Goal: Information Seeking & Learning: Learn about a topic

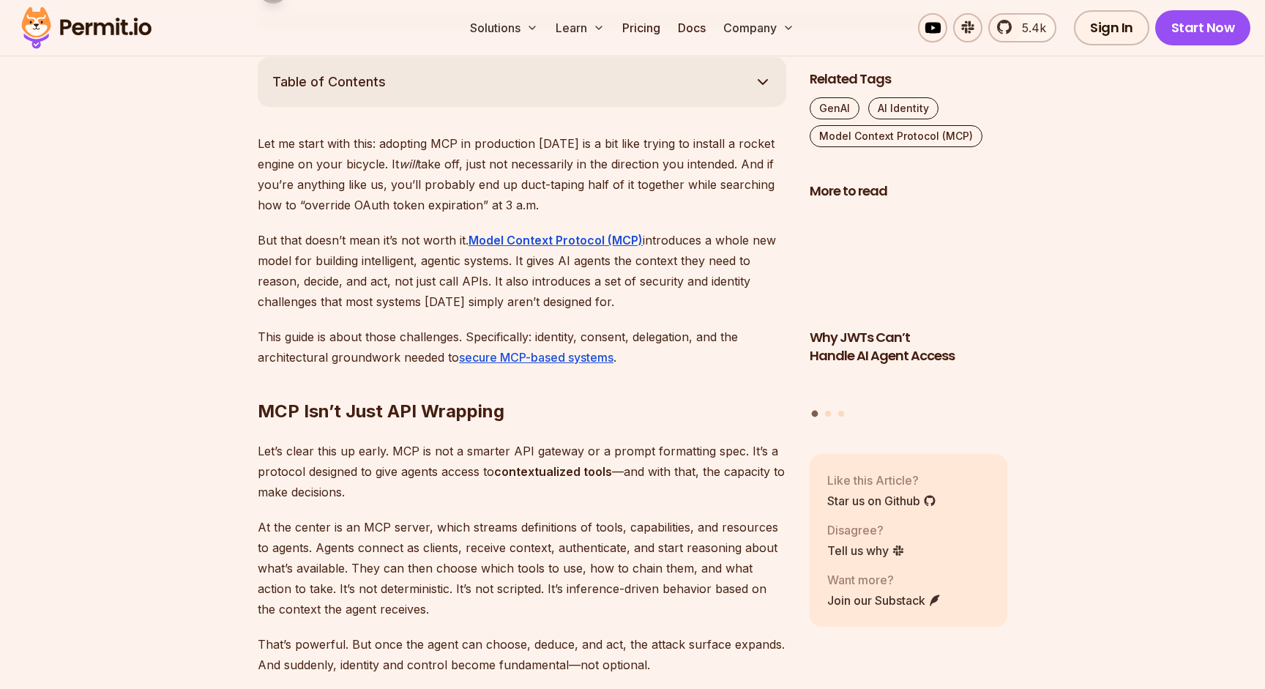
scroll to position [844, 0]
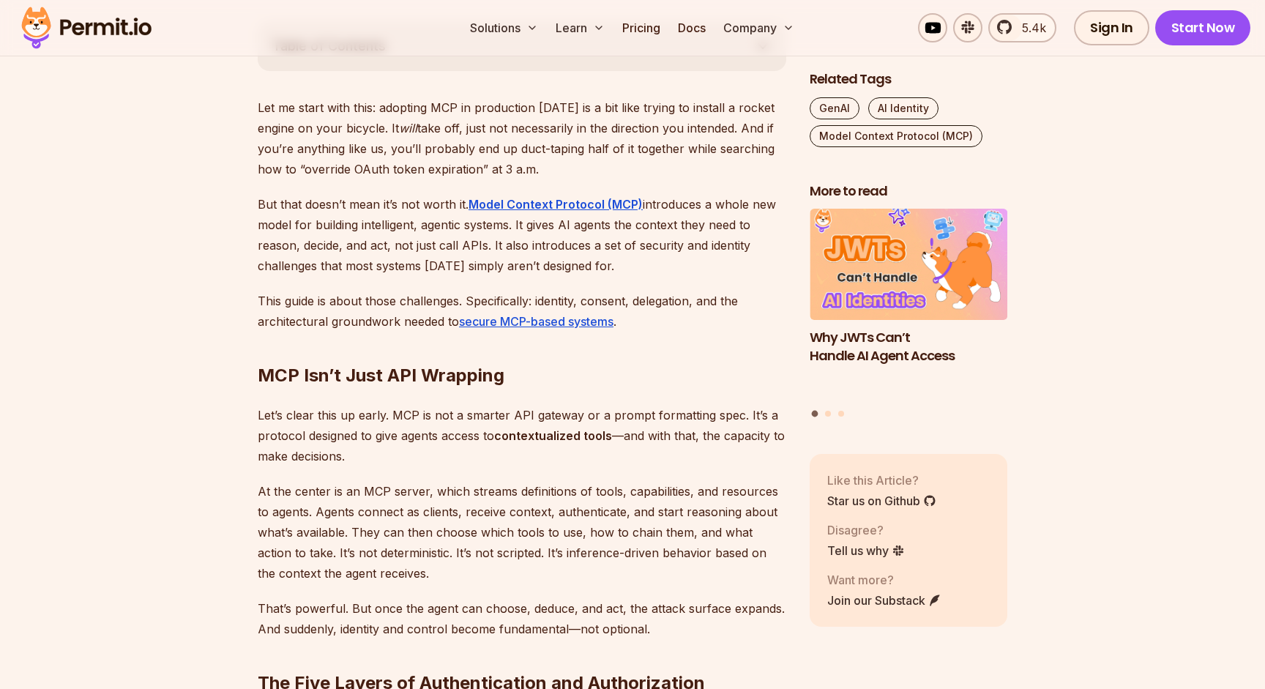
click at [431, 103] on p "Let me start with this: adopting MCP in production [DATE] is a bit like trying …" at bounding box center [522, 138] width 528 height 82
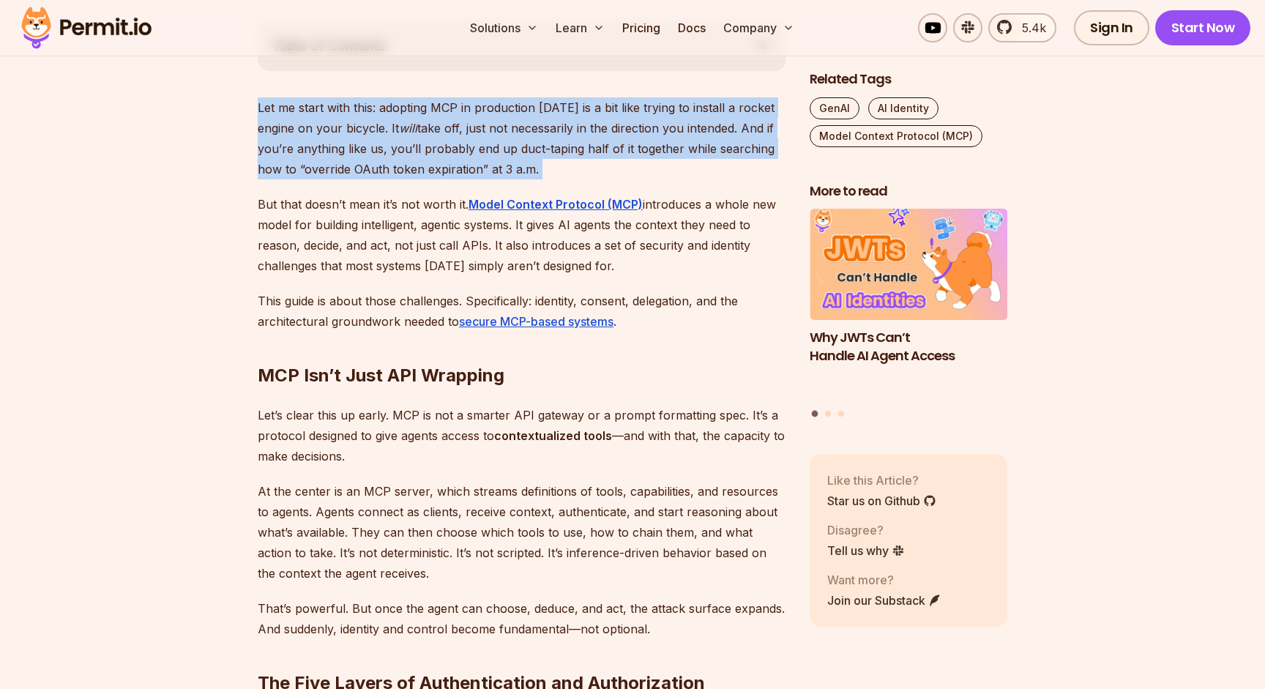
click at [431, 103] on p "Let me start with this: adopting MCP in production [DATE] is a bit like trying …" at bounding box center [522, 138] width 528 height 82
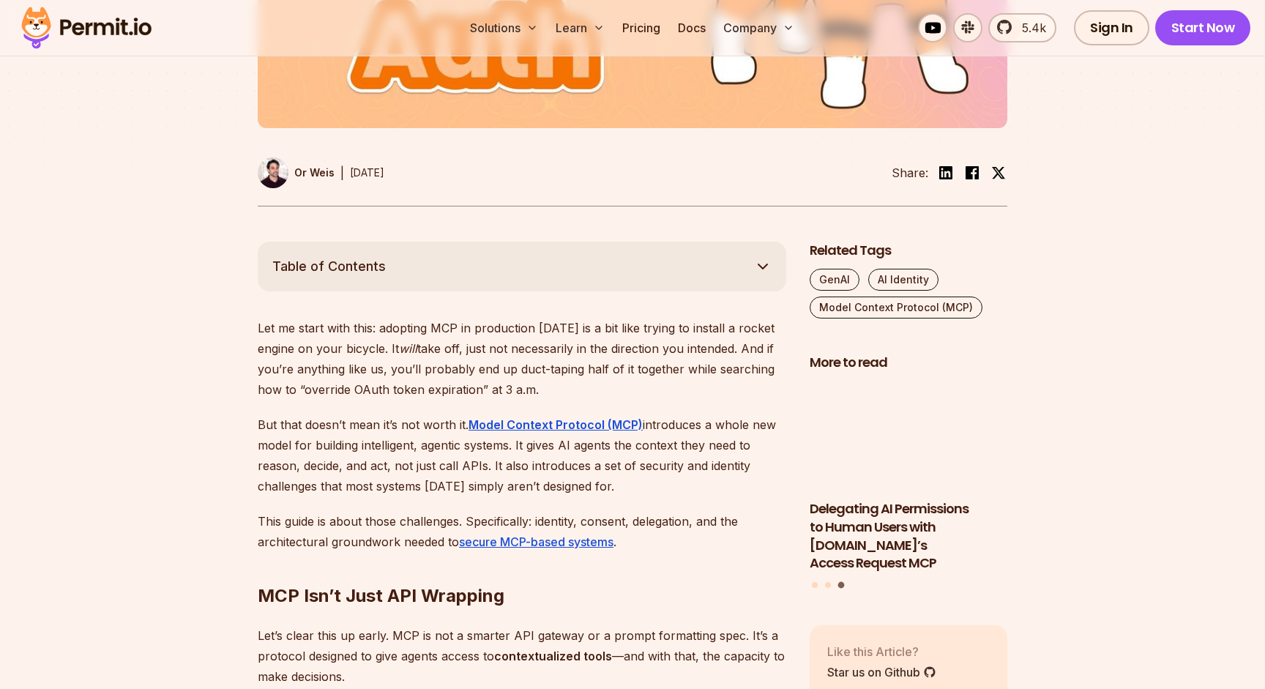
scroll to position [781, 0]
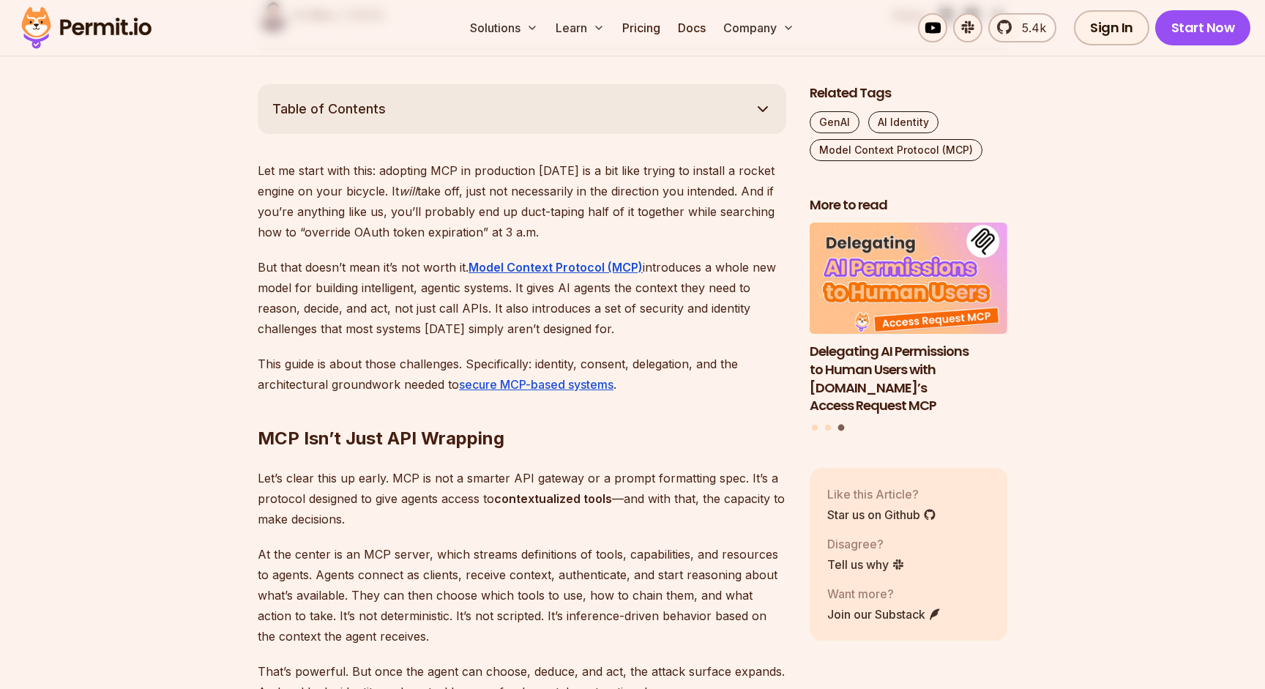
click at [291, 266] on p "But that doesn’t mean it’s not worth it. Model Context Protocol (MCP) introduce…" at bounding box center [522, 298] width 528 height 82
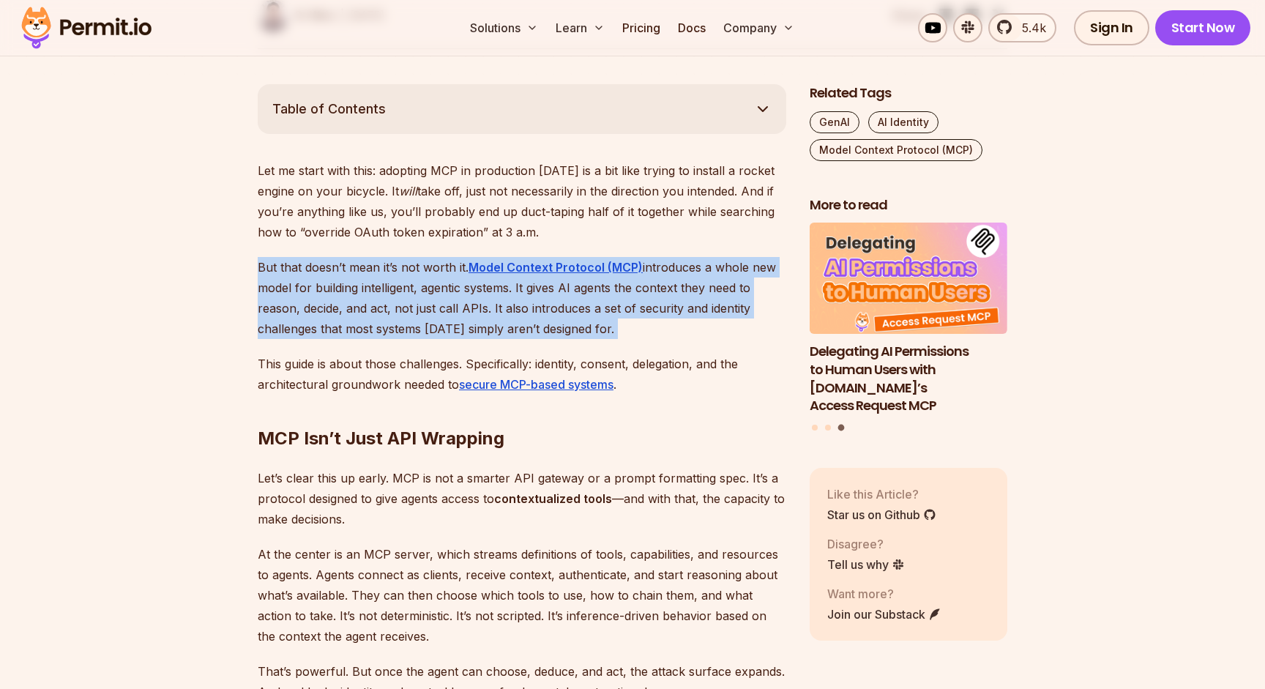
click at [291, 266] on p "But that doesn’t mean it’s not worth it. Model Context Protocol (MCP) introduce…" at bounding box center [522, 298] width 528 height 82
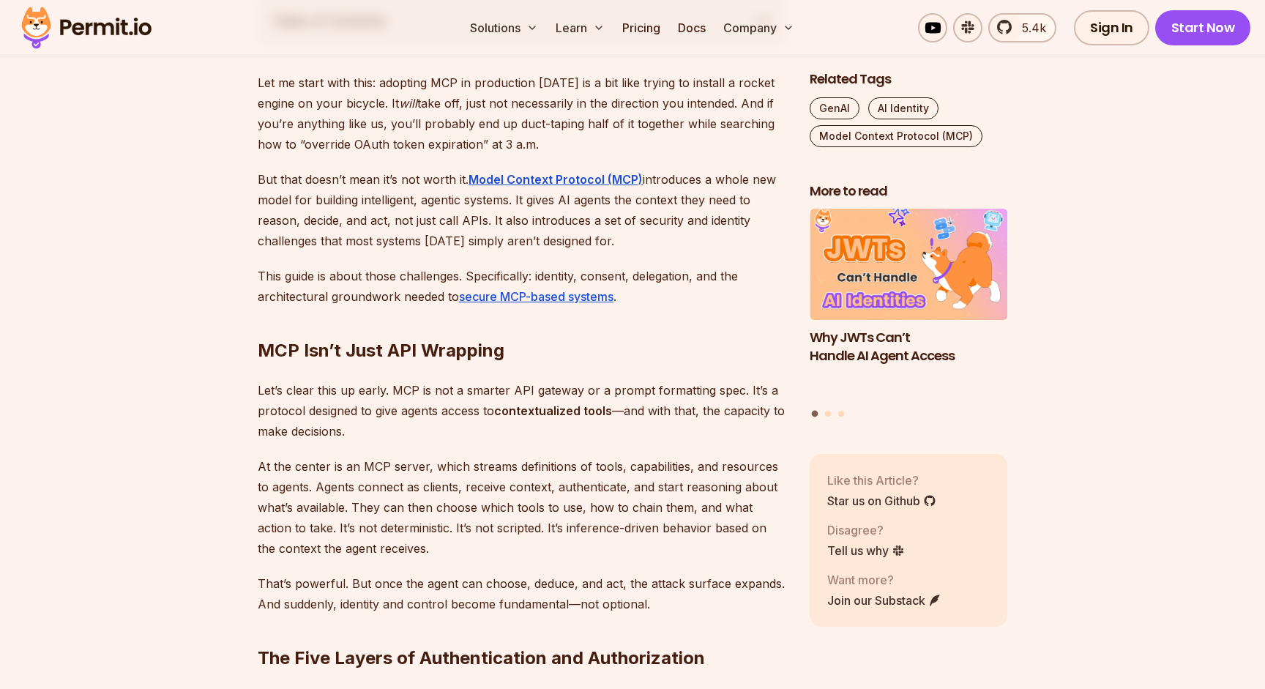
scroll to position [829, 0]
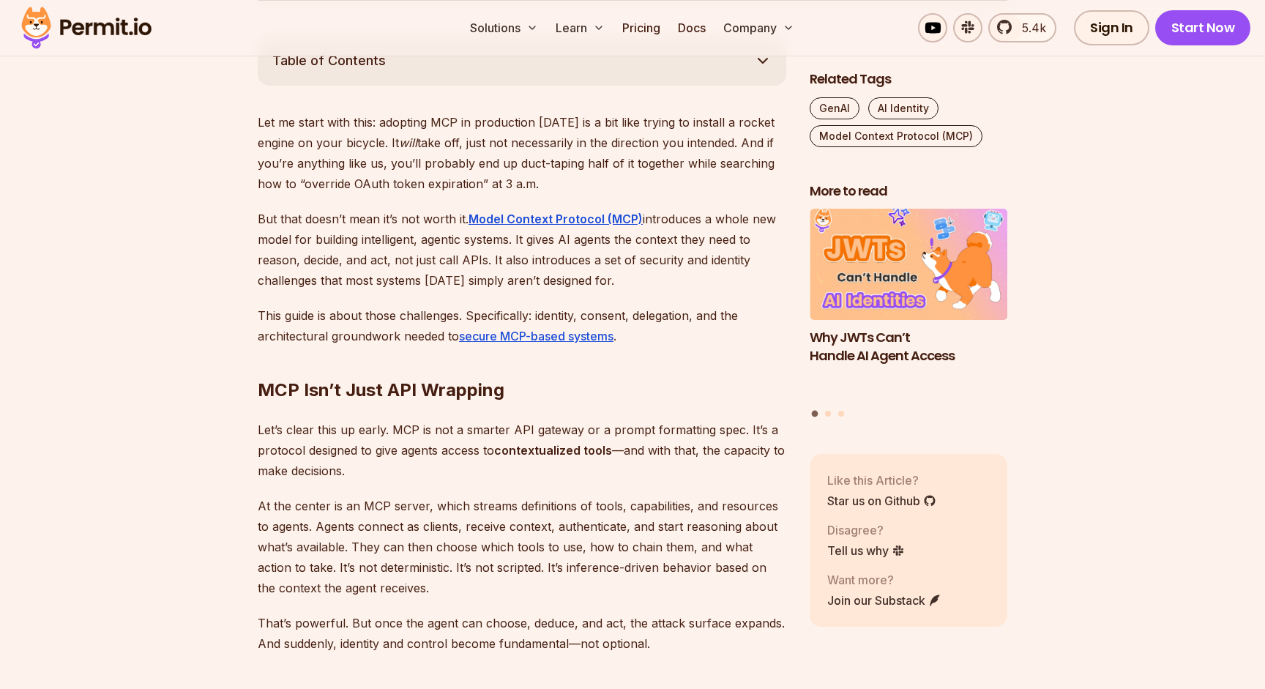
click at [270, 181] on p "Let me start with this: adopting MCP in production [DATE] is a bit like trying …" at bounding box center [522, 153] width 528 height 82
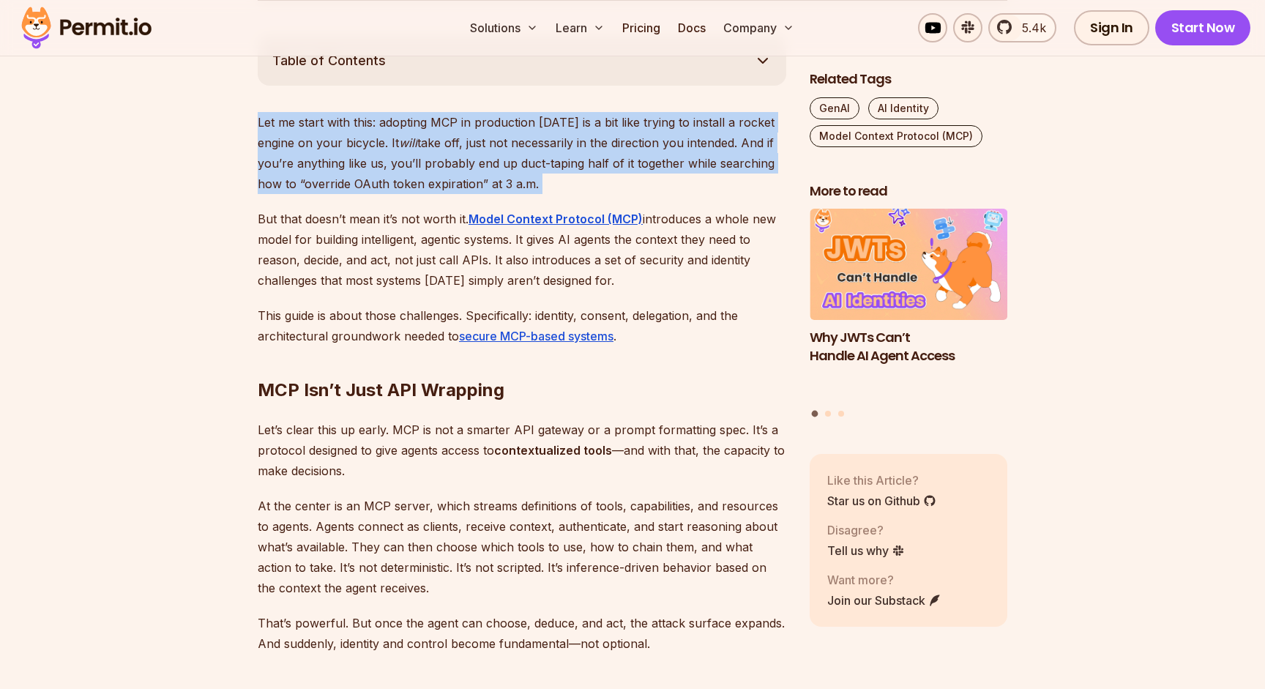
click at [270, 181] on p "Let me start with this: adopting MCP in production [DATE] is a bit like trying …" at bounding box center [522, 153] width 528 height 82
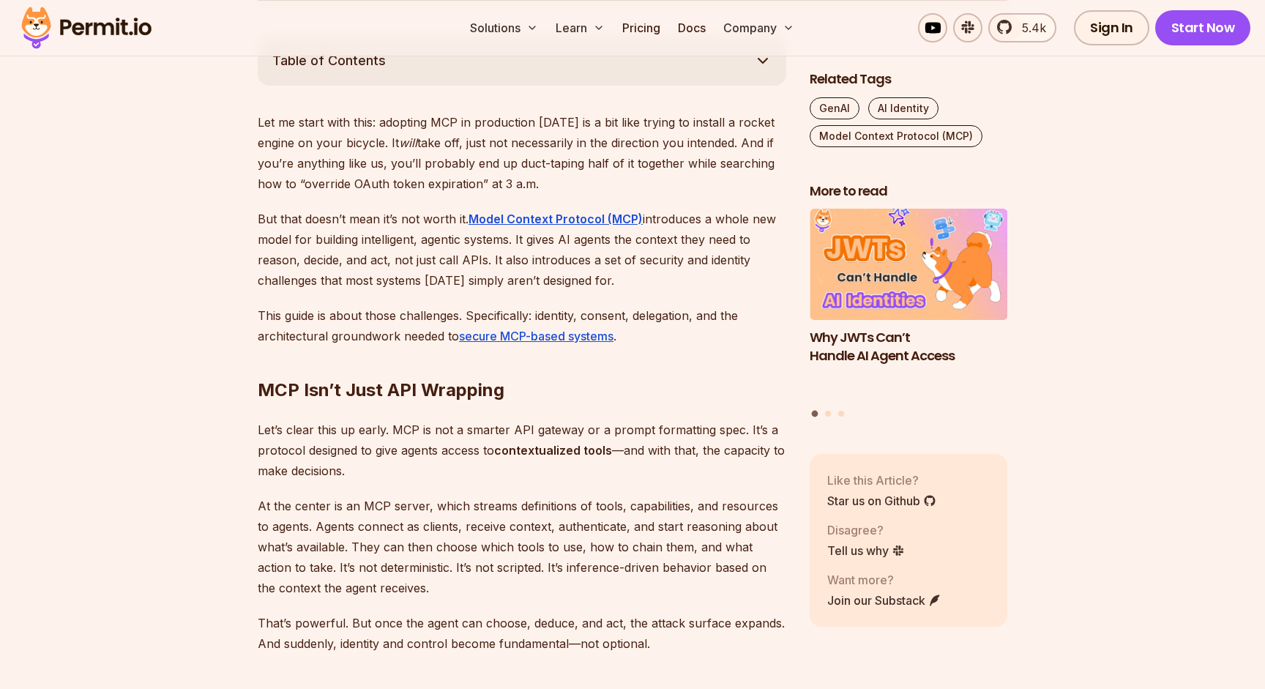
drag, startPoint x: 352, startPoint y: 183, endPoint x: 603, endPoint y: 183, distance: 251.0
click at [603, 183] on p "Let me start with this: adopting MCP in production [DATE] is a bit like trying …" at bounding box center [522, 153] width 528 height 82
drag, startPoint x: 599, startPoint y: 162, endPoint x: 733, endPoint y: 162, distance: 133.9
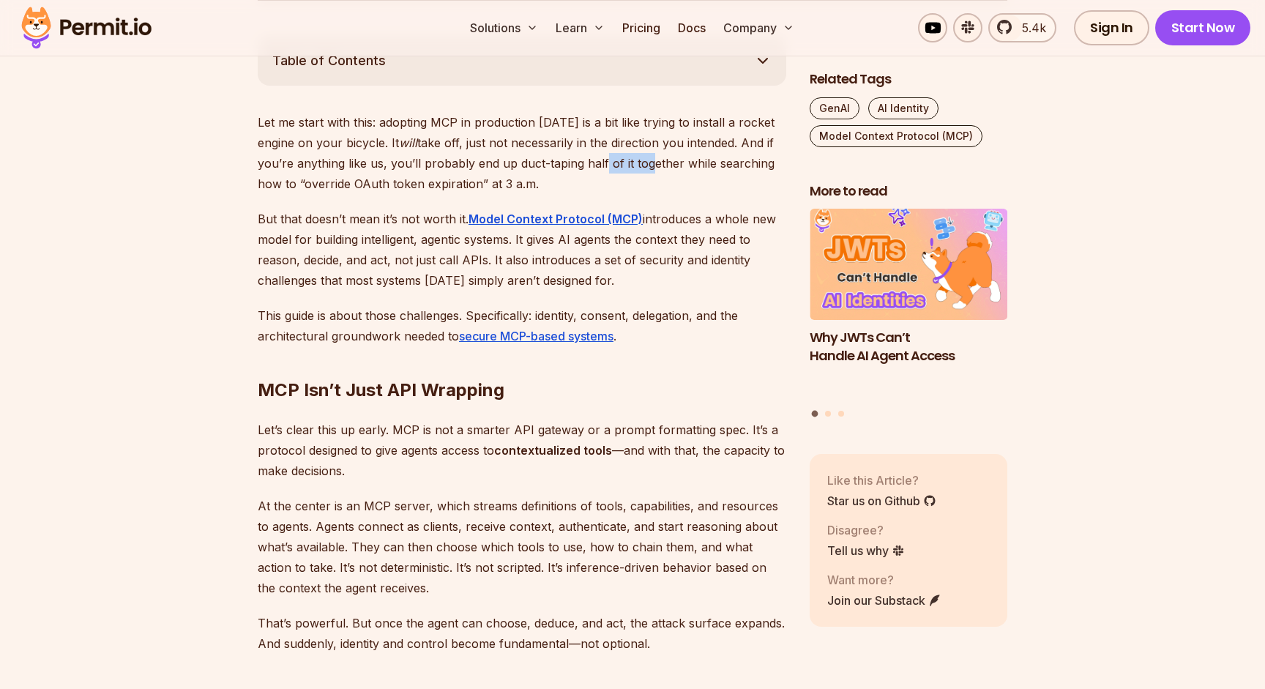
click at [732, 162] on p "Let me start with this: adopting MCP in production [DATE] is a bit like trying …" at bounding box center [522, 153] width 528 height 82
click at [733, 162] on p "Let me start with this: adopting MCP in production [DATE] is a bit like trying …" at bounding box center [522, 153] width 528 height 82
drag, startPoint x: 253, startPoint y: 183, endPoint x: 592, endPoint y: 183, distance: 338.8
click at [592, 183] on p "Let me start with this: adopting MCP in production [DATE] is a bit like trying …" at bounding box center [522, 153] width 528 height 82
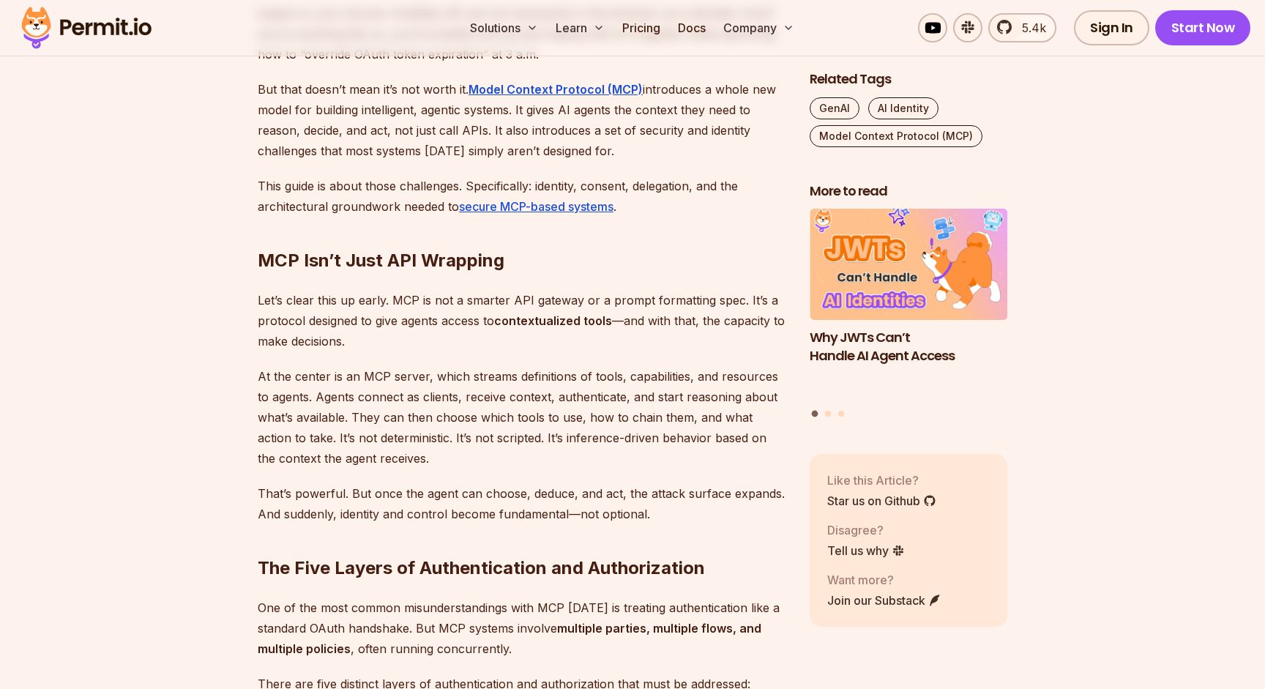
scroll to position [959, 0]
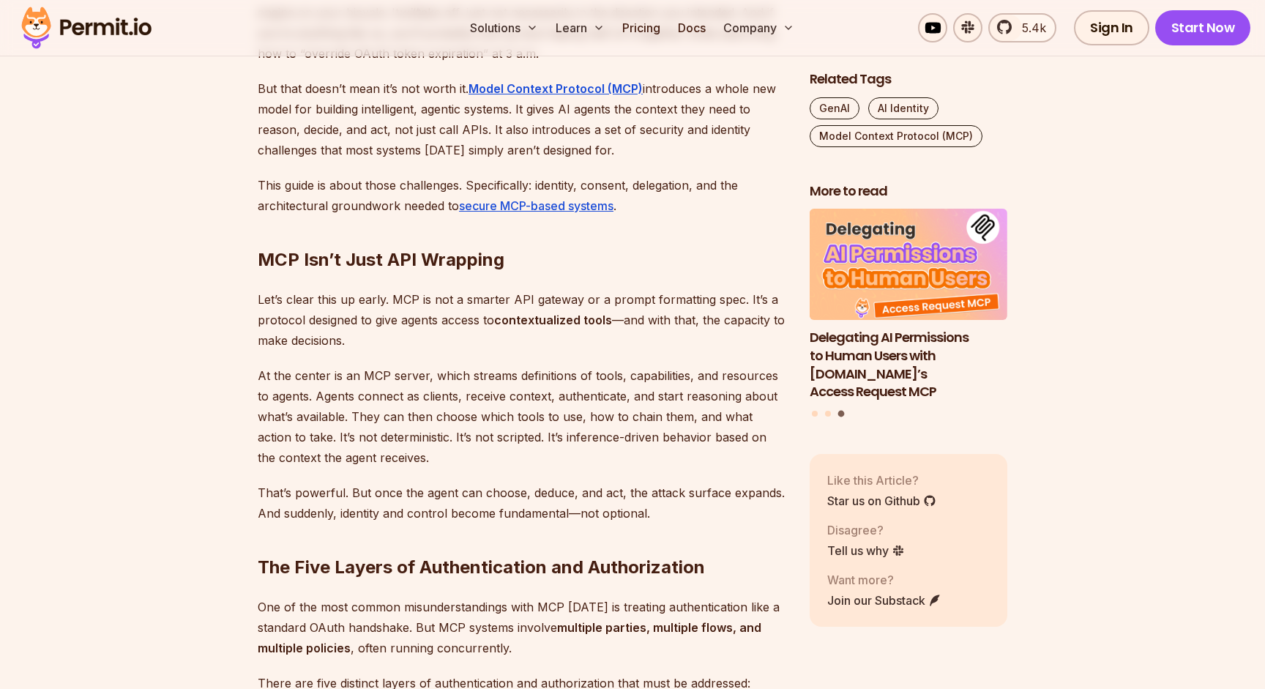
click at [407, 185] on p "This guide is about those challenges. Specifically: identity, consent, delegati…" at bounding box center [522, 195] width 528 height 41
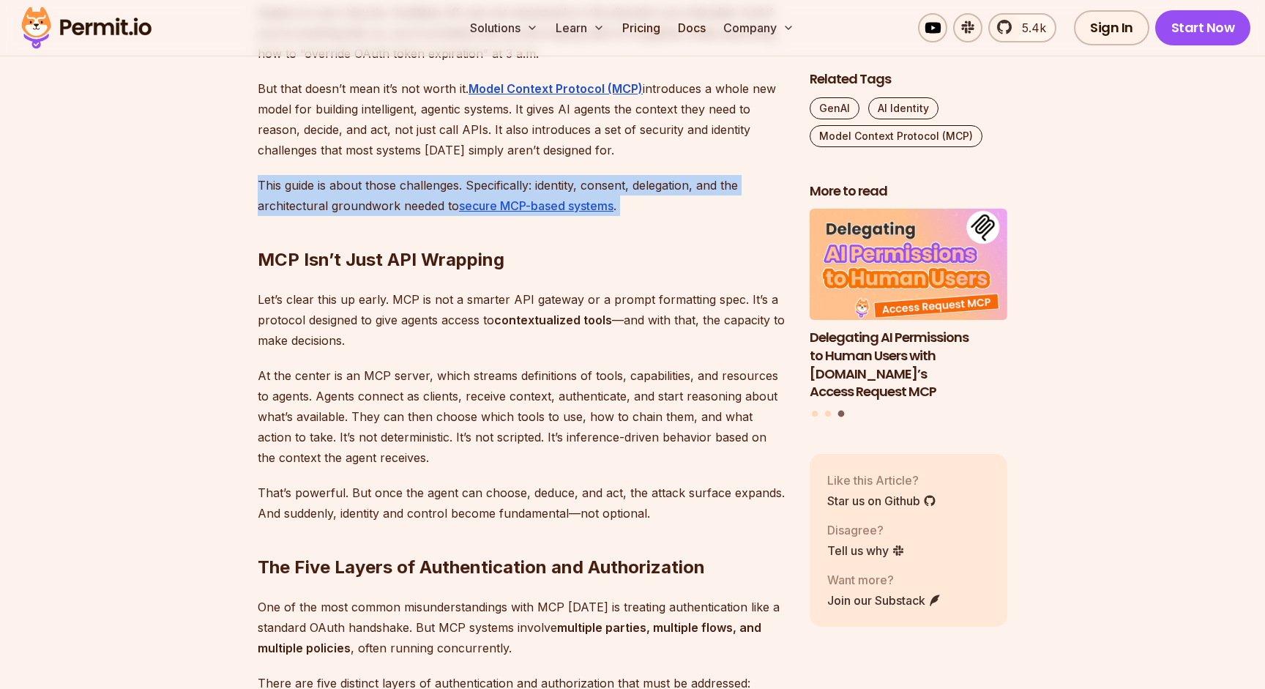
click at [407, 185] on p "This guide is about those challenges. Specifically: identity, consent, delegati…" at bounding box center [522, 195] width 528 height 41
click at [321, 203] on p "This guide is about those challenges. Specifically: identity, consent, delegati…" at bounding box center [522, 195] width 528 height 41
drag, startPoint x: 258, startPoint y: 184, endPoint x: 694, endPoint y: 241, distance: 439.0
click at [694, 241] on h2 "MCP Isn’t Just API Wrapping" at bounding box center [522, 231] width 528 height 82
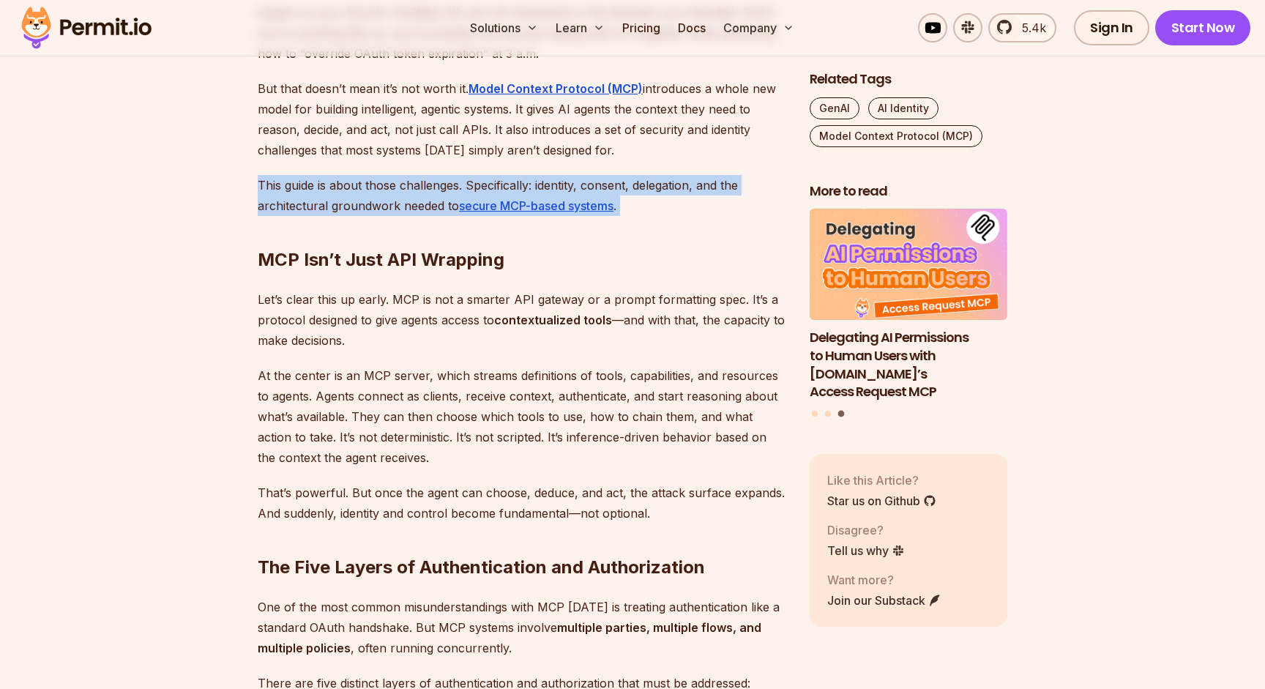
drag, startPoint x: 659, startPoint y: 209, endPoint x: 163, endPoint y: 185, distance: 496.0
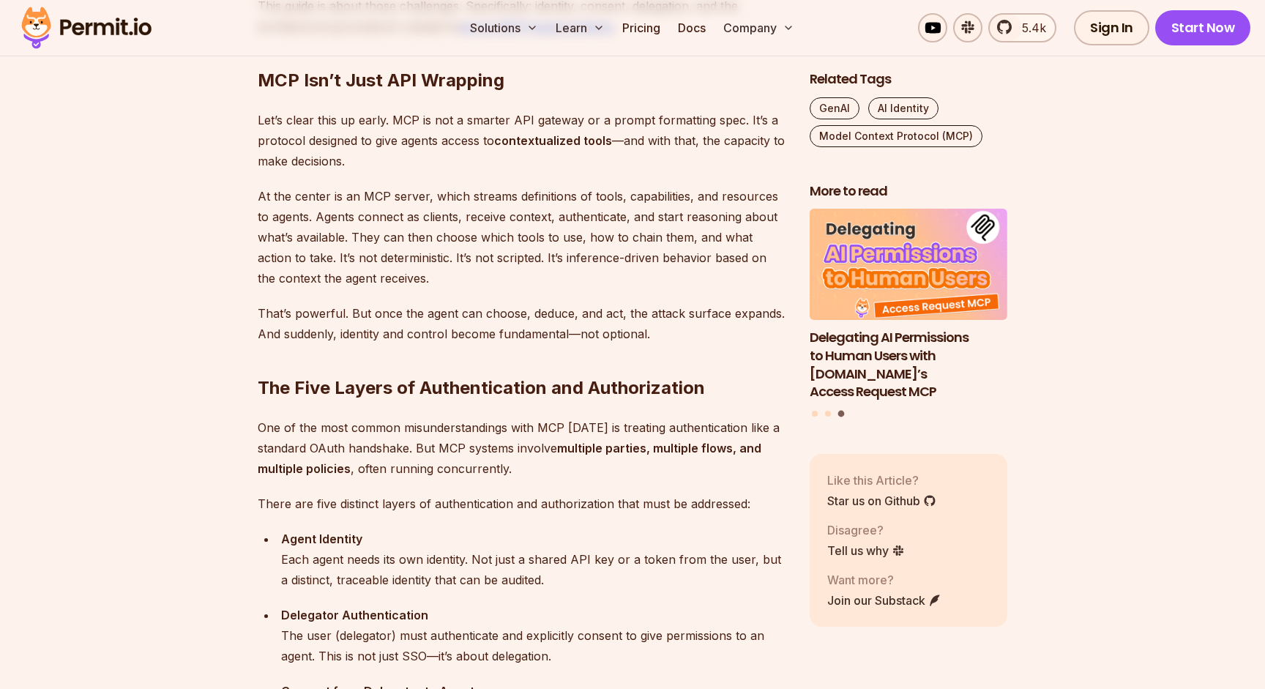
scroll to position [1149, 0]
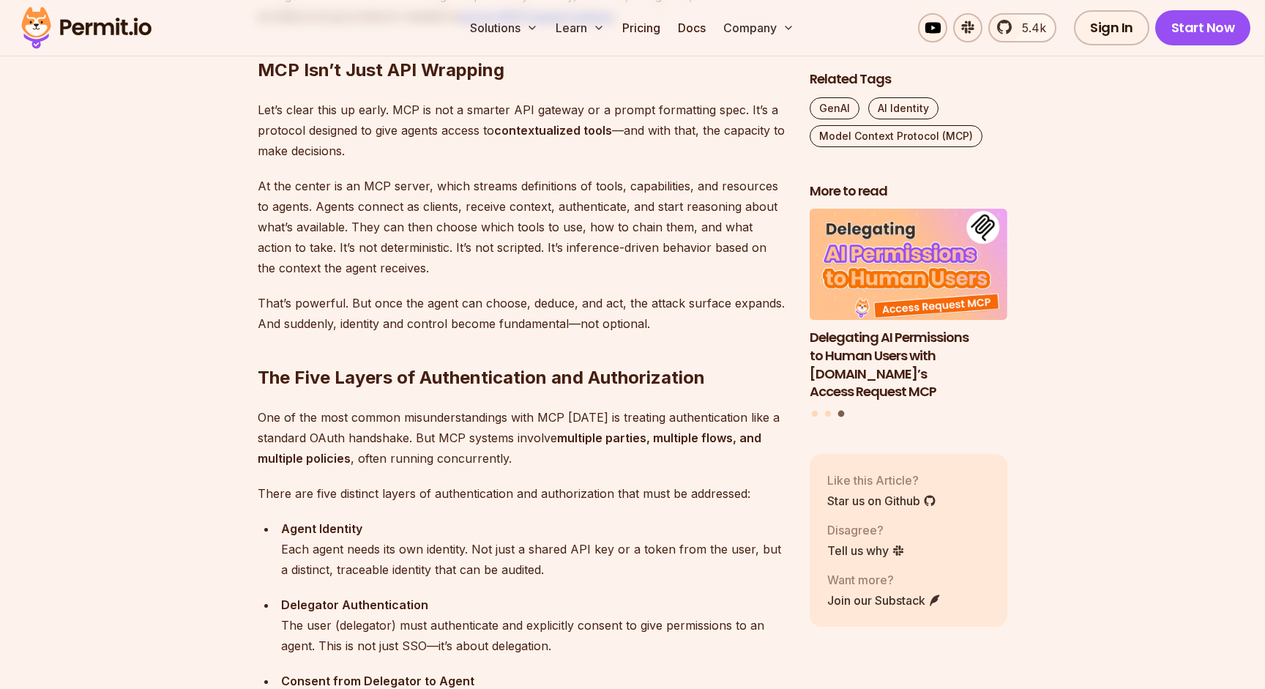
click at [292, 102] on p "Let’s clear this up early. MCP is not a smarter API gateway or a prompt formatt…" at bounding box center [522, 130] width 528 height 61
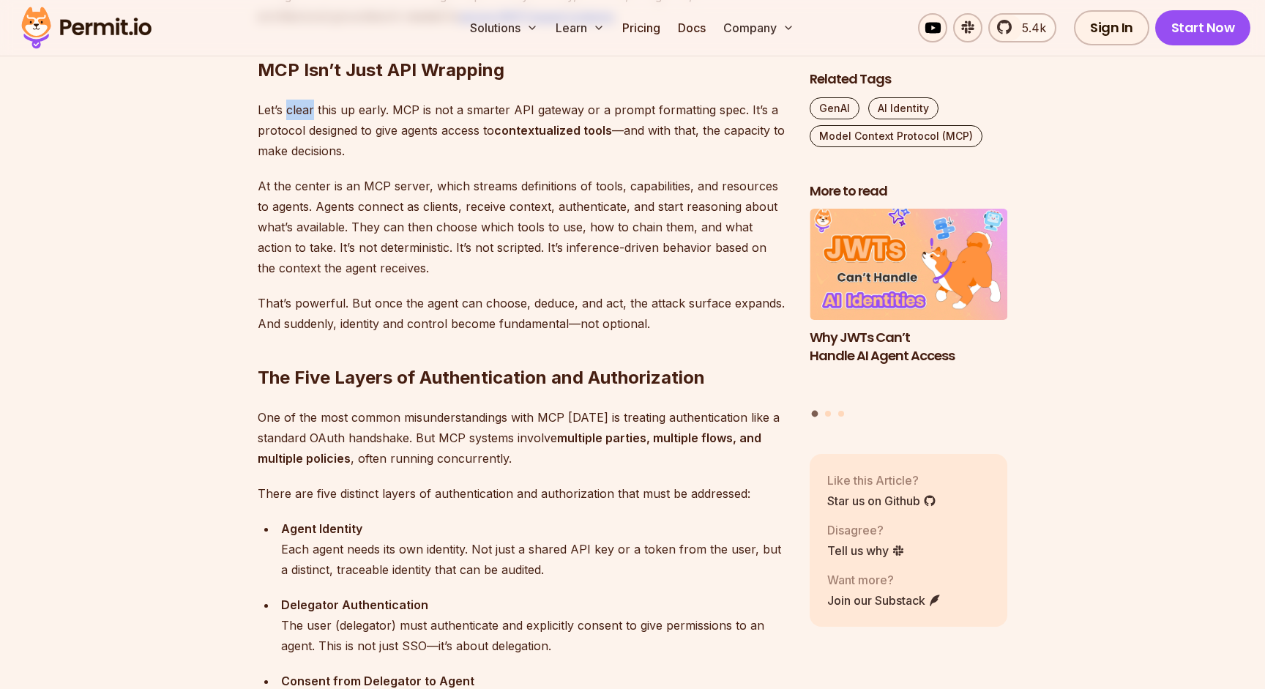
click at [292, 102] on p "Let’s clear this up early. MCP is not a smarter API gateway or a prompt formatt…" at bounding box center [522, 130] width 528 height 61
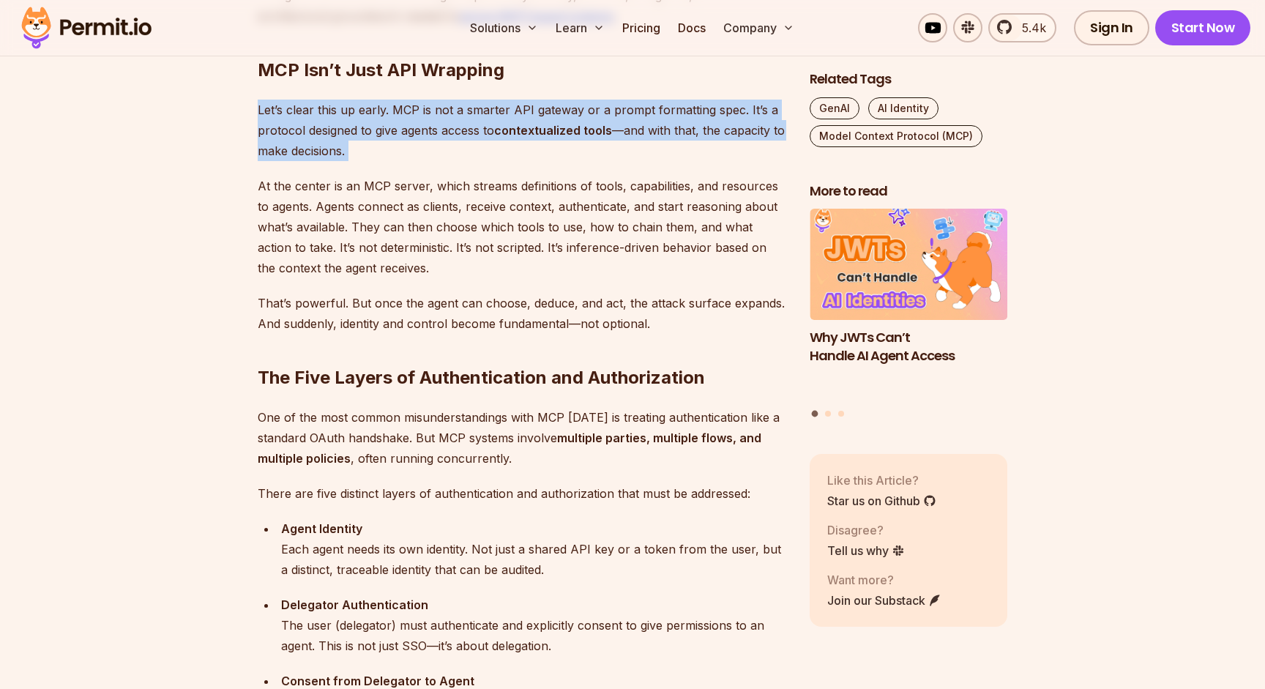
click at [438, 106] on p "Let’s clear this up early. MCP is not a smarter API gateway or a prompt formatt…" at bounding box center [522, 130] width 528 height 61
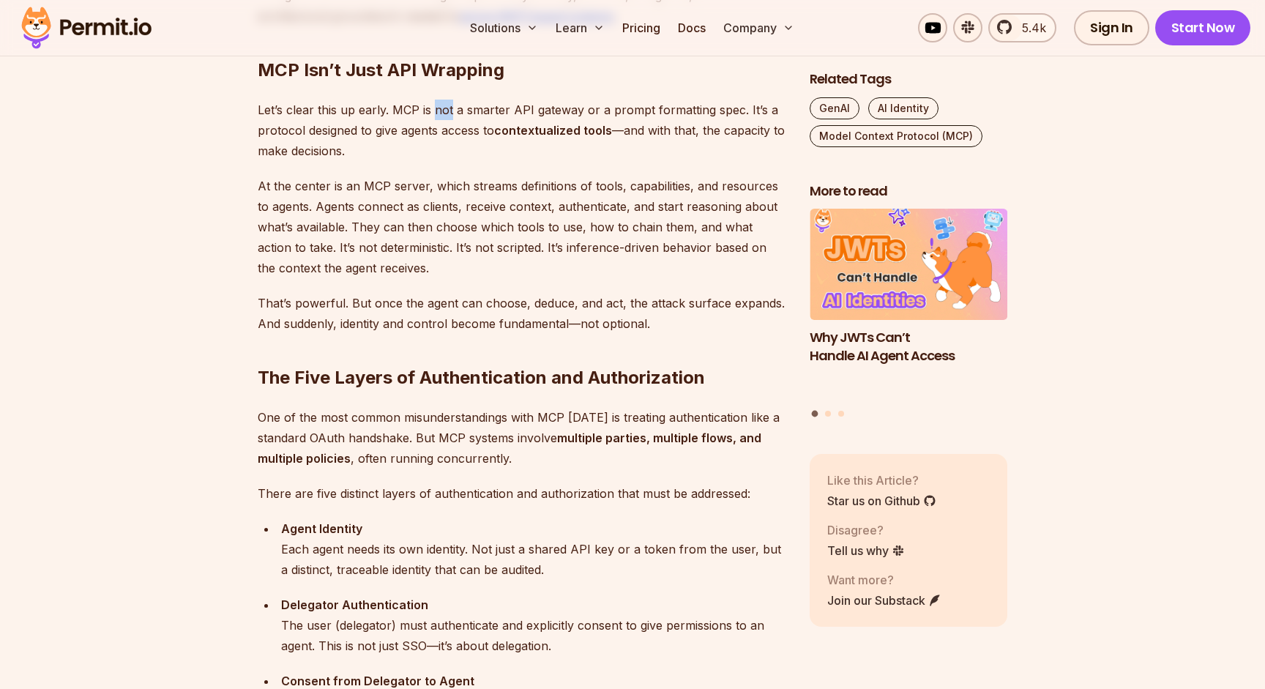
click at [438, 106] on p "Let’s clear this up early. MCP is not a smarter API gateway or a prompt formatt…" at bounding box center [522, 130] width 528 height 61
click at [586, 108] on p "Let’s clear this up early. MCP is not a smarter API gateway or a prompt formatt…" at bounding box center [522, 130] width 528 height 61
click at [709, 101] on p "Let’s clear this up early. MCP is not a smarter API gateway or a prompt formatt…" at bounding box center [522, 130] width 528 height 61
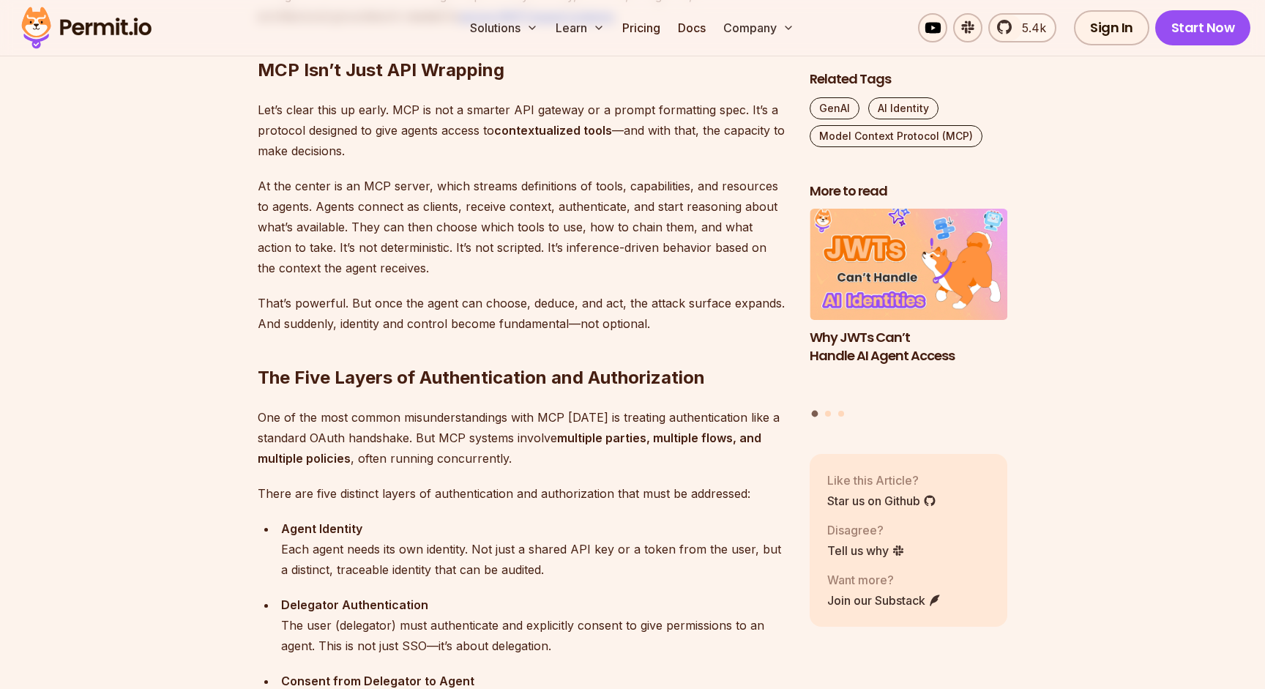
click at [332, 124] on p "Let’s clear this up early. MCP is not a smarter API gateway or a prompt formatt…" at bounding box center [522, 130] width 528 height 61
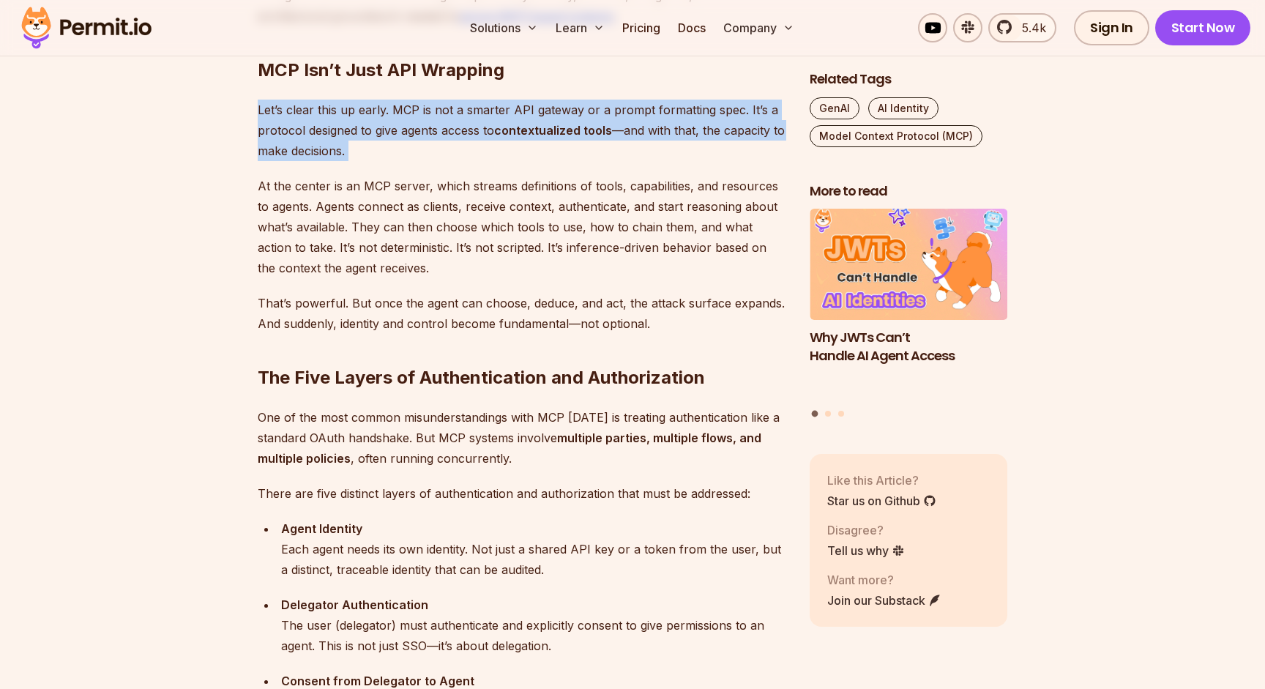
click at [332, 124] on p "Let’s clear this up early. MCP is not a smarter API gateway or a prompt formatt…" at bounding box center [522, 130] width 528 height 61
click at [522, 126] on strong "contextualized tools" at bounding box center [553, 130] width 118 height 15
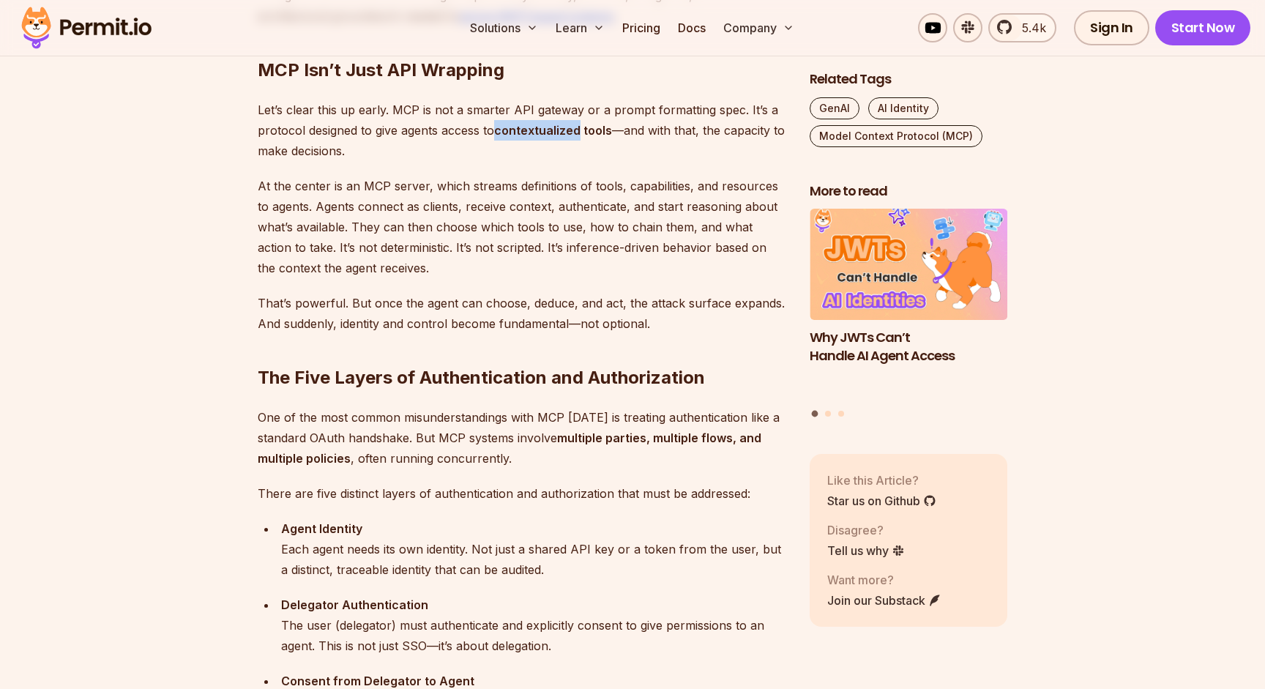
click at [522, 126] on strong "contextualized tools" at bounding box center [553, 130] width 118 height 15
click at [269, 150] on p "Let’s clear this up early. MCP is not a smarter API gateway or a prompt formatt…" at bounding box center [522, 130] width 528 height 61
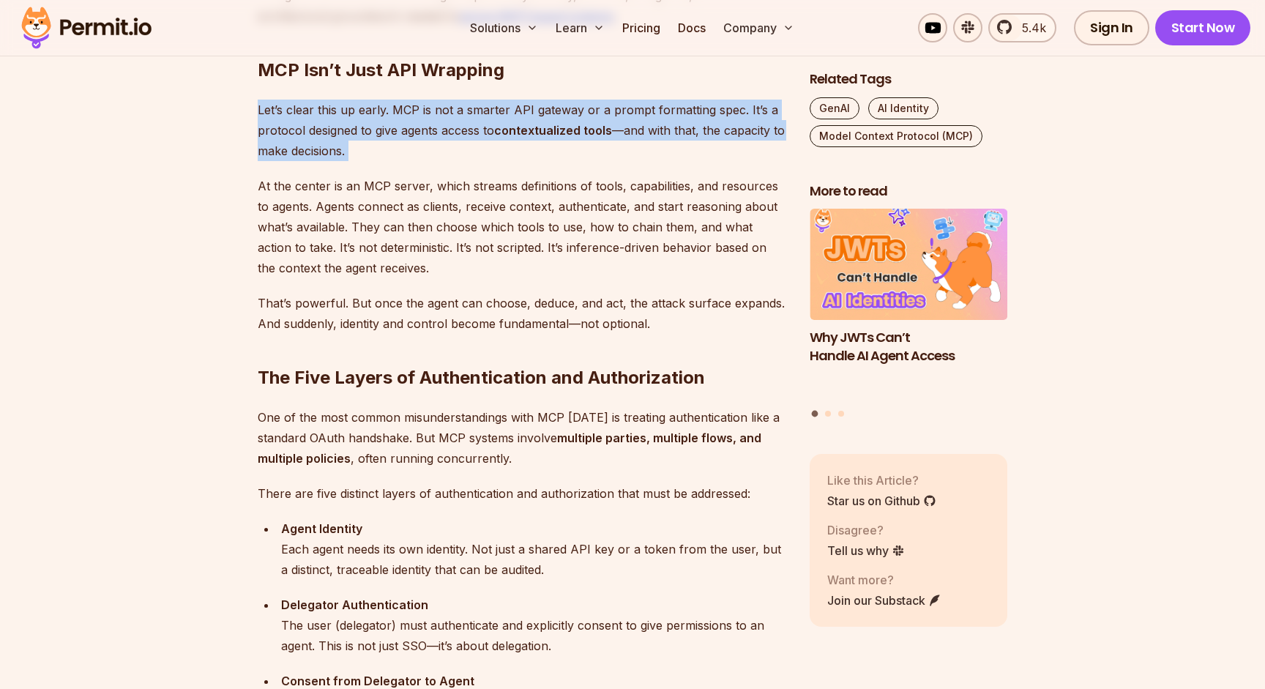
click at [269, 150] on p "Let’s clear this up early. MCP is not a smarter API gateway or a prompt formatt…" at bounding box center [522, 130] width 528 height 61
click at [286, 187] on p "At the center is an MCP server, which streams definitions of tools, capabilitie…" at bounding box center [522, 227] width 528 height 102
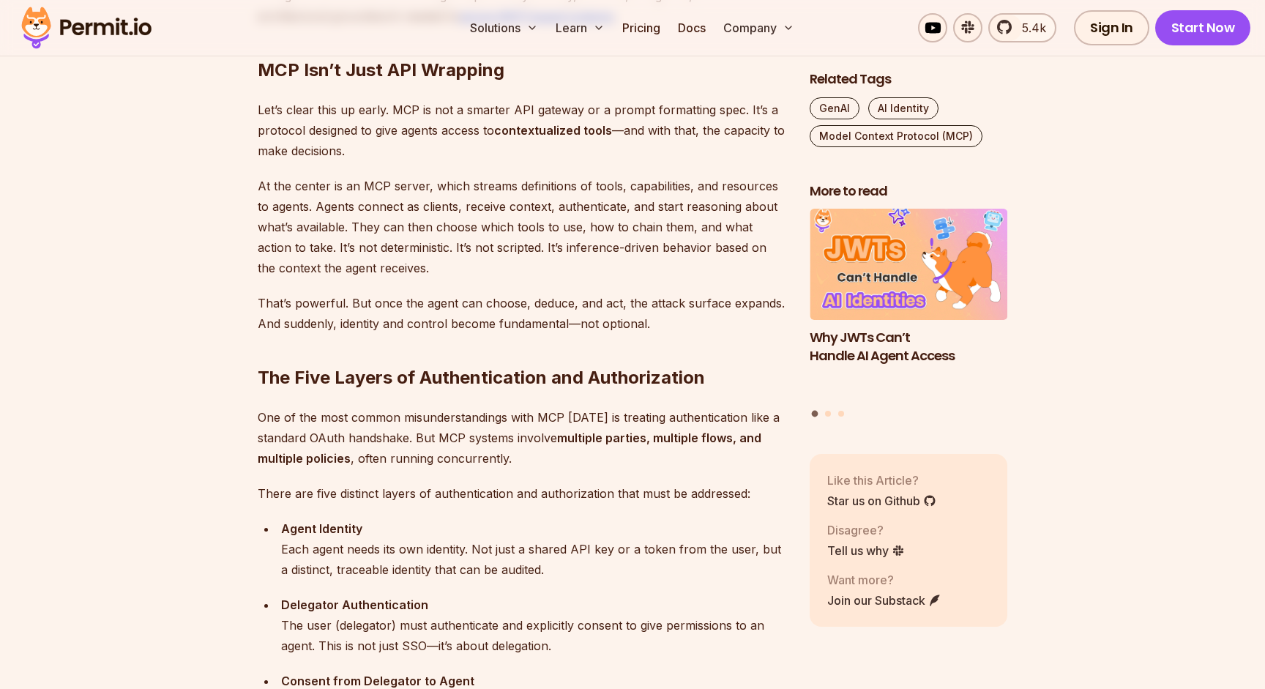
click at [286, 187] on p "At the center is an MCP server, which streams definitions of tools, capabilitie…" at bounding box center [522, 227] width 528 height 102
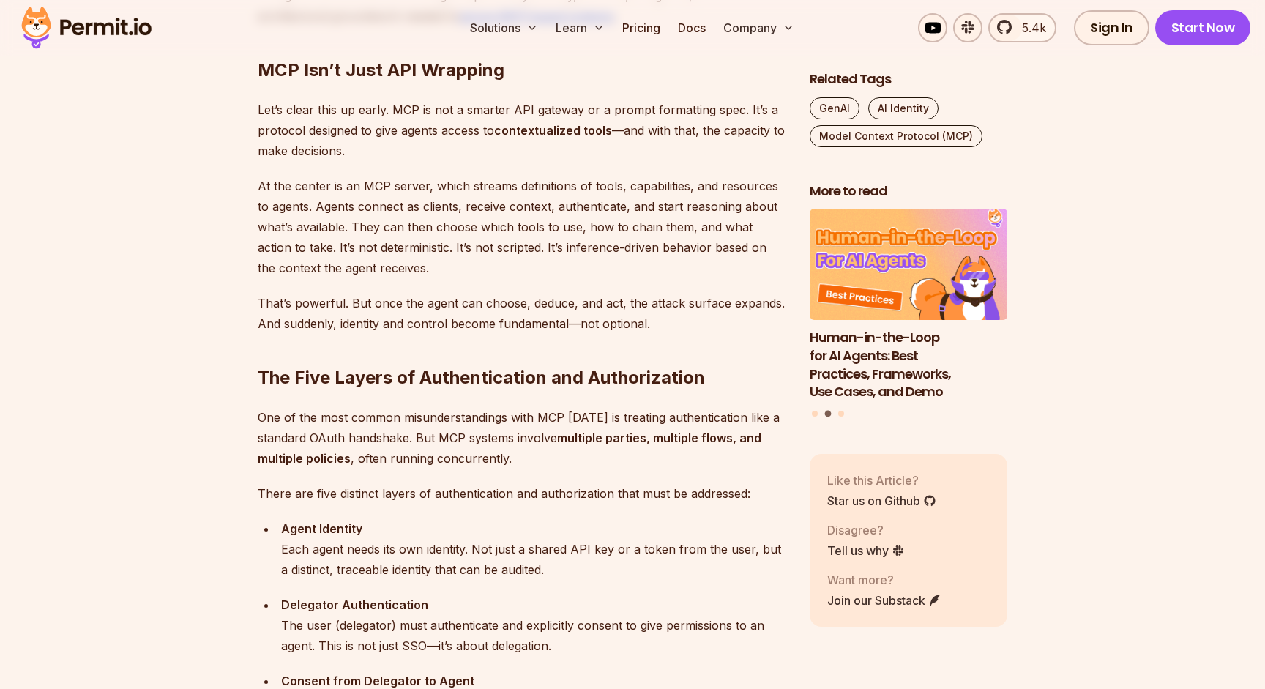
click at [262, 183] on p "At the center is an MCP server, which streams definitions of tools, capabilitie…" at bounding box center [522, 227] width 528 height 102
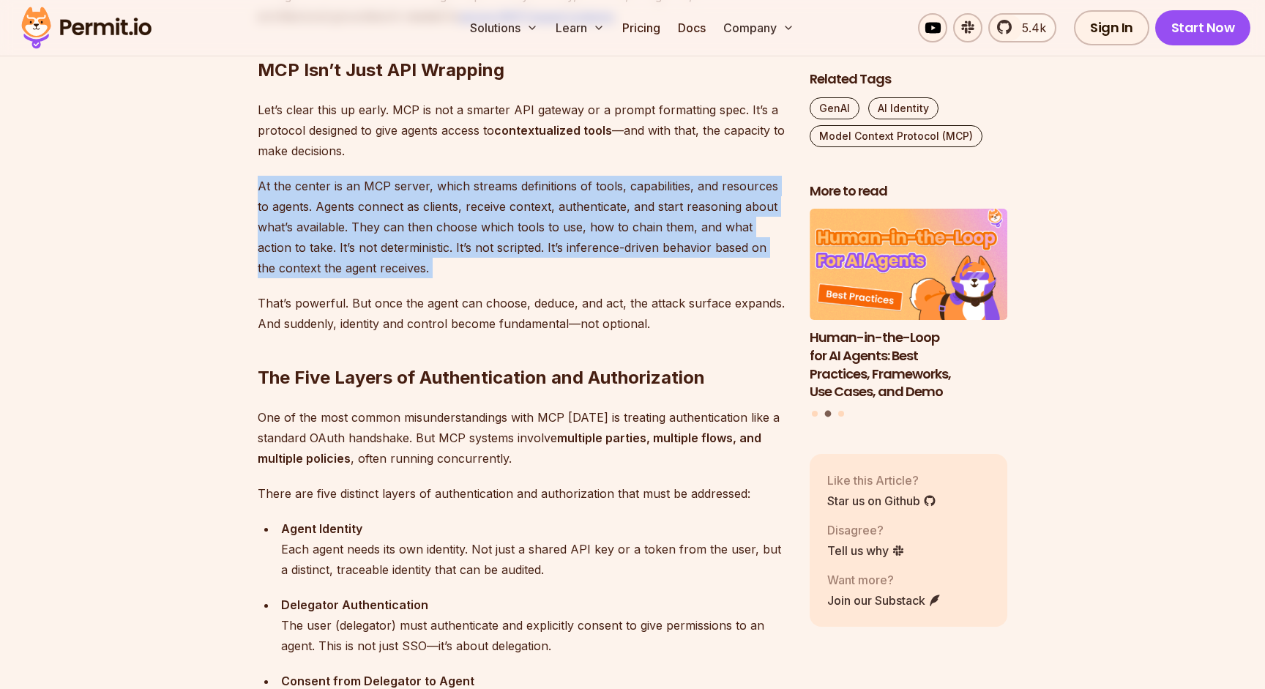
click at [262, 183] on p "At the center is an MCP server, which streams definitions of tools, capabilitie…" at bounding box center [522, 227] width 528 height 102
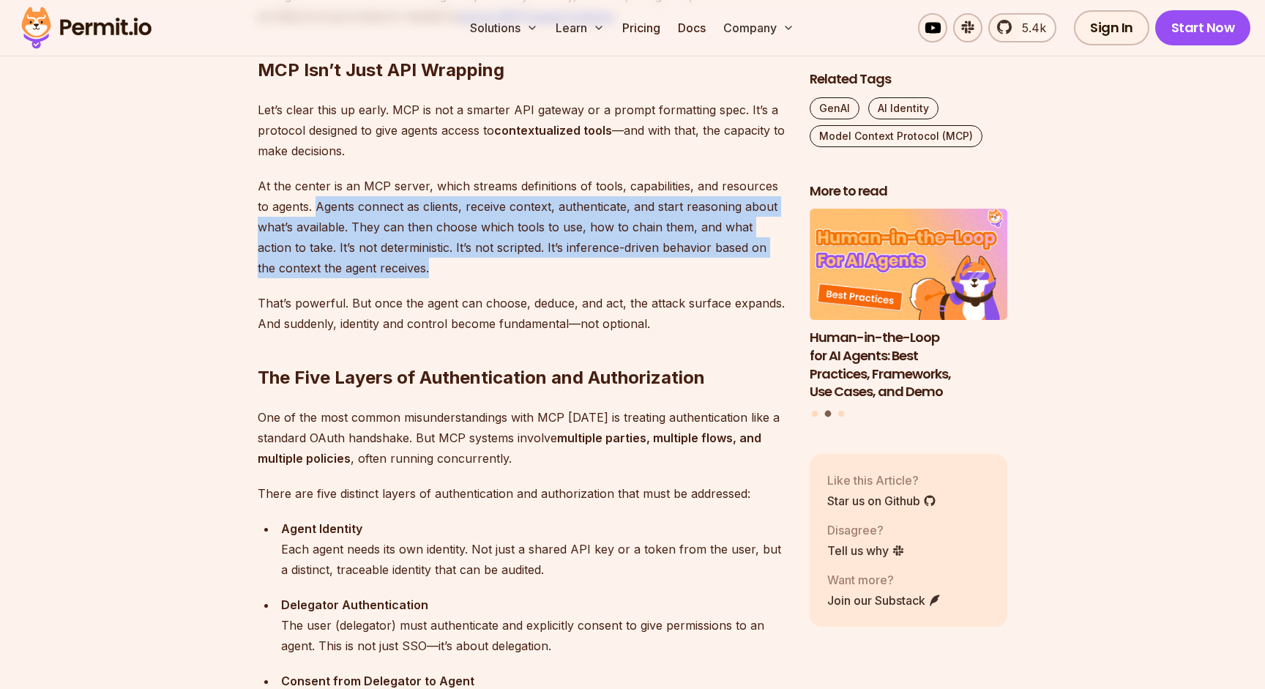
drag, startPoint x: 316, startPoint y: 203, endPoint x: 447, endPoint y: 270, distance: 147.3
click at [447, 270] on p "At the center is an MCP server, which streams definitions of tools, capabilitie…" at bounding box center [522, 227] width 528 height 102
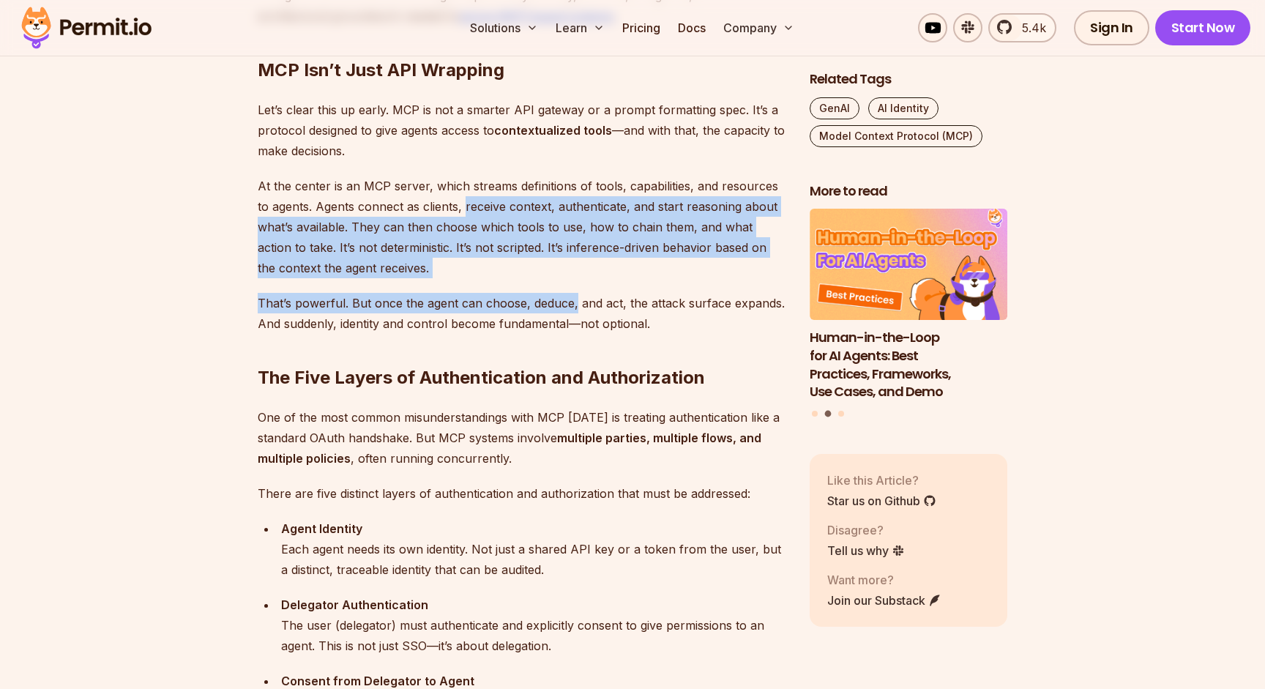
drag, startPoint x: 465, startPoint y: 204, endPoint x: 573, endPoint y: 308, distance: 150.1
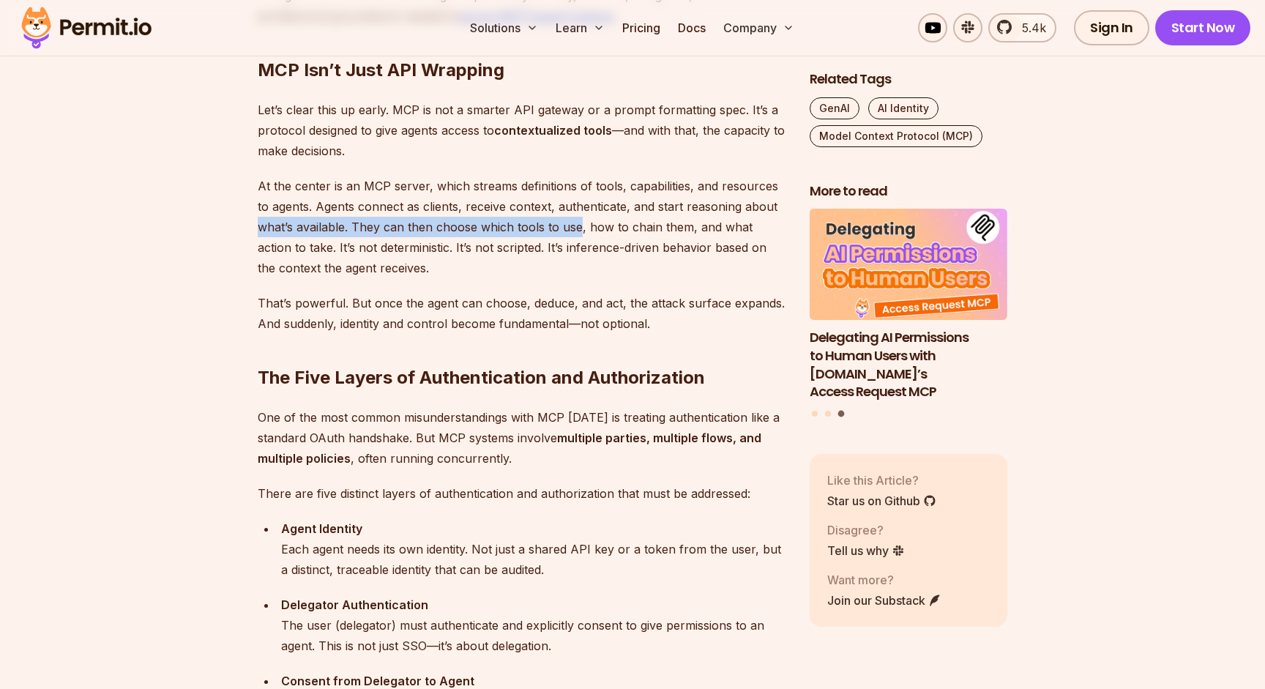
drag, startPoint x: 258, startPoint y: 220, endPoint x: 581, endPoint y: 230, distance: 322.9
click at [581, 230] on p "At the center is an MCP server, which streams definitions of tools, capabilitie…" at bounding box center [522, 227] width 528 height 102
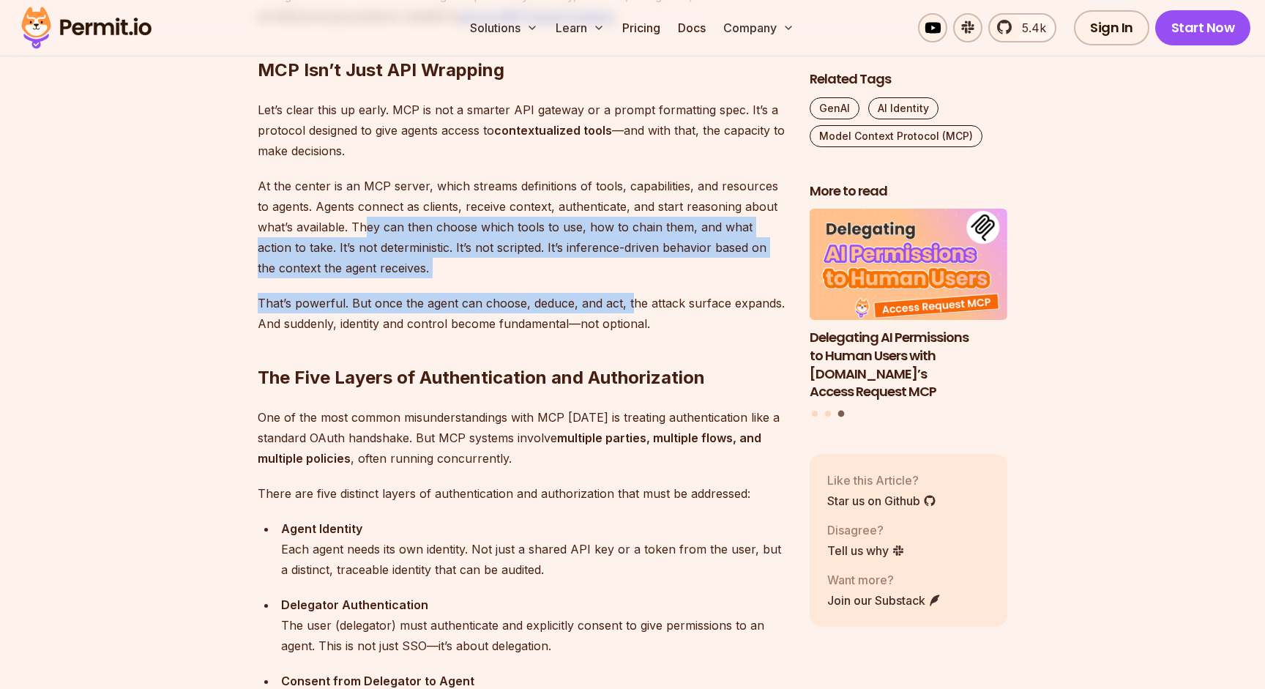
drag, startPoint x: 367, startPoint y: 222, endPoint x: 624, endPoint y: 305, distance: 270.1
click at [624, 305] on p "That’s powerful. But once the agent can choose, deduce, and act, the attack sur…" at bounding box center [522, 313] width 528 height 41
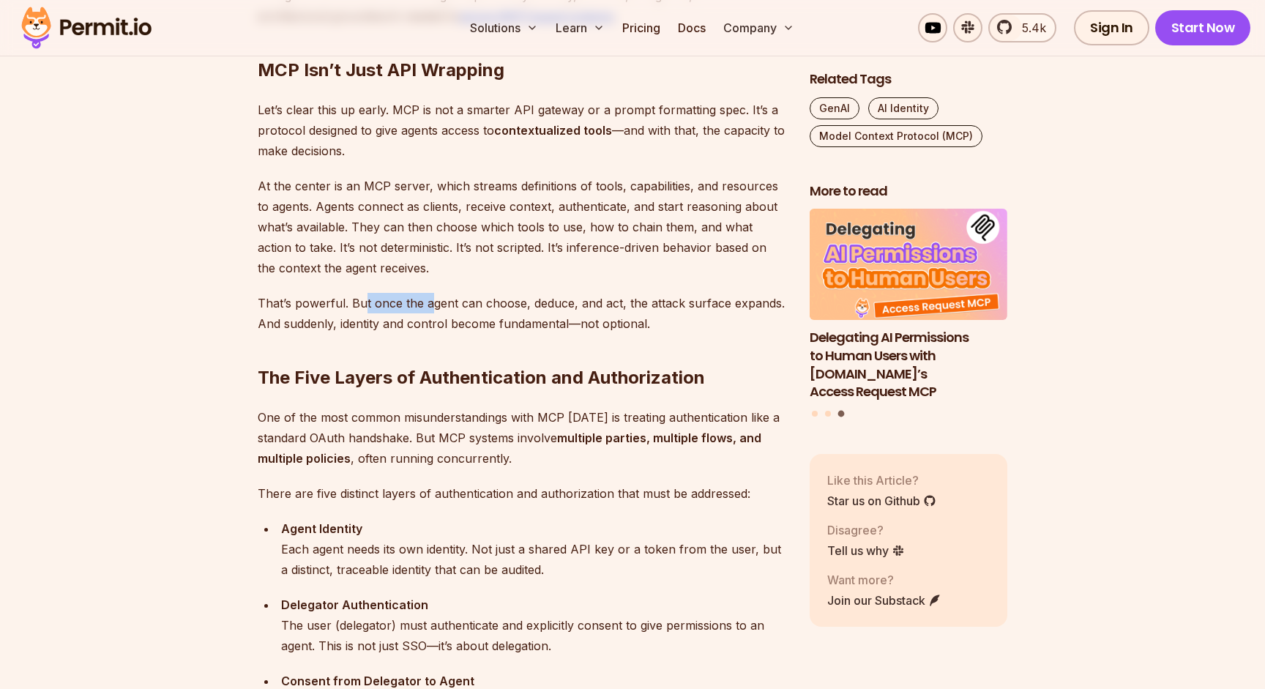
drag, startPoint x: 361, startPoint y: 298, endPoint x: 697, endPoint y: 305, distance: 335.2
click at [697, 305] on p "That’s powerful. But once the agent can choose, deduce, and act, the attack sur…" at bounding box center [522, 313] width 528 height 41
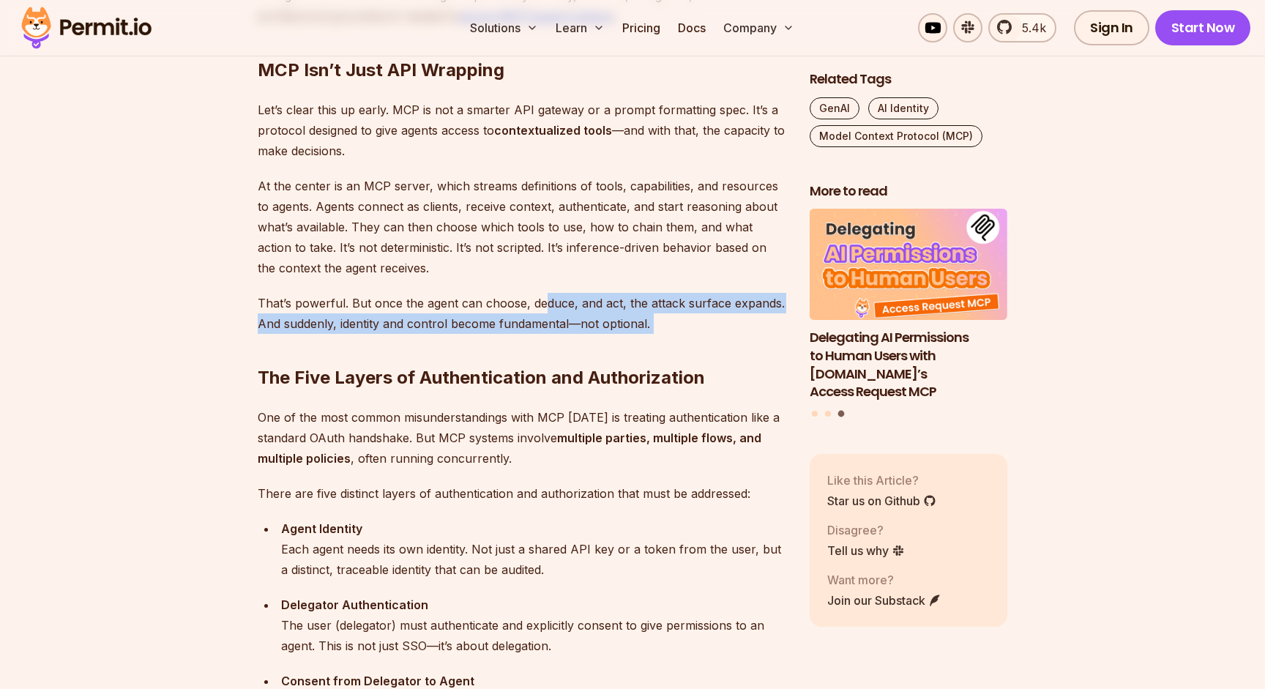
drag, startPoint x: 686, startPoint y: 329, endPoint x: 702, endPoint y: 331, distance: 15.5
click at [702, 331] on h2 "The Five Layers of Authentication and Authorization" at bounding box center [522, 348] width 528 height 82
drag, startPoint x: 713, startPoint y: 326, endPoint x: 232, endPoint y: 290, distance: 482.2
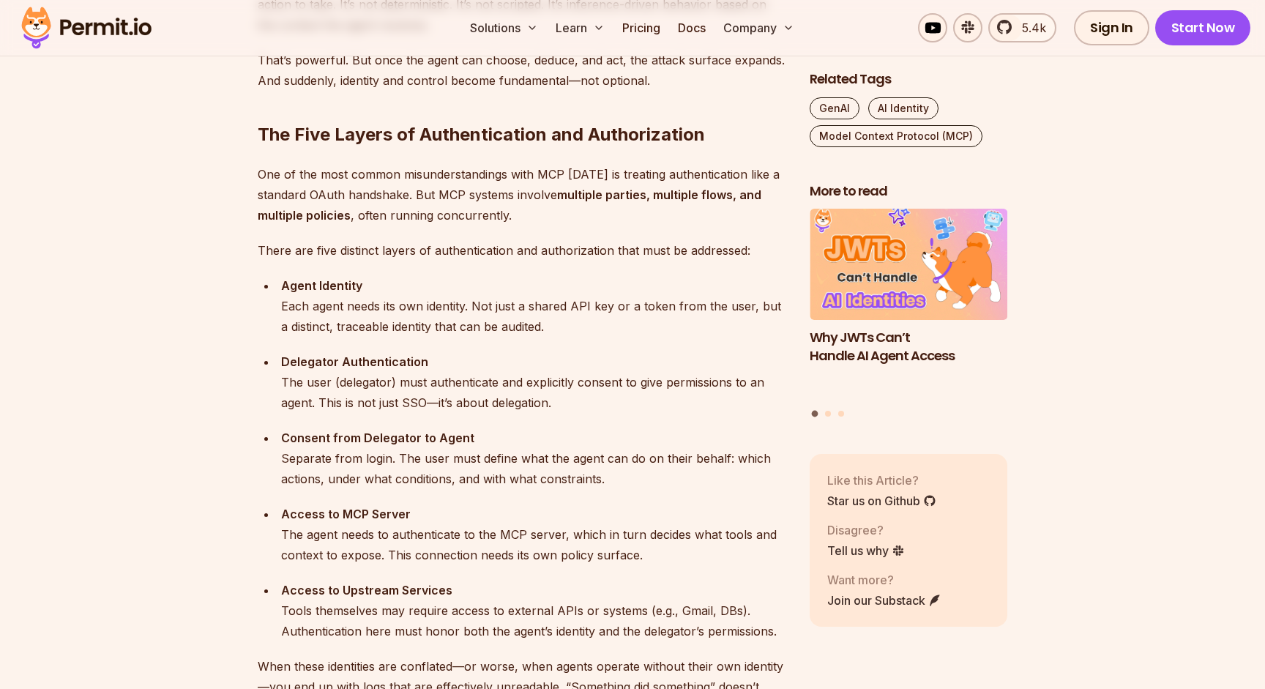
scroll to position [1428, 0]
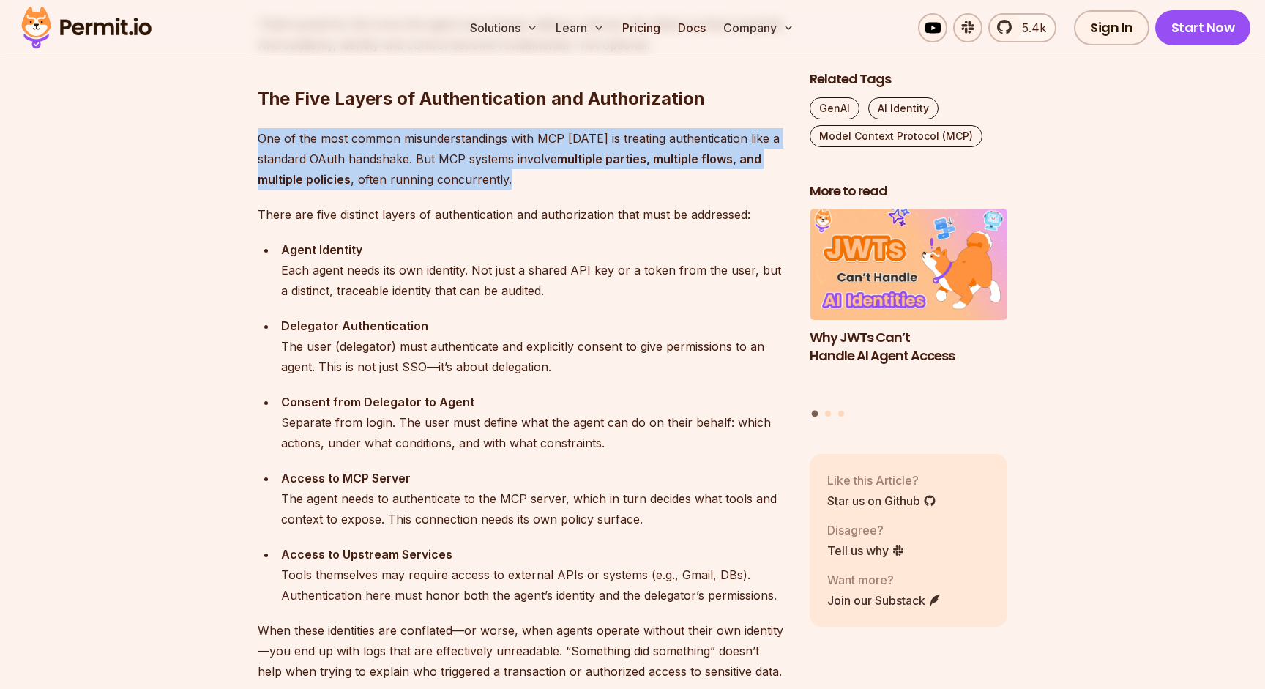
drag, startPoint x: 239, startPoint y: 138, endPoint x: 662, endPoint y: 188, distance: 425.9
click at [662, 188] on p "One of the most common misunderstandings with MCP [DATE] is treating authentica…" at bounding box center [522, 158] width 528 height 61
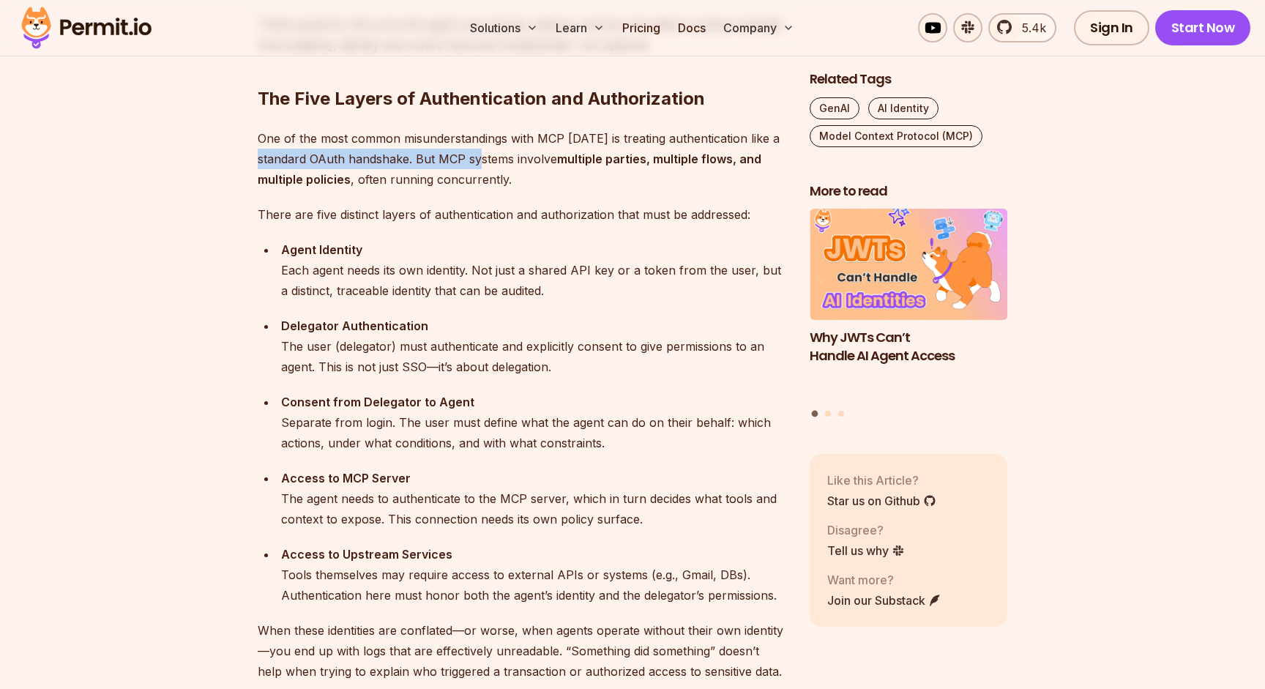
drag, startPoint x: 254, startPoint y: 154, endPoint x: 535, endPoint y: 197, distance: 284.3
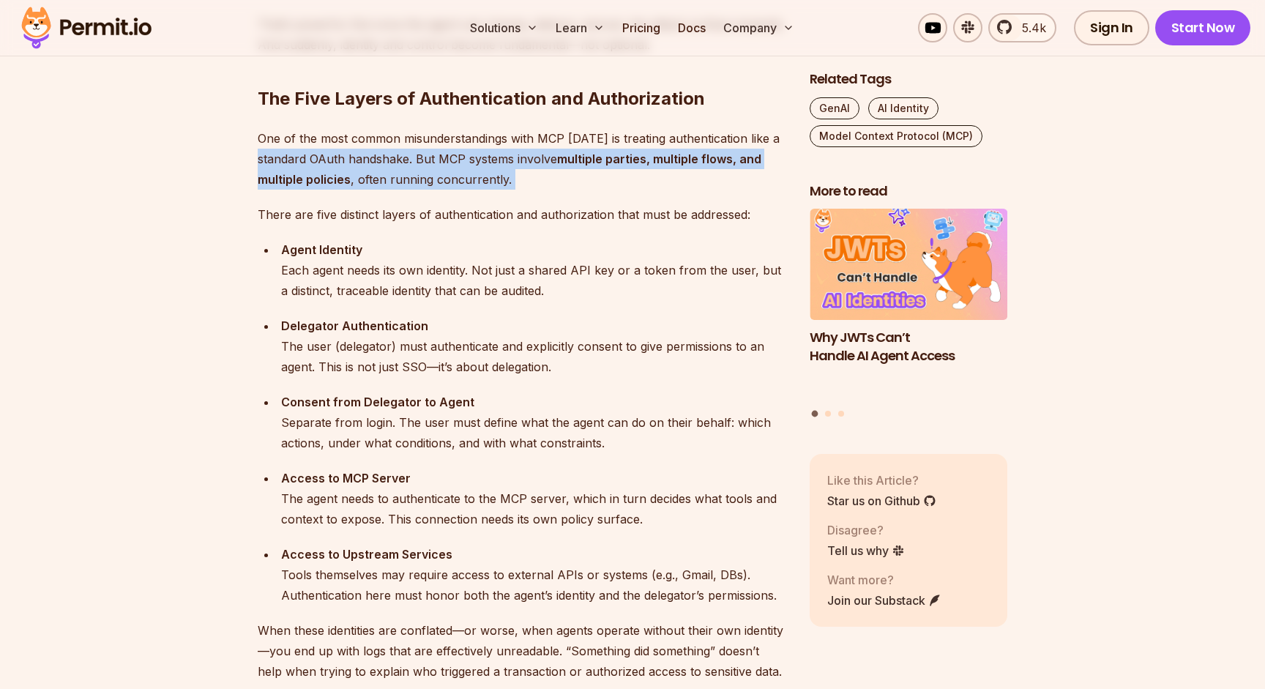
drag, startPoint x: 526, startPoint y: 157, endPoint x: 771, endPoint y: 182, distance: 246.4
click at [772, 182] on p "One of the most common misunderstandings with MCP [DATE] is treating authentica…" at bounding box center [522, 158] width 528 height 61
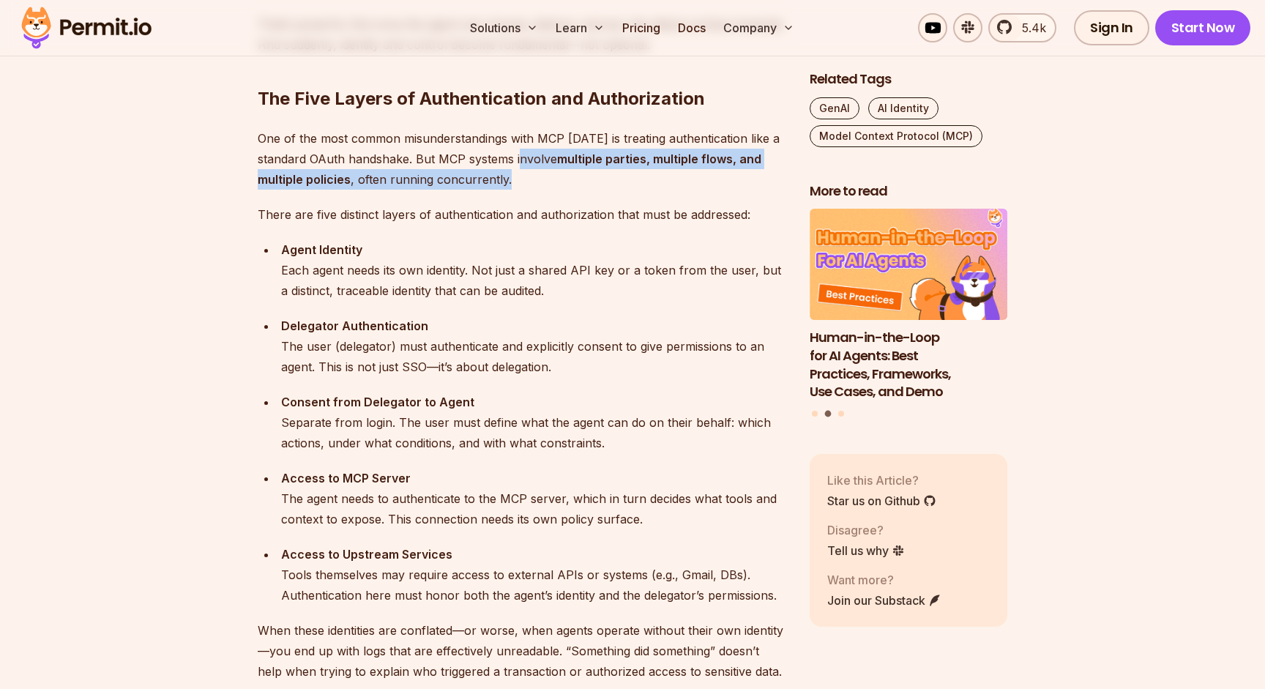
click at [277, 209] on p "There are five distinct layers of authentication and authorization that must be…" at bounding box center [522, 214] width 528 height 20
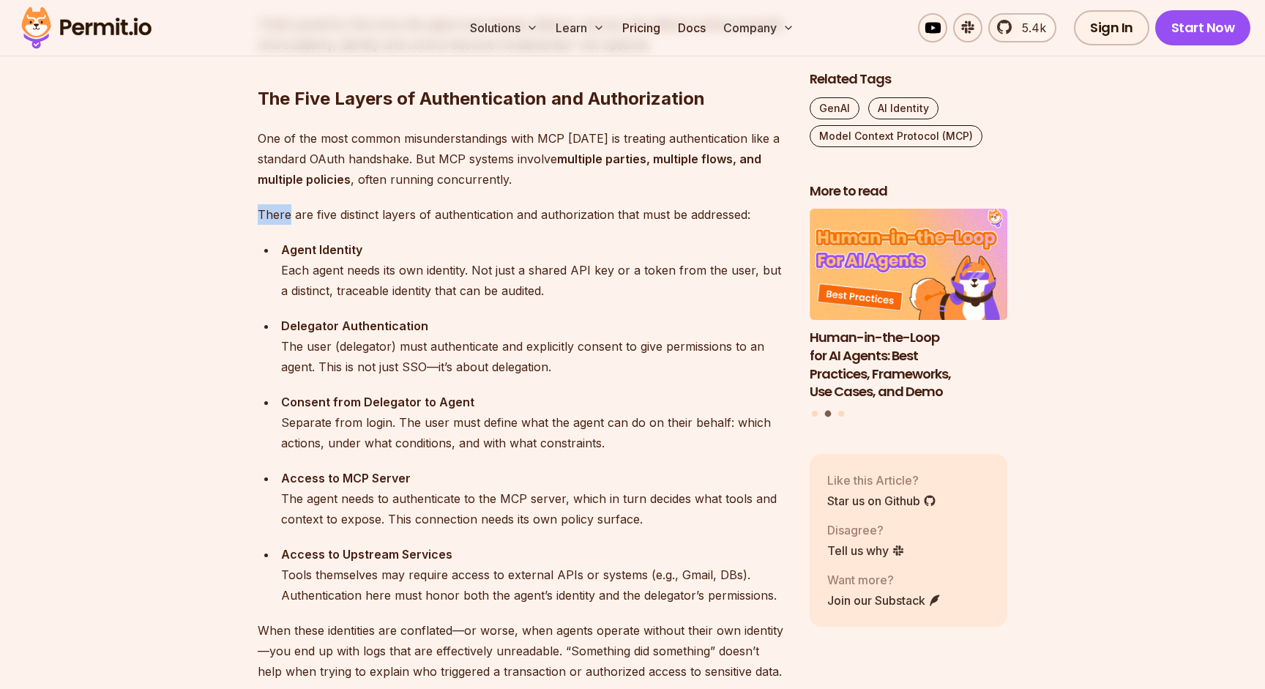
click at [277, 209] on p "There are five distinct layers of authentication and authorization that must be…" at bounding box center [522, 214] width 528 height 20
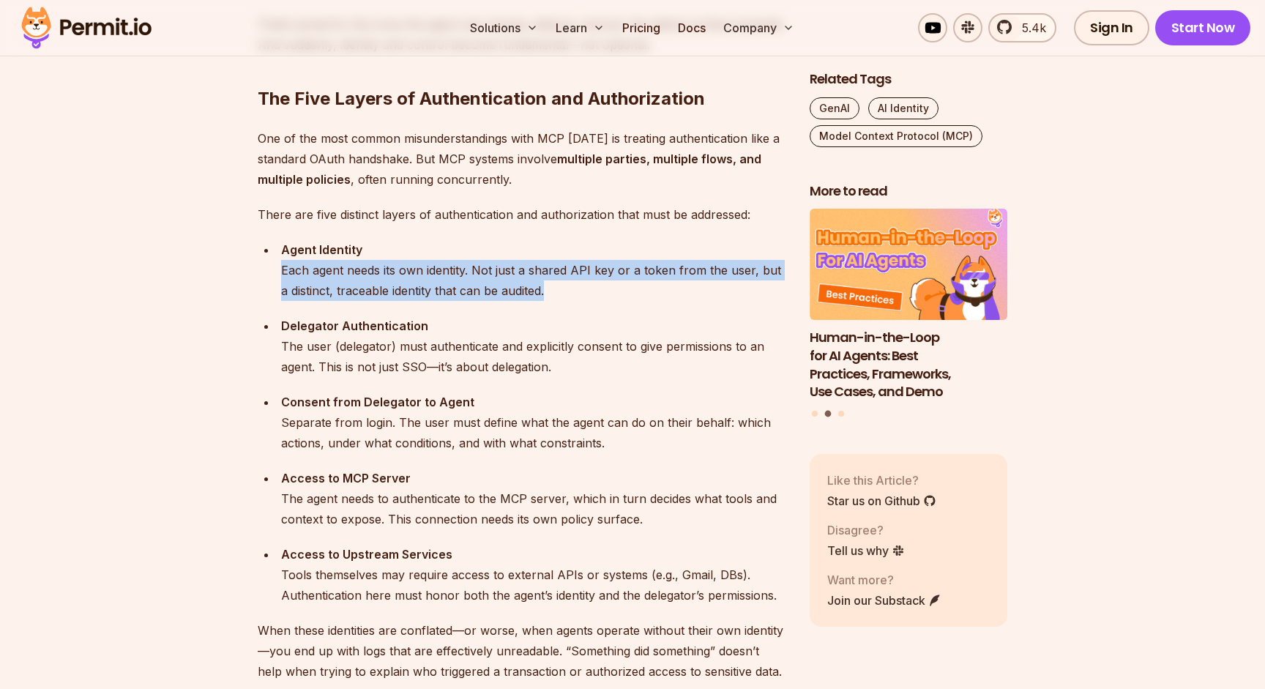
drag, startPoint x: 274, startPoint y: 265, endPoint x: 600, endPoint y: 287, distance: 327.1
click at [600, 287] on ul "Agent Identity Each agent needs its own identity. Not just a shared API key or …" at bounding box center [522, 422] width 528 height 366
click at [600, 287] on div "Agent Identity Each agent needs its own identity. Not just a shared API key or …" at bounding box center [533, 269] width 505 height 61
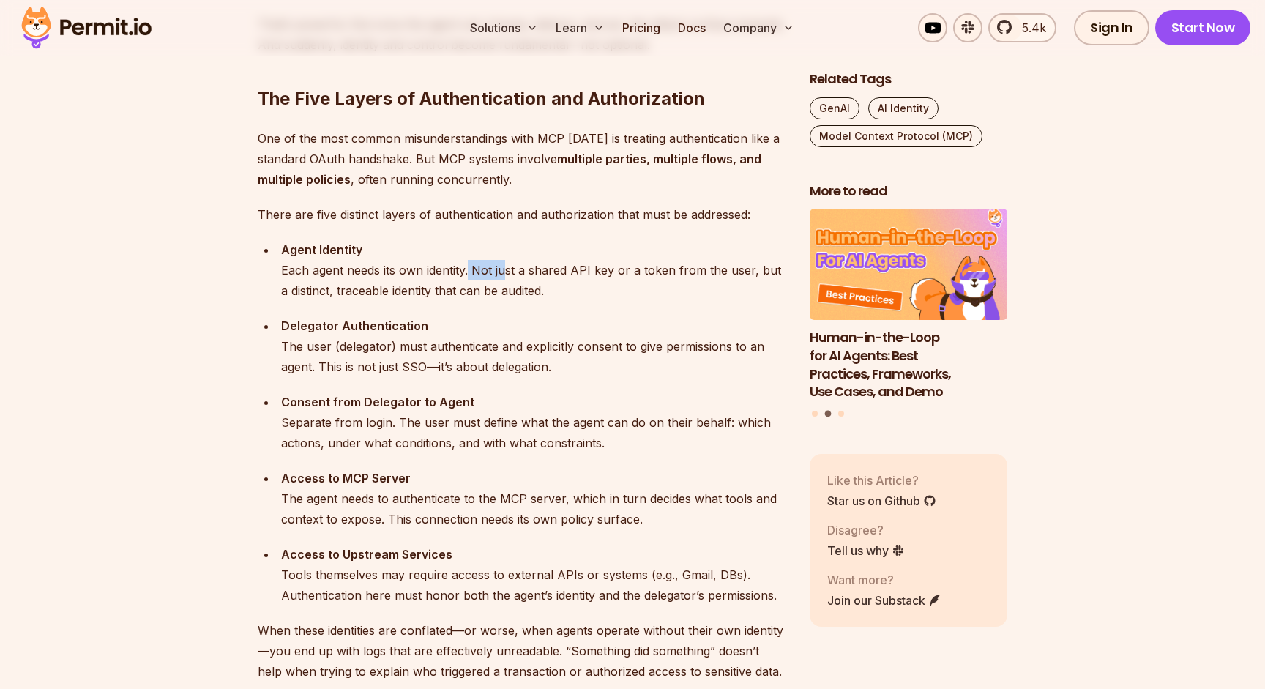
drag, startPoint x: 469, startPoint y: 271, endPoint x: 753, endPoint y: 281, distance: 284.1
click at [749, 280] on div "Agent Identity Each agent needs its own identity. Not just a shared API key or …" at bounding box center [533, 269] width 505 height 61
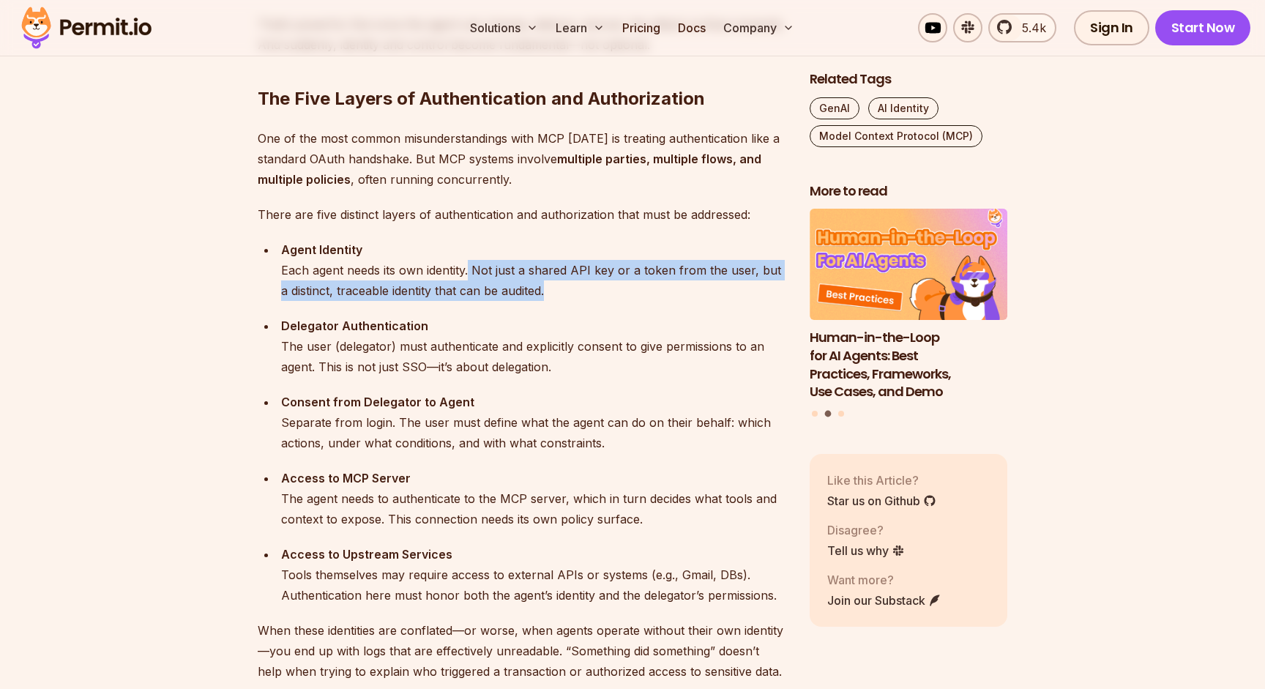
click at [753, 281] on div "Agent Identity Each agent needs its own identity. Not just a shared API key or …" at bounding box center [533, 269] width 505 height 61
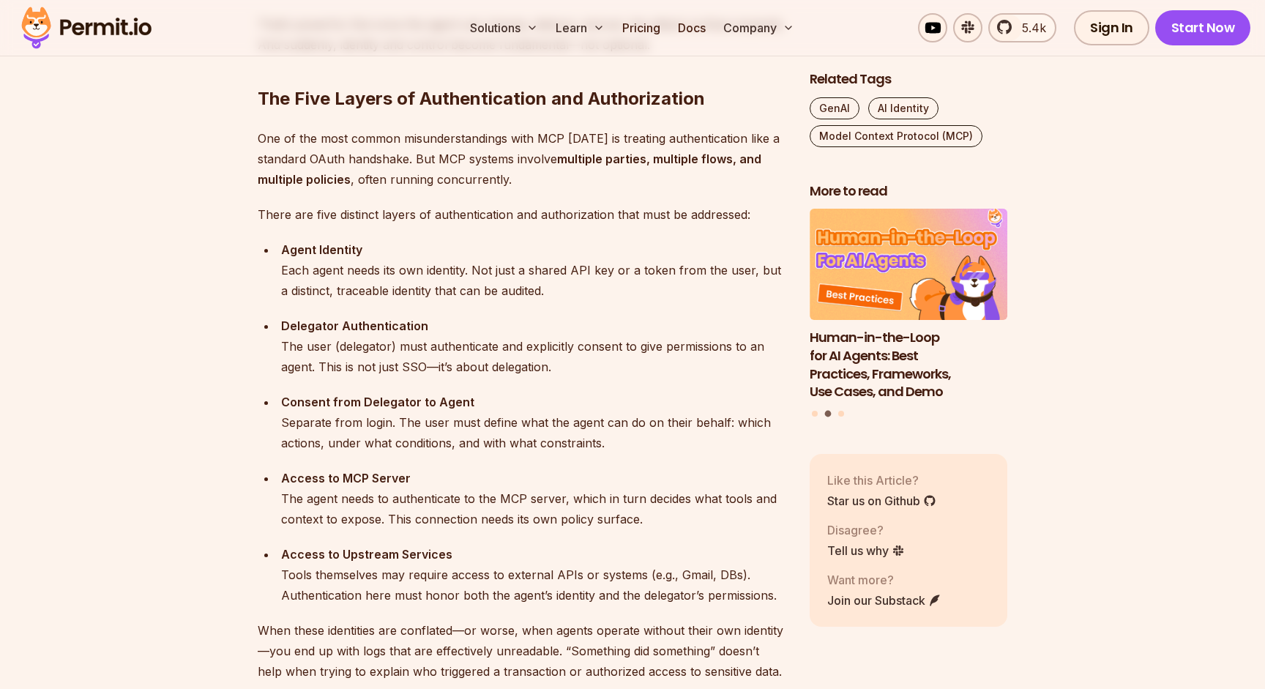
drag, startPoint x: 591, startPoint y: 269, endPoint x: 757, endPoint y: 301, distance: 169.9
click at [757, 301] on ul "Agent Identity Each agent needs its own identity. Not just a shared API key or …" at bounding box center [522, 422] width 528 height 366
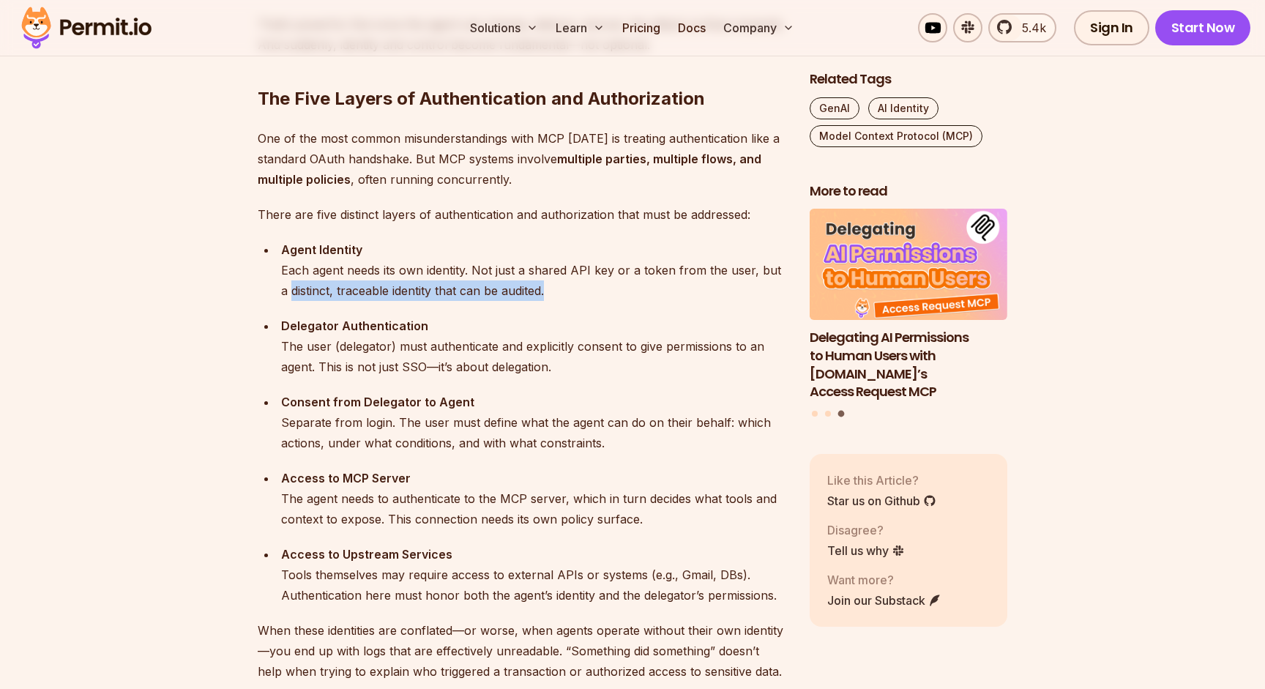
drag, startPoint x: 279, startPoint y: 287, endPoint x: 593, endPoint y: 292, distance: 314.7
click at [593, 292] on li "Agent Identity Each agent needs its own identity. Not just a shared API key or …" at bounding box center [531, 269] width 509 height 61
click at [593, 292] on div "Agent Identity Each agent needs its own identity. Not just a shared API key or …" at bounding box center [533, 269] width 505 height 61
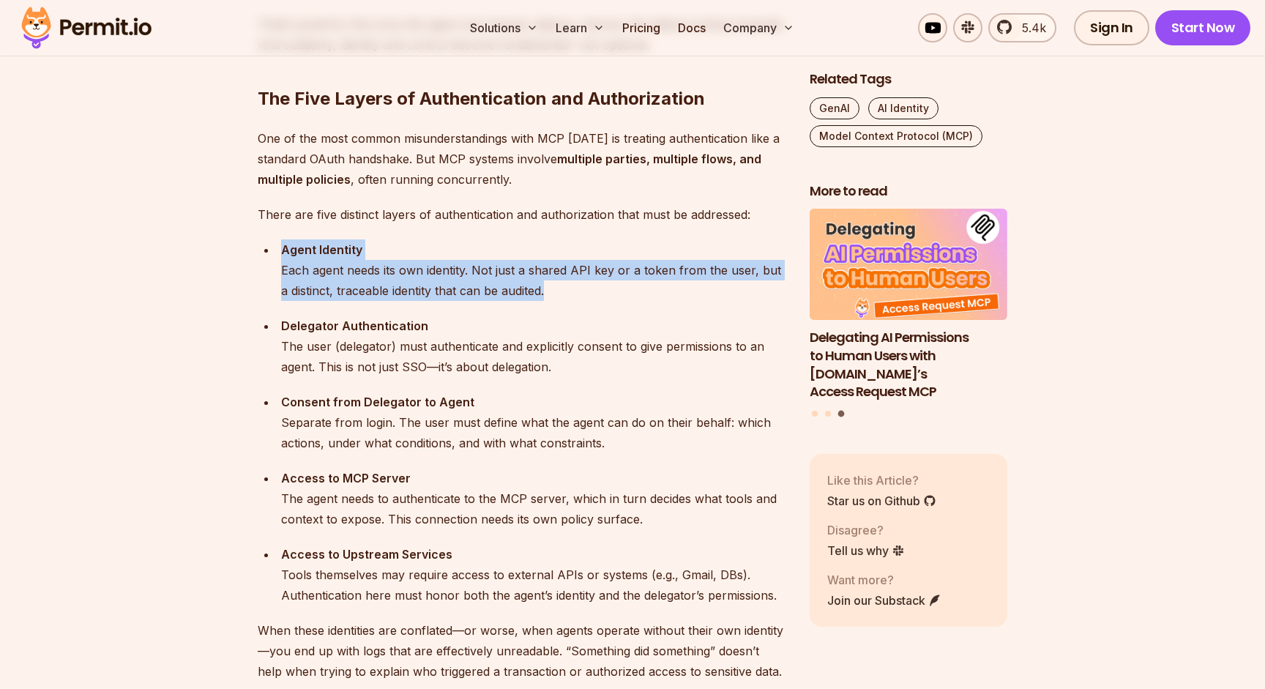
drag, startPoint x: 607, startPoint y: 294, endPoint x: 269, endPoint y: 238, distance: 342.7
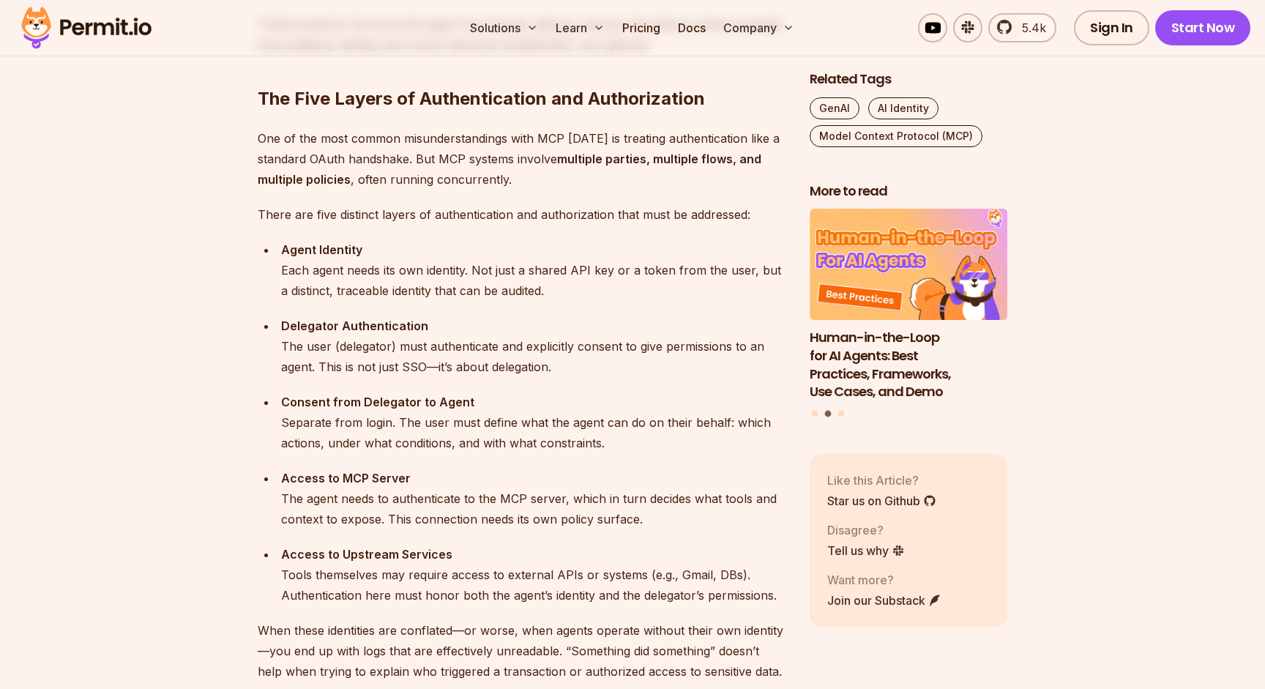
click at [282, 329] on strong "Delegator Authentication" at bounding box center [354, 325] width 147 height 15
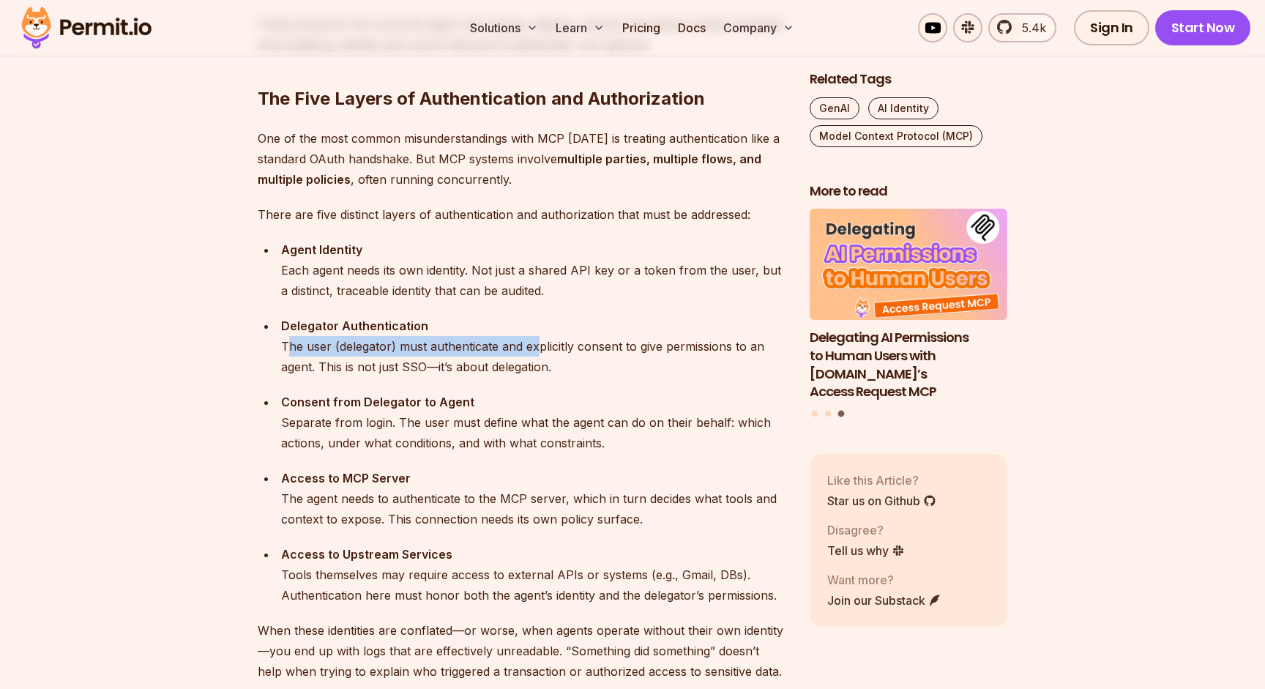
drag, startPoint x: 286, startPoint y: 345, endPoint x: 563, endPoint y: 348, distance: 276.6
click at [563, 348] on div "Delegator Authentication The user (delegator) must authenticate and explicitly …" at bounding box center [533, 345] width 505 height 61
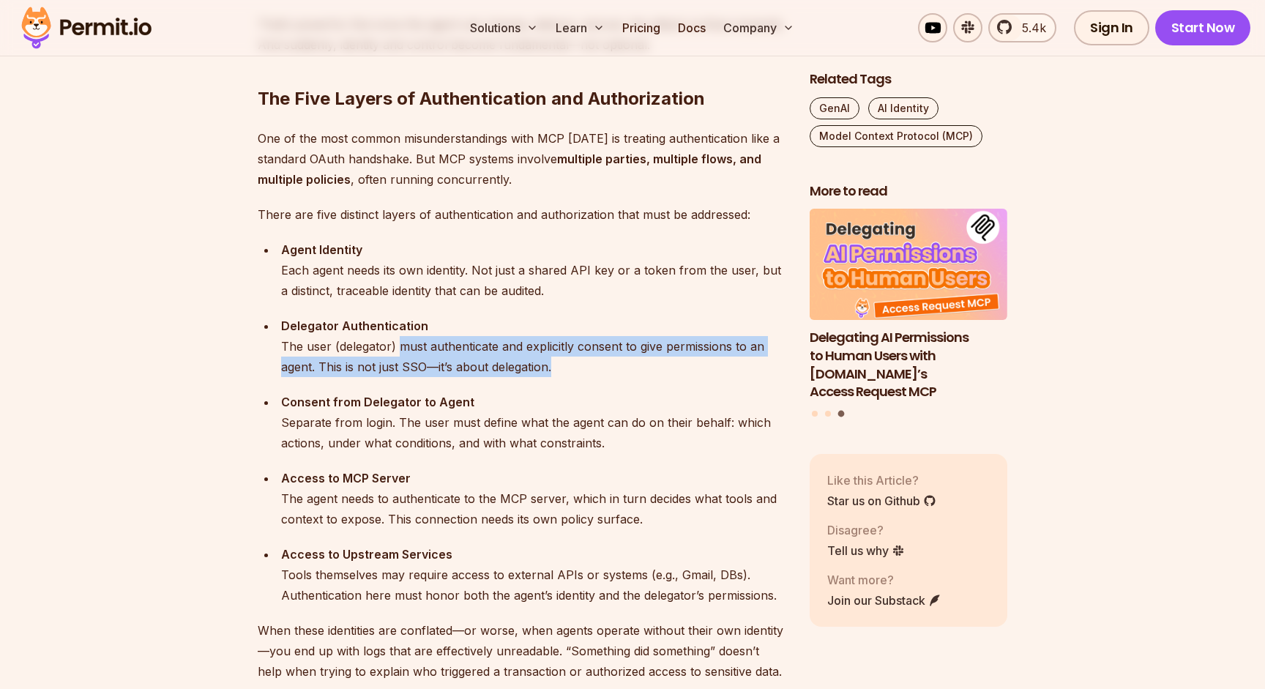
drag, startPoint x: 419, startPoint y: 345, endPoint x: 574, endPoint y: 364, distance: 156.2
click at [574, 364] on div "Delegator Authentication The user (delegator) must authenticate and explicitly …" at bounding box center [533, 345] width 505 height 61
drag, startPoint x: 597, startPoint y: 364, endPoint x: 278, endPoint y: 312, distance: 323.1
click at [278, 312] on ul "Agent Identity Each agent needs its own identity. Not just a shared API key or …" at bounding box center [522, 422] width 528 height 366
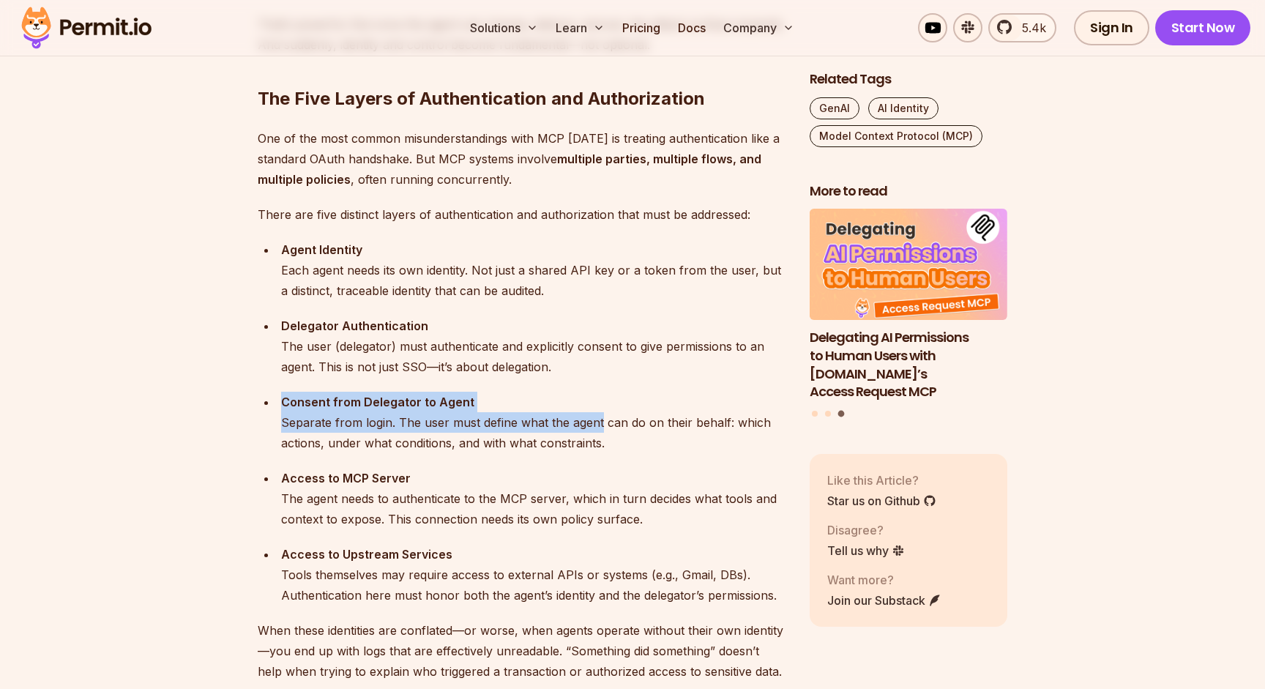
drag, startPoint x: 421, startPoint y: 403, endPoint x: 601, endPoint y: 424, distance: 181.2
click at [601, 424] on div "Consent from Delegator to Agent Separate from login. The user must define what …" at bounding box center [533, 421] width 505 height 61
drag, startPoint x: 277, startPoint y: 416, endPoint x: 662, endPoint y: 424, distance: 385.7
click at [662, 424] on li "Consent from Delegator to Agent Separate from login. The user must define what …" at bounding box center [531, 421] width 509 height 61
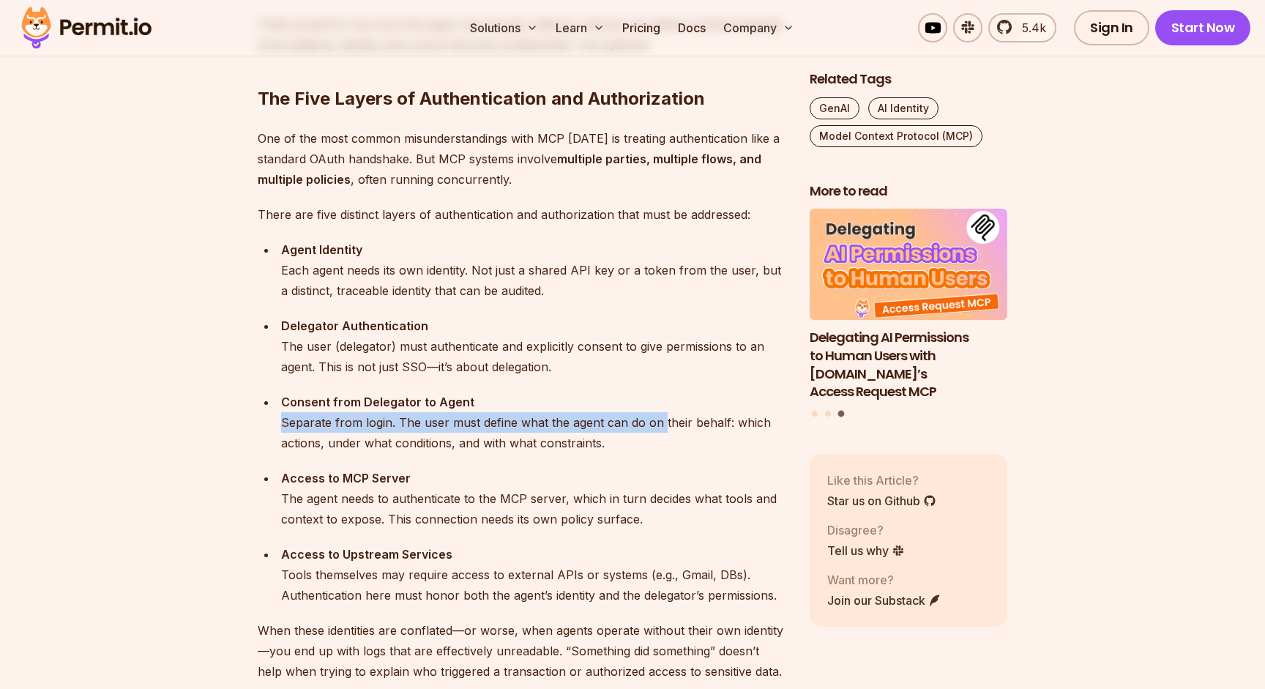
click at [662, 424] on div "Consent from Delegator to Agent Separate from login. The user must define what …" at bounding box center [533, 421] width 505 height 61
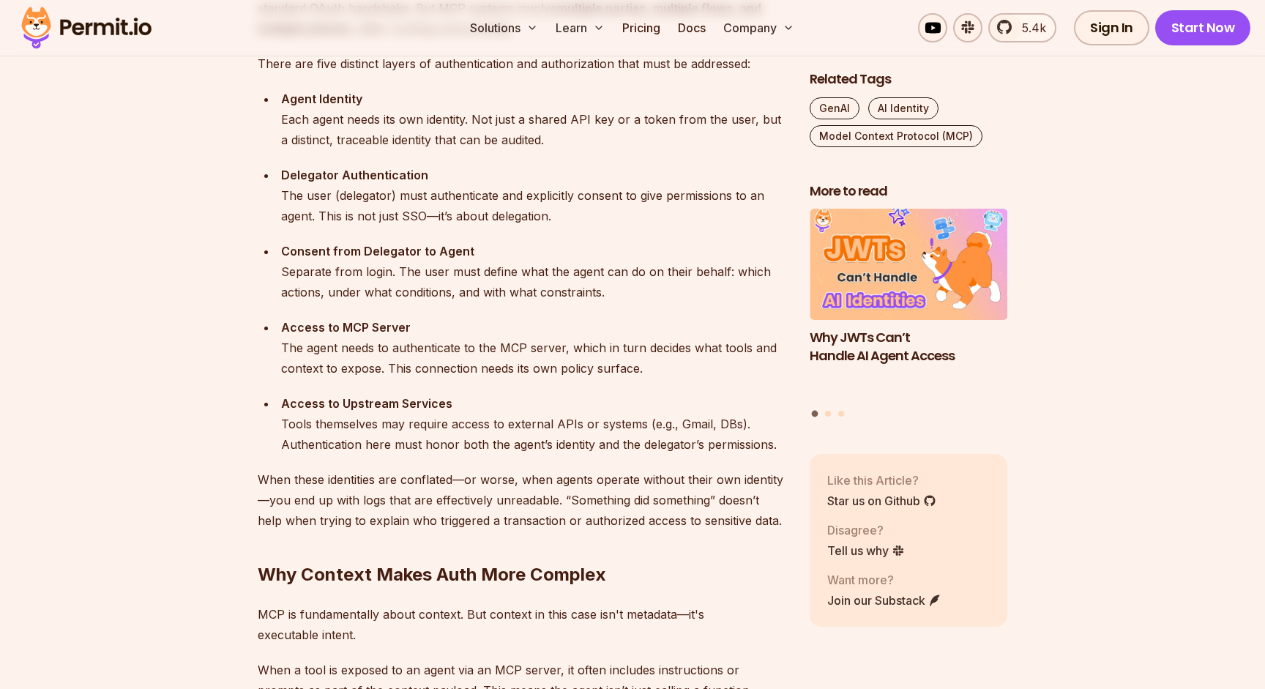
scroll to position [1621, 0]
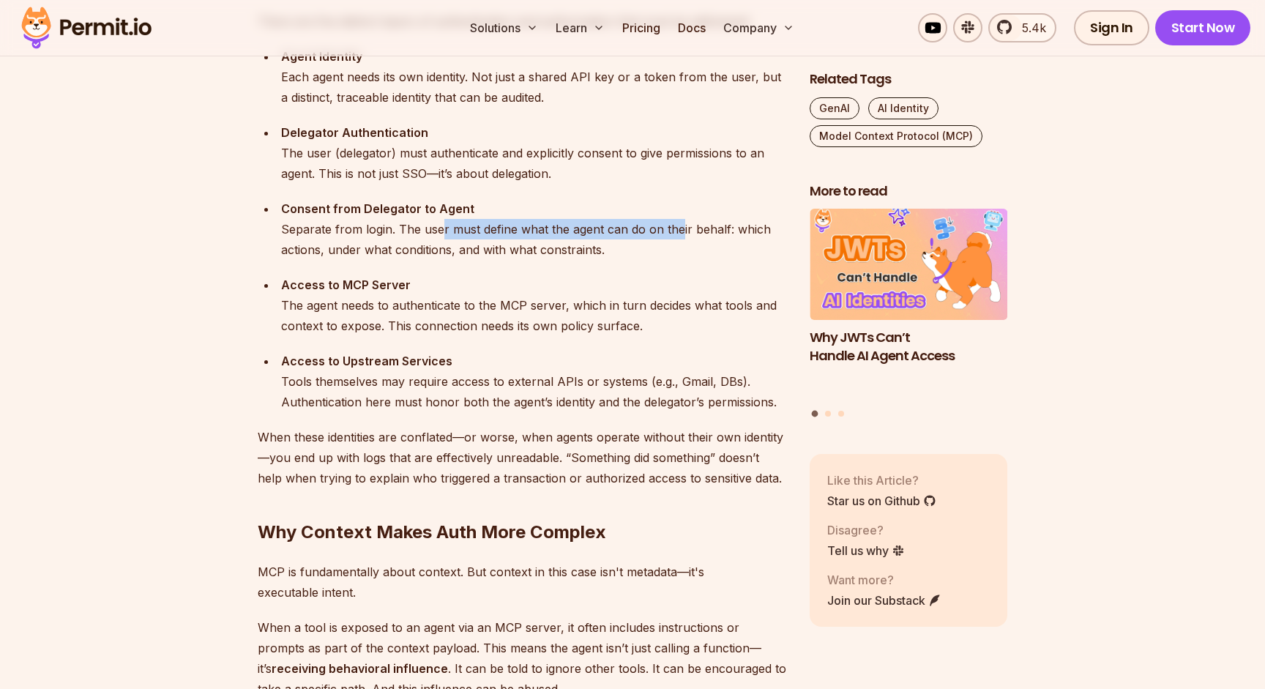
drag, startPoint x: 438, startPoint y: 225, endPoint x: 681, endPoint y: 236, distance: 243.2
click at [681, 236] on div "Consent from Delegator to Agent Separate from login. The user must define what …" at bounding box center [533, 228] width 505 height 61
drag, startPoint x: 610, startPoint y: 225, endPoint x: 743, endPoint y: 252, distance: 135.9
click at [743, 252] on div "Consent from Delegator to Agent Separate from login. The user must define what …" at bounding box center [533, 228] width 505 height 61
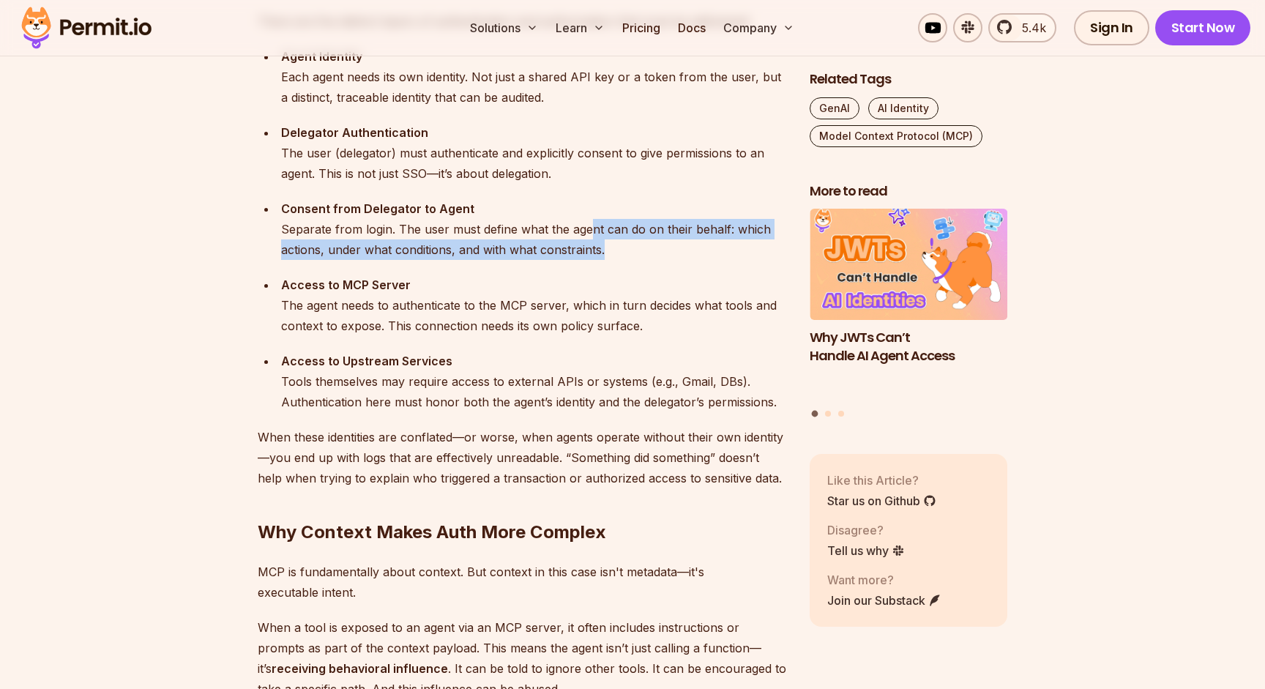
click at [743, 252] on div "Consent from Delegator to Agent Separate from login. The user must define what …" at bounding box center [533, 228] width 505 height 61
drag, startPoint x: 334, startPoint y: 247, endPoint x: 656, endPoint y: 252, distance: 322.7
click at [656, 252] on div "Consent from Delegator to Agent Separate from login. The user must define what …" at bounding box center [533, 228] width 505 height 61
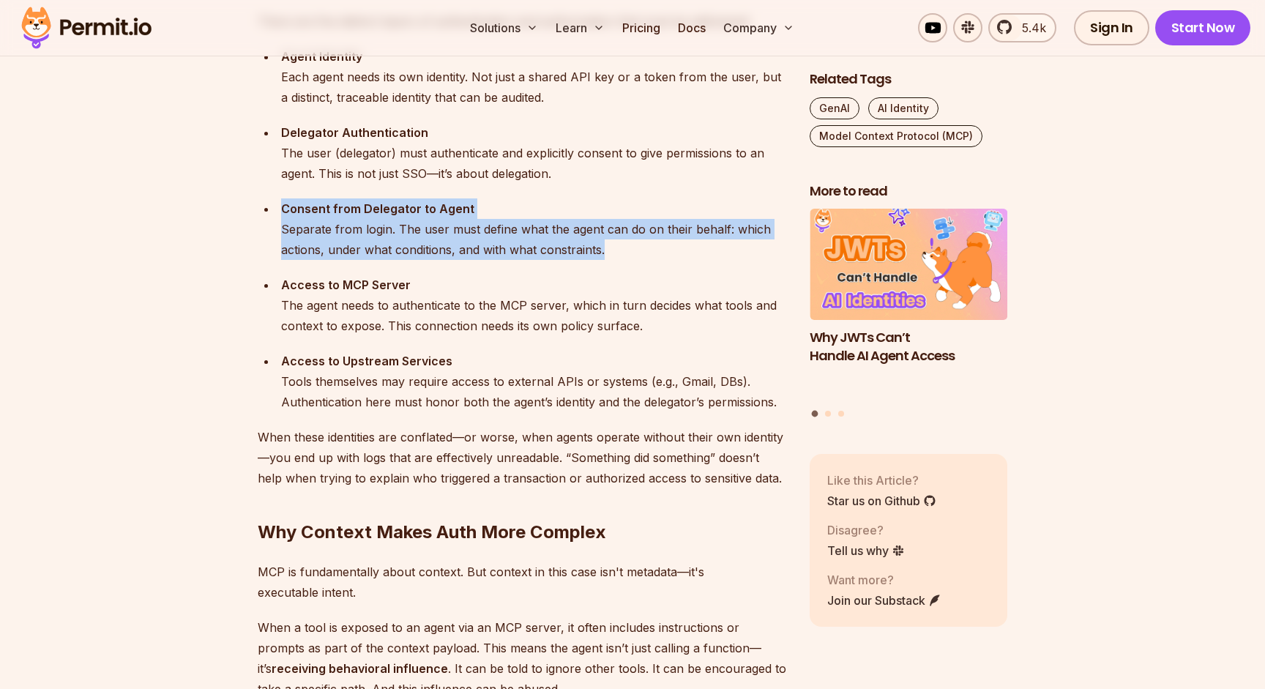
drag, startPoint x: 673, startPoint y: 252, endPoint x: 255, endPoint y: 201, distance: 420.9
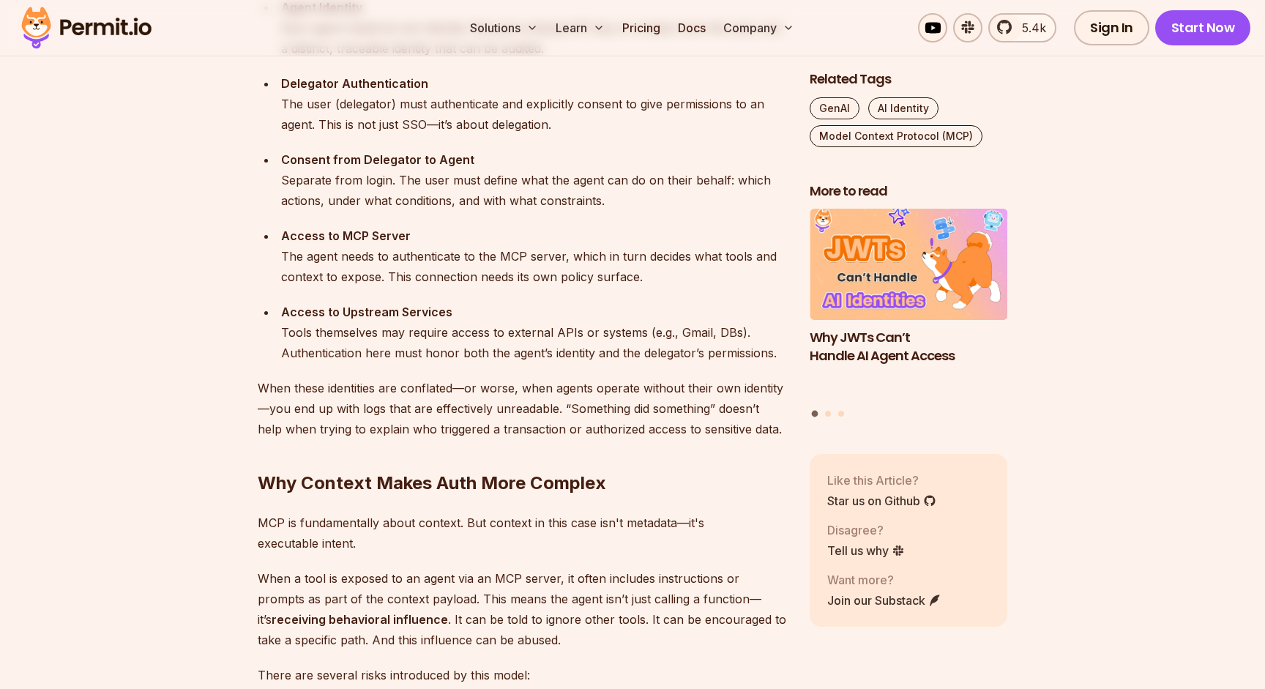
scroll to position [1678, 0]
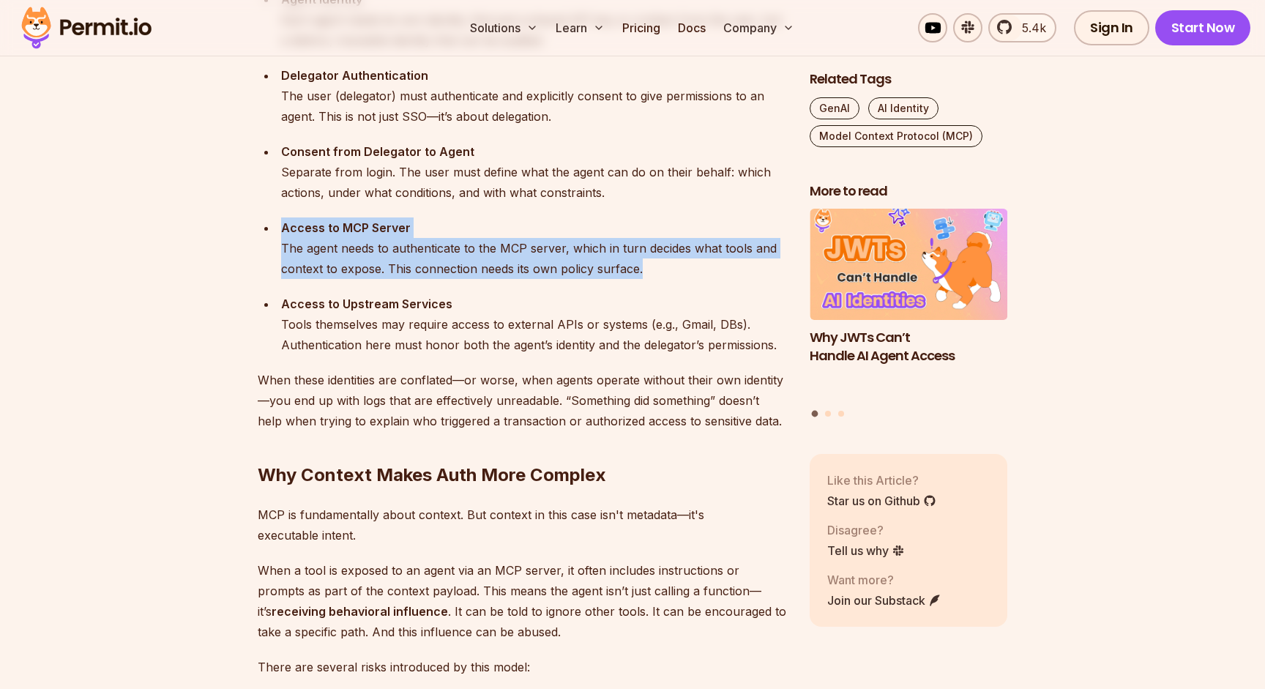
drag, startPoint x: 283, startPoint y: 228, endPoint x: 694, endPoint y: 263, distance: 412.0
click at [694, 263] on div "Access to MCP Server The agent needs to authenticate to the MCP server, which i…" at bounding box center [533, 247] width 505 height 61
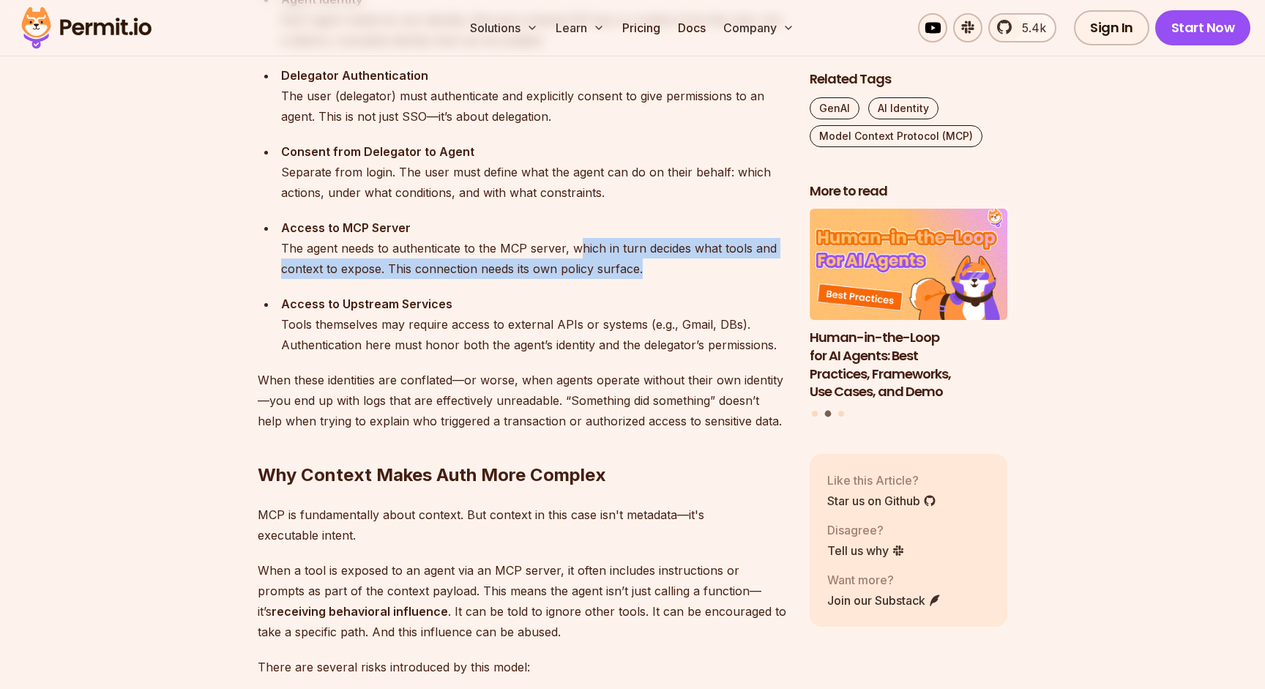
drag, startPoint x: 577, startPoint y: 244, endPoint x: 762, endPoint y: 263, distance: 186.0
click at [762, 263] on div "Access to MCP Server The agent needs to authenticate to the MCP server, which i…" at bounding box center [533, 247] width 505 height 61
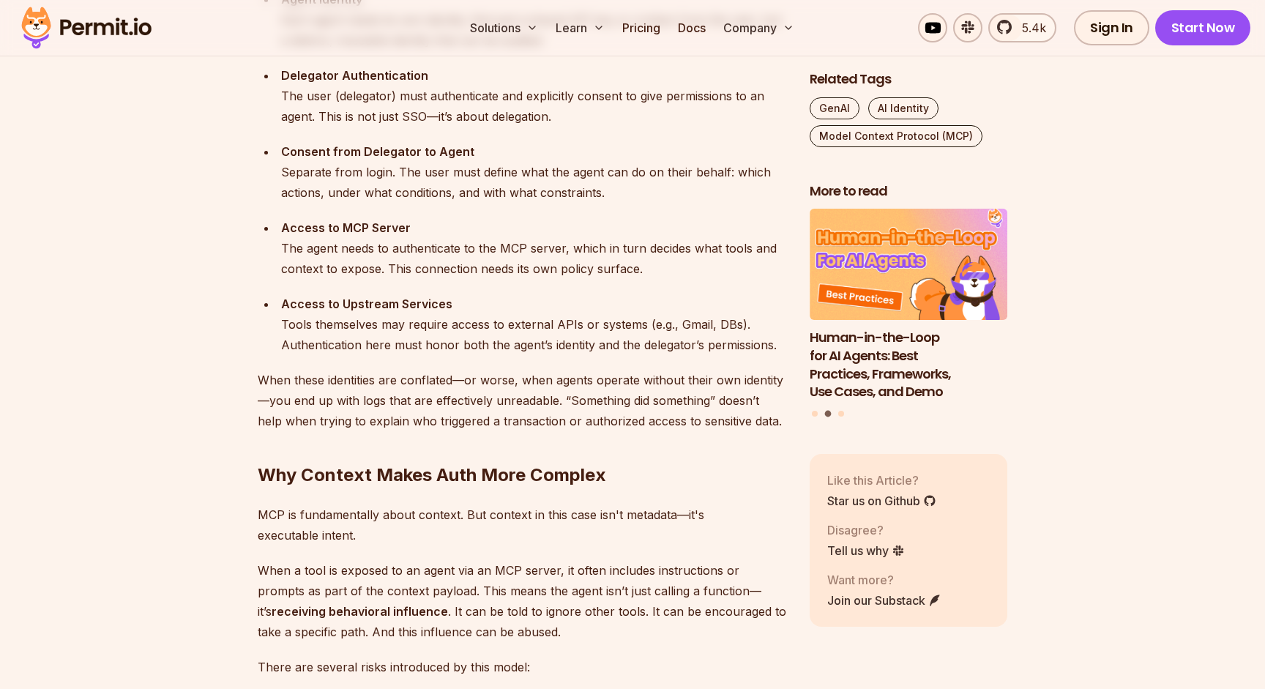
click at [350, 291] on ul "Agent Identity Each agent needs its own identity. Not just a shared API key or …" at bounding box center [522, 172] width 528 height 366
drag, startPoint x: 389, startPoint y: 264, endPoint x: 733, endPoint y: 269, distance: 344.7
click at [733, 269] on div "Access to MCP Server The agent needs to authenticate to the MCP server, which i…" at bounding box center [533, 247] width 505 height 61
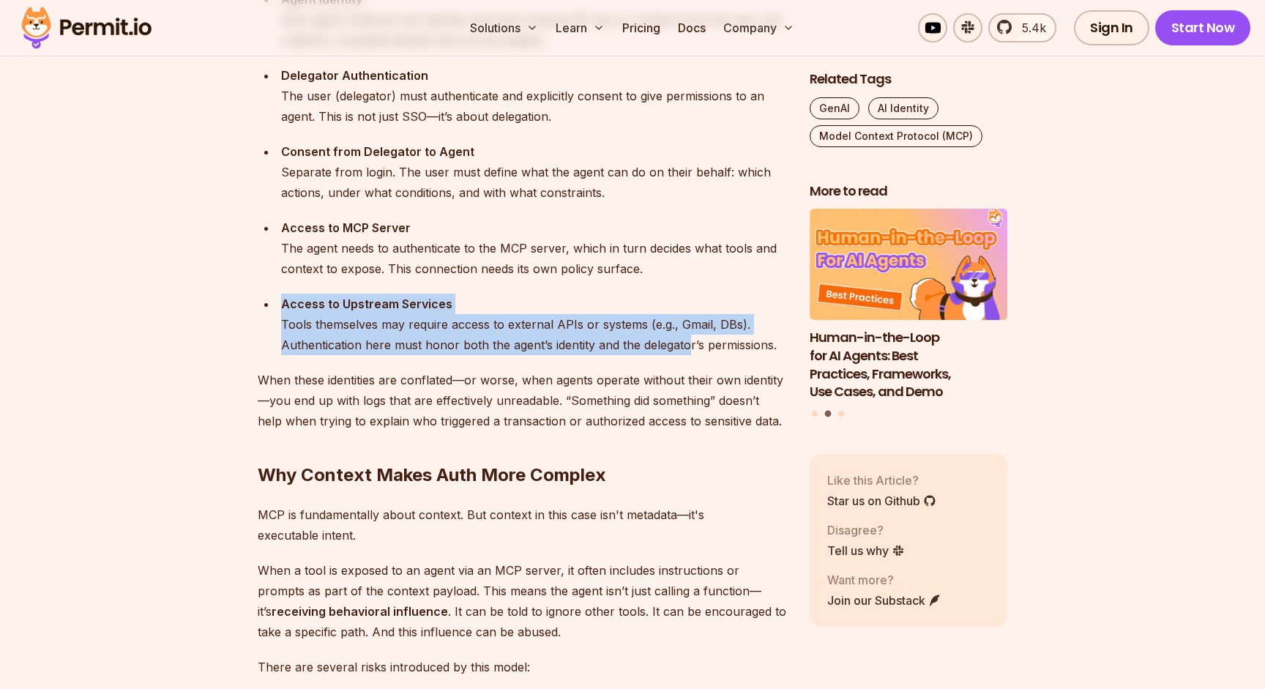
drag, startPoint x: 277, startPoint y: 307, endPoint x: 695, endPoint y: 366, distance: 422.0
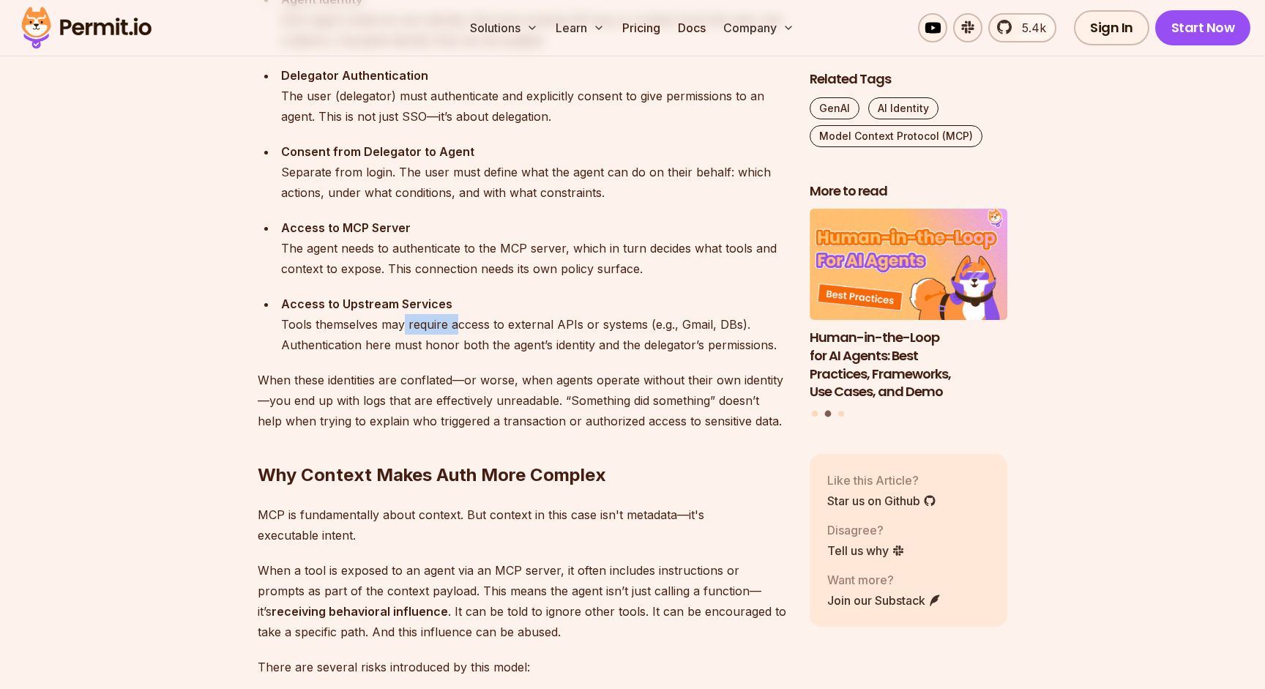
drag, startPoint x: 407, startPoint y: 329, endPoint x: 671, endPoint y: 329, distance: 264.2
click at [671, 329] on div "Access to Upstream Services Tools themselves may require access to external API…" at bounding box center [533, 323] width 505 height 61
click at [343, 342] on div "Access to Upstream Services Tools themselves may require access to external API…" at bounding box center [533, 323] width 505 height 61
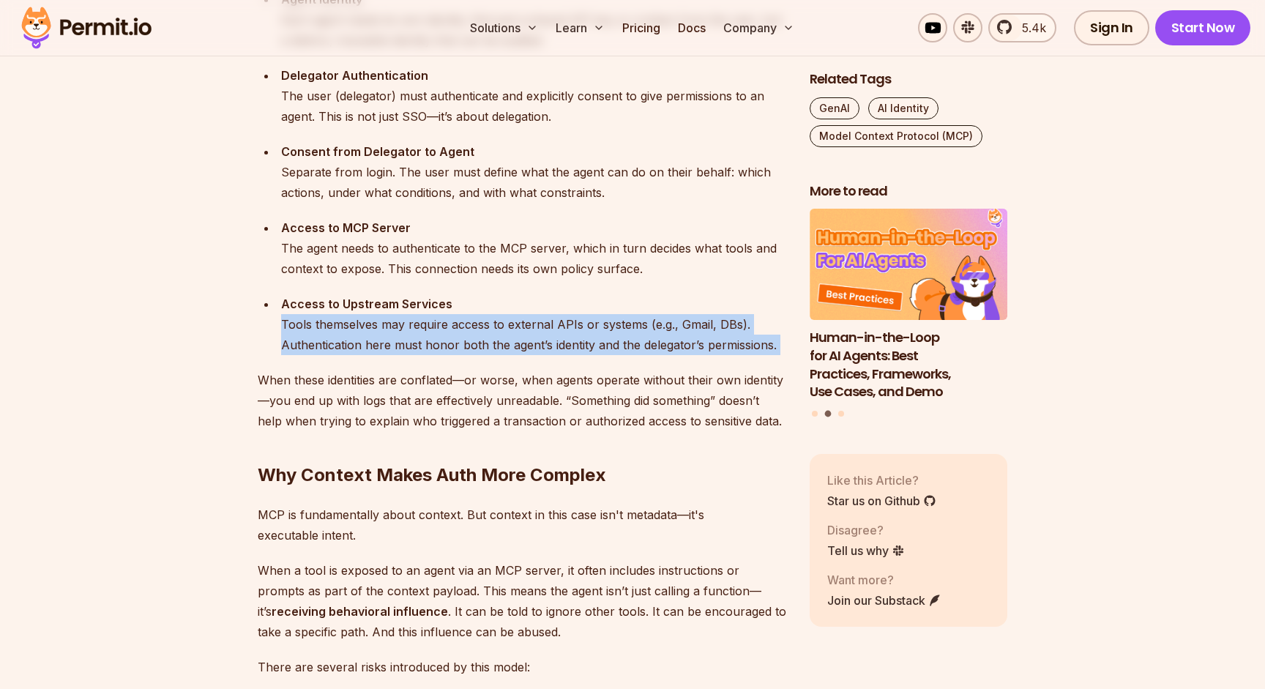
click at [343, 342] on div "Access to Upstream Services Tools themselves may require access to external API…" at bounding box center [533, 323] width 505 height 61
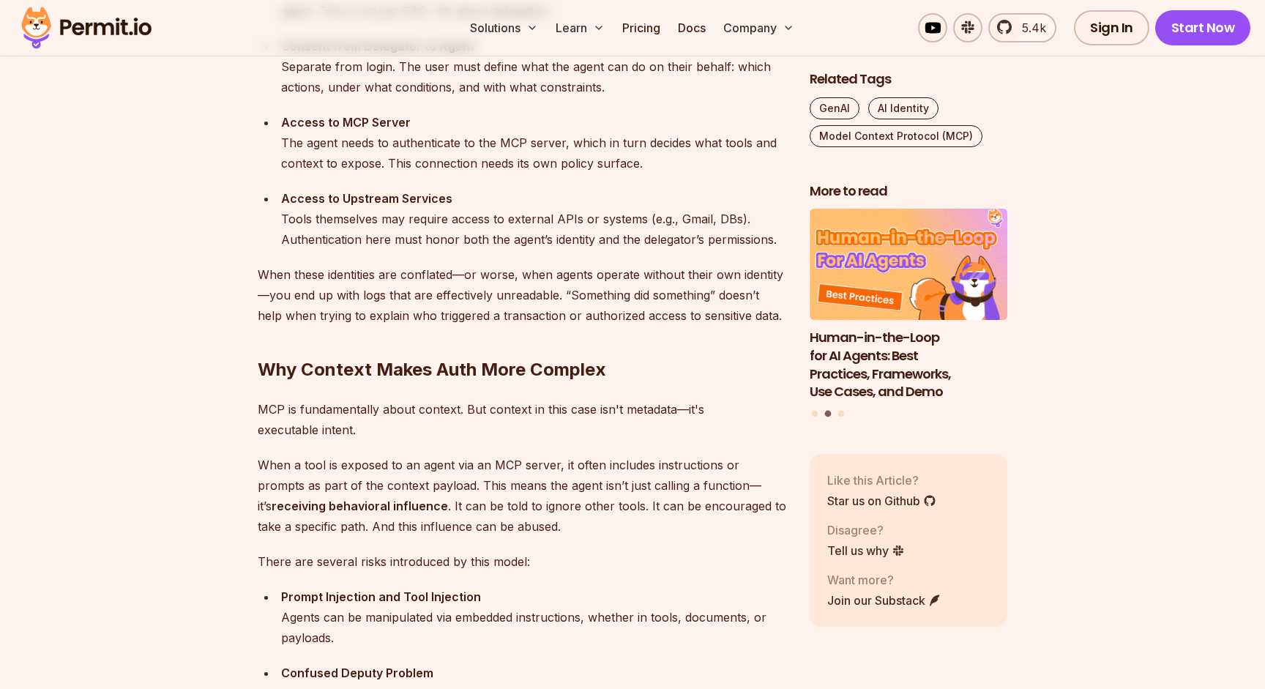
scroll to position [1900, 0]
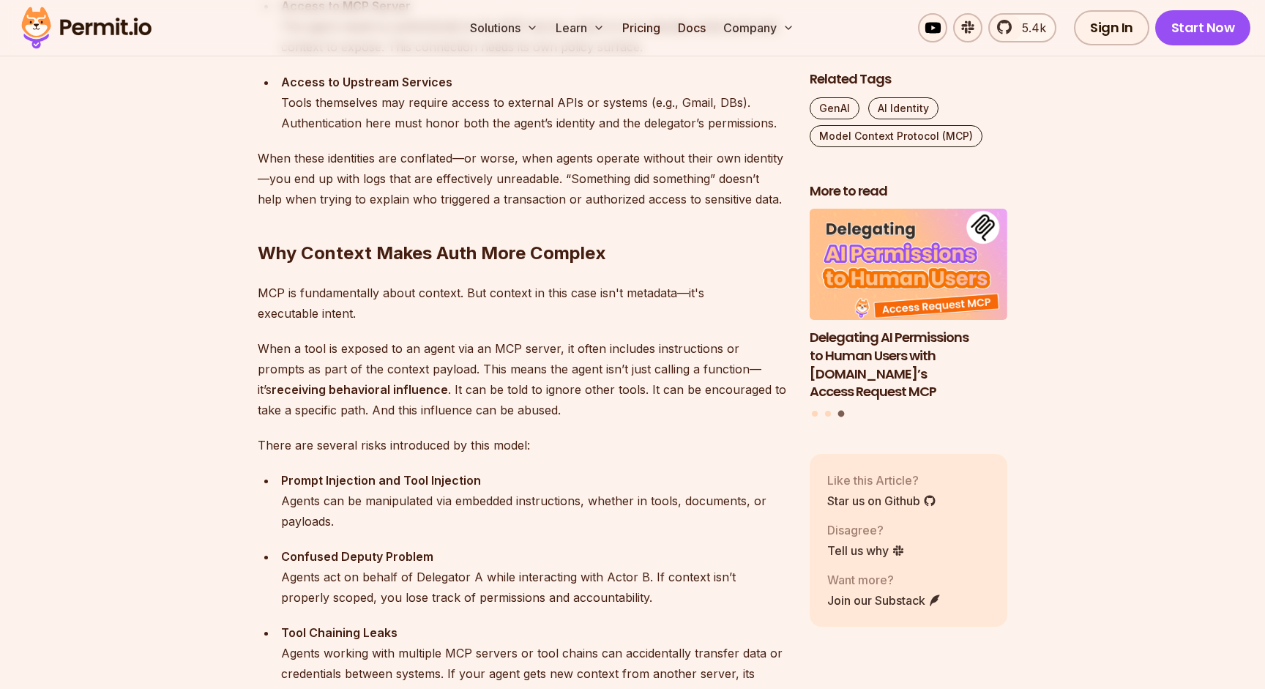
click at [305, 154] on p "When these identities are conflated—or worse, when agents operate without their…" at bounding box center [522, 178] width 528 height 61
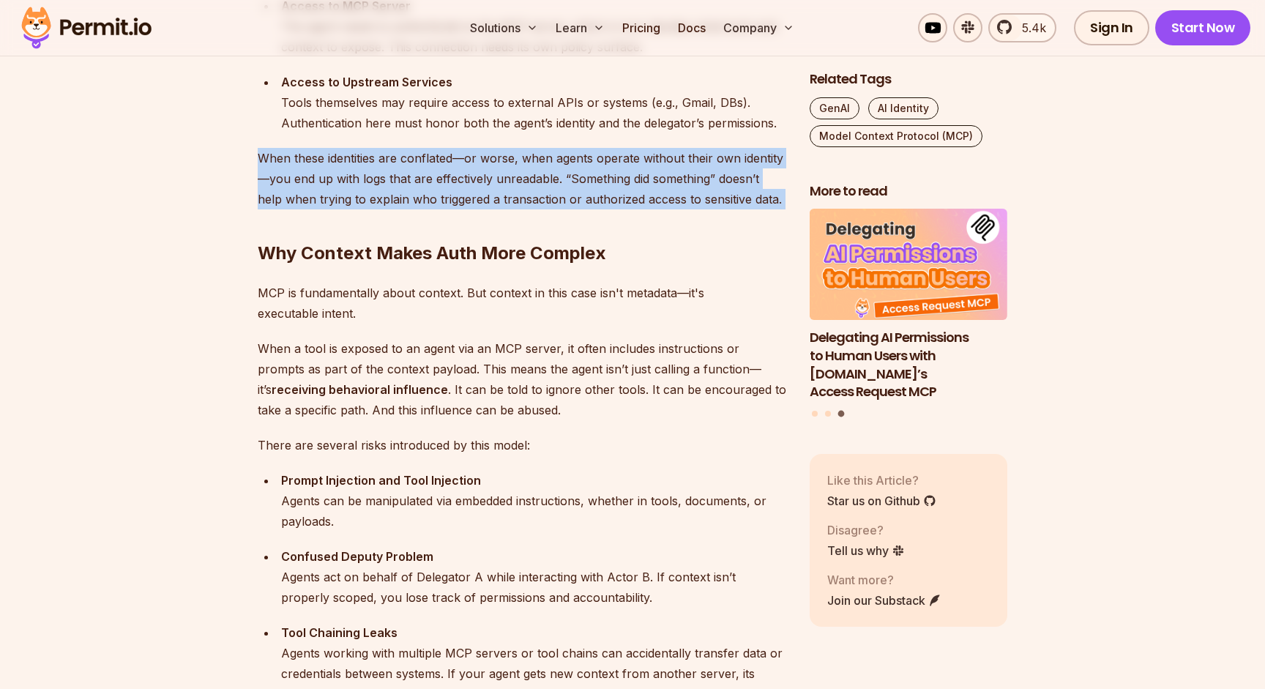
click at [305, 154] on p "When these identities are conflated—or worse, when agents operate without their…" at bounding box center [522, 178] width 528 height 61
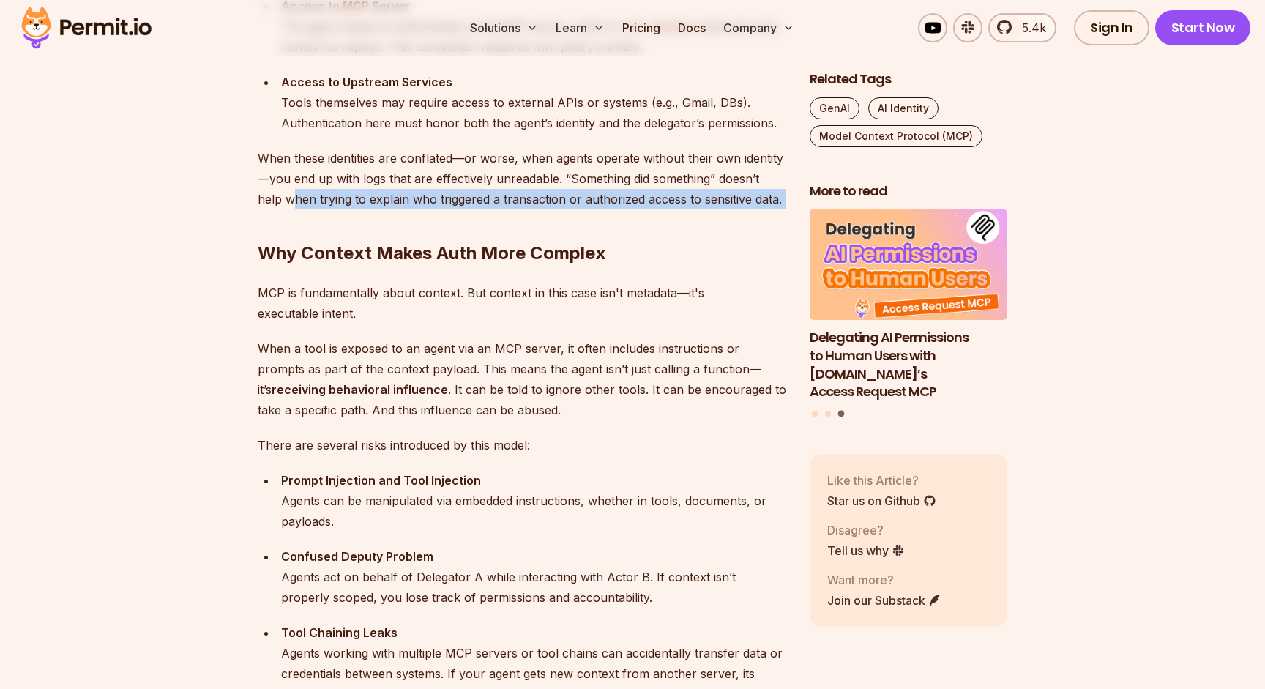
drag, startPoint x: 263, startPoint y: 199, endPoint x: 749, endPoint y: 225, distance: 487.3
click at [749, 225] on h2 "Why Context Makes Auth More Complex" at bounding box center [522, 224] width 528 height 82
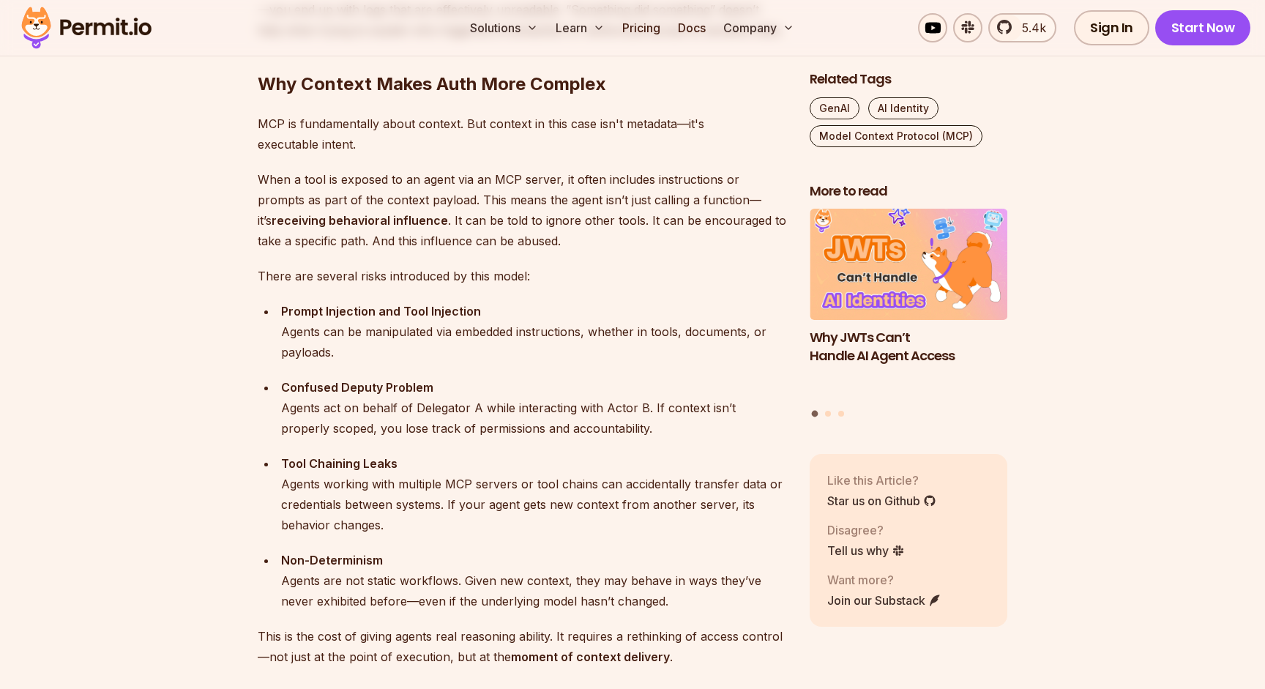
scroll to position [2072, 0]
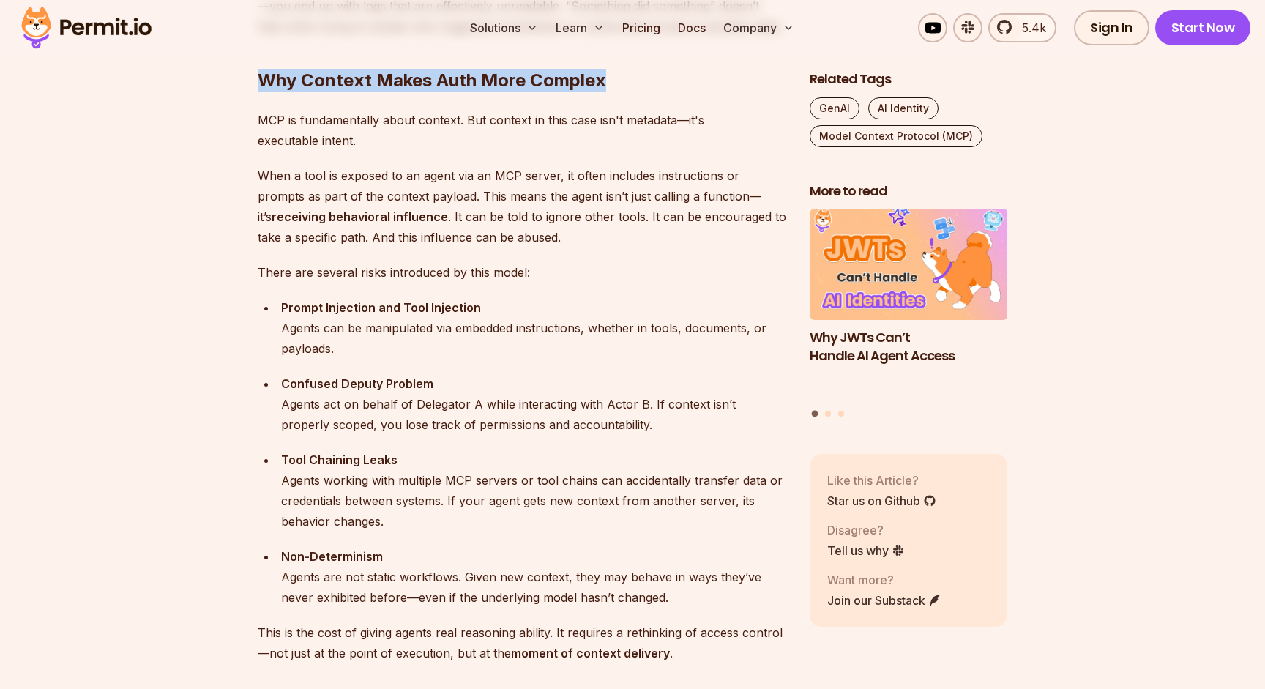
drag, startPoint x: 259, startPoint y: 79, endPoint x: 733, endPoint y: 91, distance: 474.4
click at [733, 91] on h2 "Why Context Makes Auth More Complex" at bounding box center [522, 51] width 528 height 82
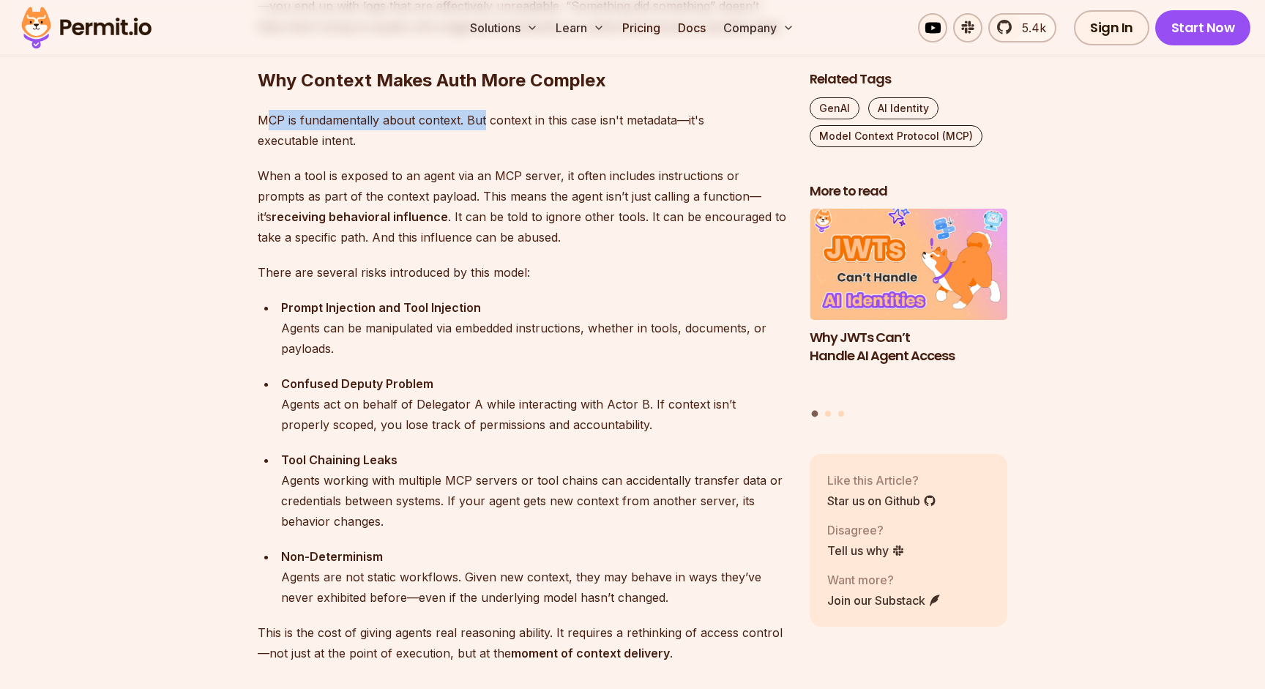
drag, startPoint x: 264, startPoint y: 119, endPoint x: 559, endPoint y: 140, distance: 295.7
click at [559, 138] on p "MCP is fundamentally about context. But context in this case isn't metadata—it'…" at bounding box center [522, 130] width 528 height 41
click at [559, 140] on p "MCP is fundamentally about context. But context in this case isn't metadata—it'…" at bounding box center [522, 130] width 528 height 41
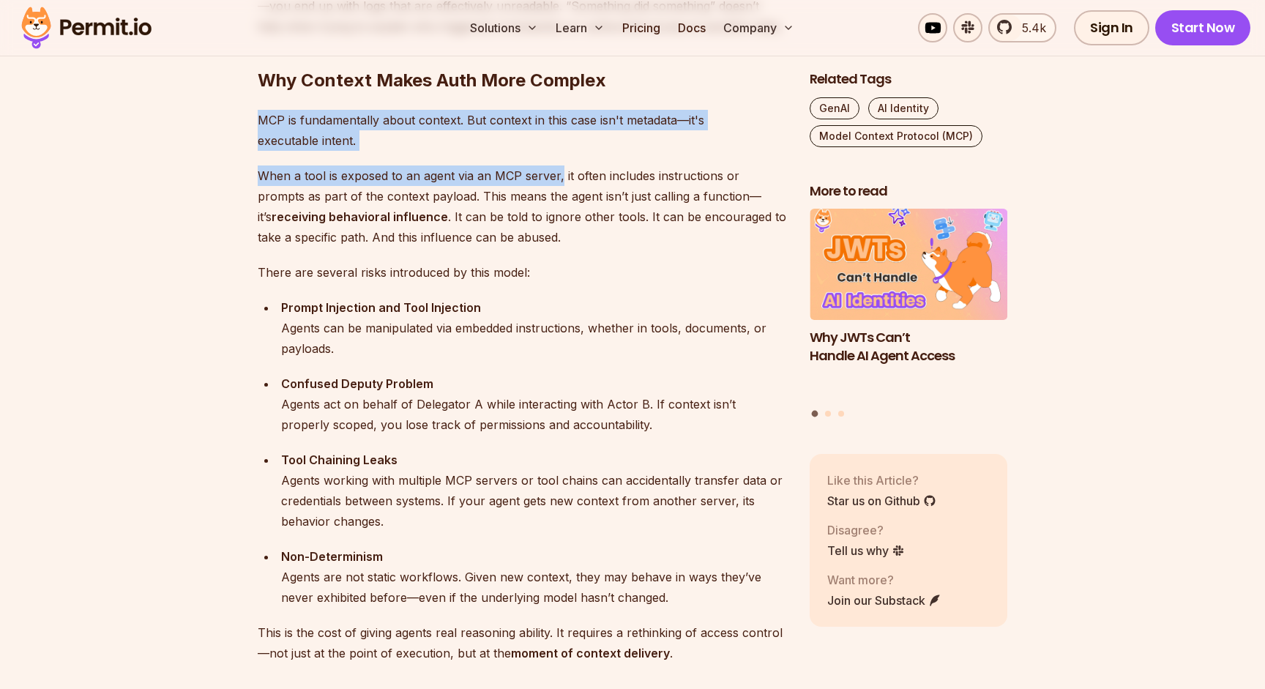
drag, startPoint x: 258, startPoint y: 114, endPoint x: 582, endPoint y: 192, distance: 334.0
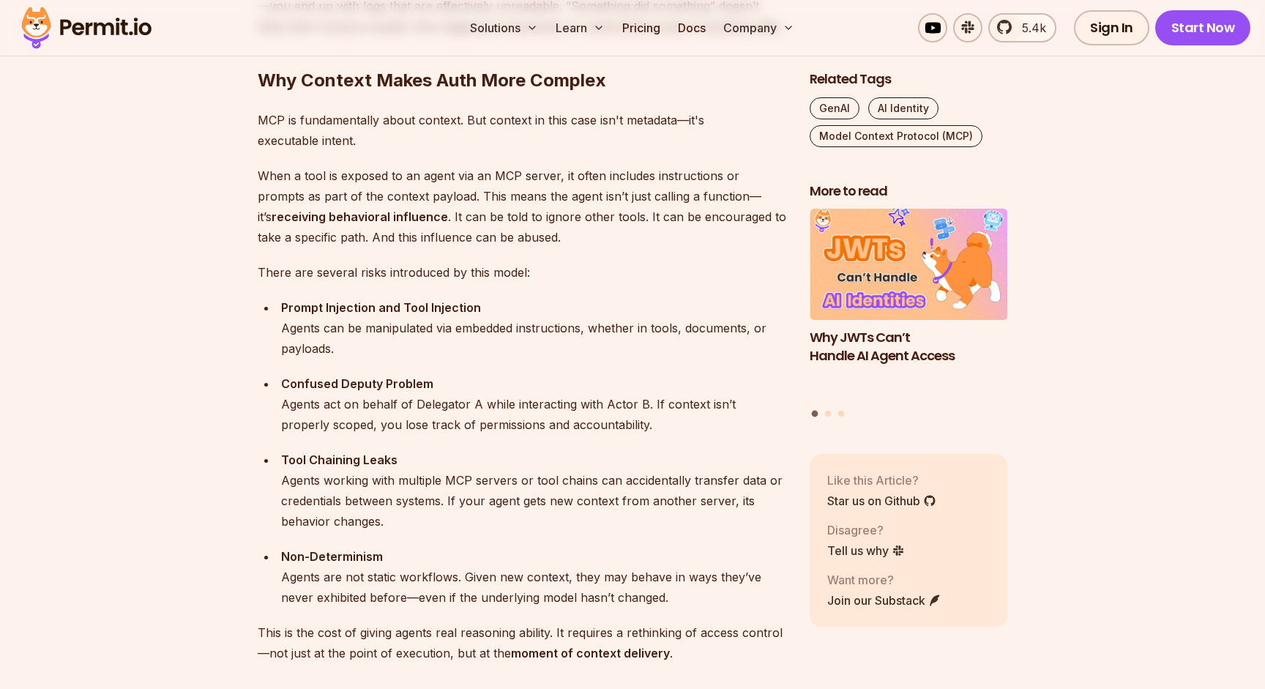
click at [547, 144] on p "MCP is fundamentally about context. But context in this case isn't metadata—it'…" at bounding box center [522, 130] width 528 height 41
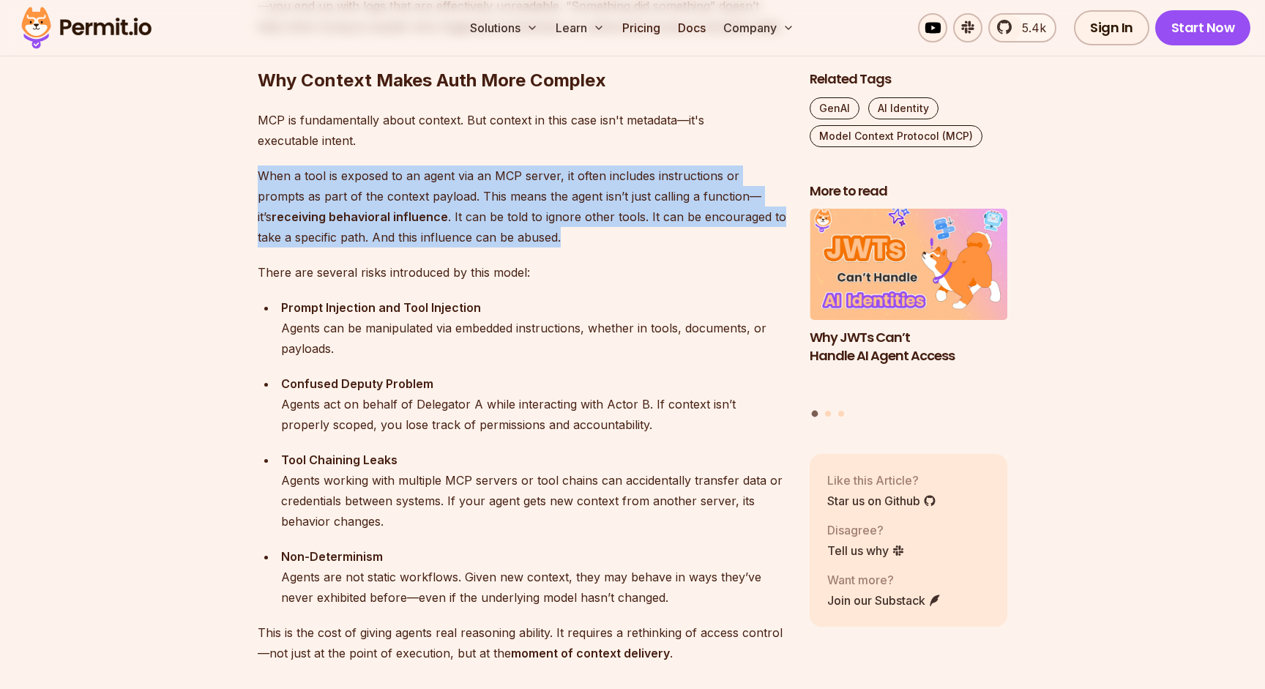
drag, startPoint x: 251, startPoint y: 171, endPoint x: 596, endPoint y: 253, distance: 354.3
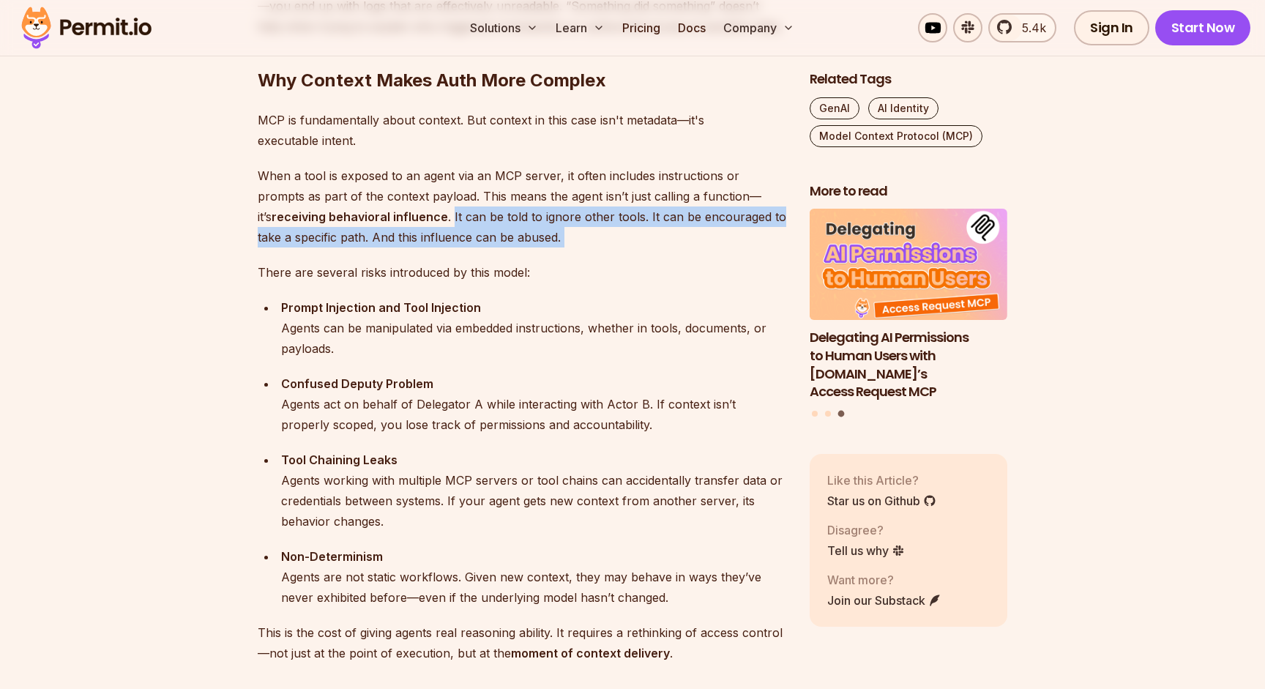
drag, startPoint x: 380, startPoint y: 214, endPoint x: 586, endPoint y: 263, distance: 212.3
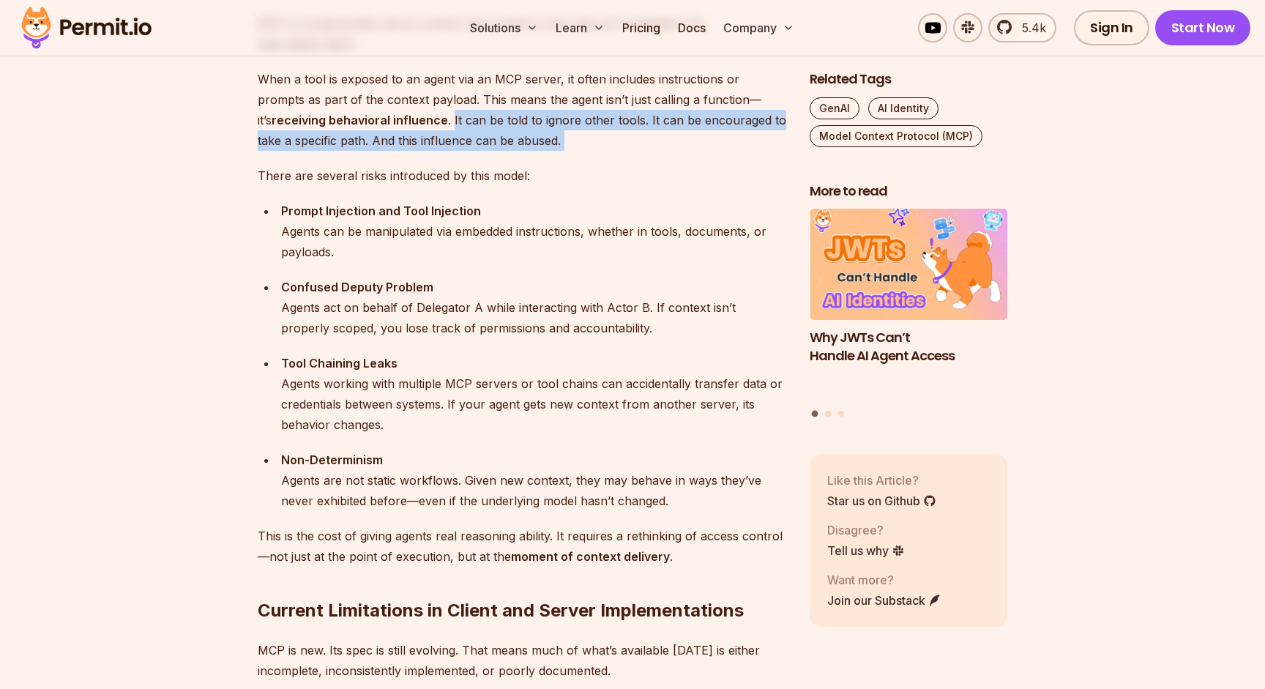
scroll to position [2203, 0]
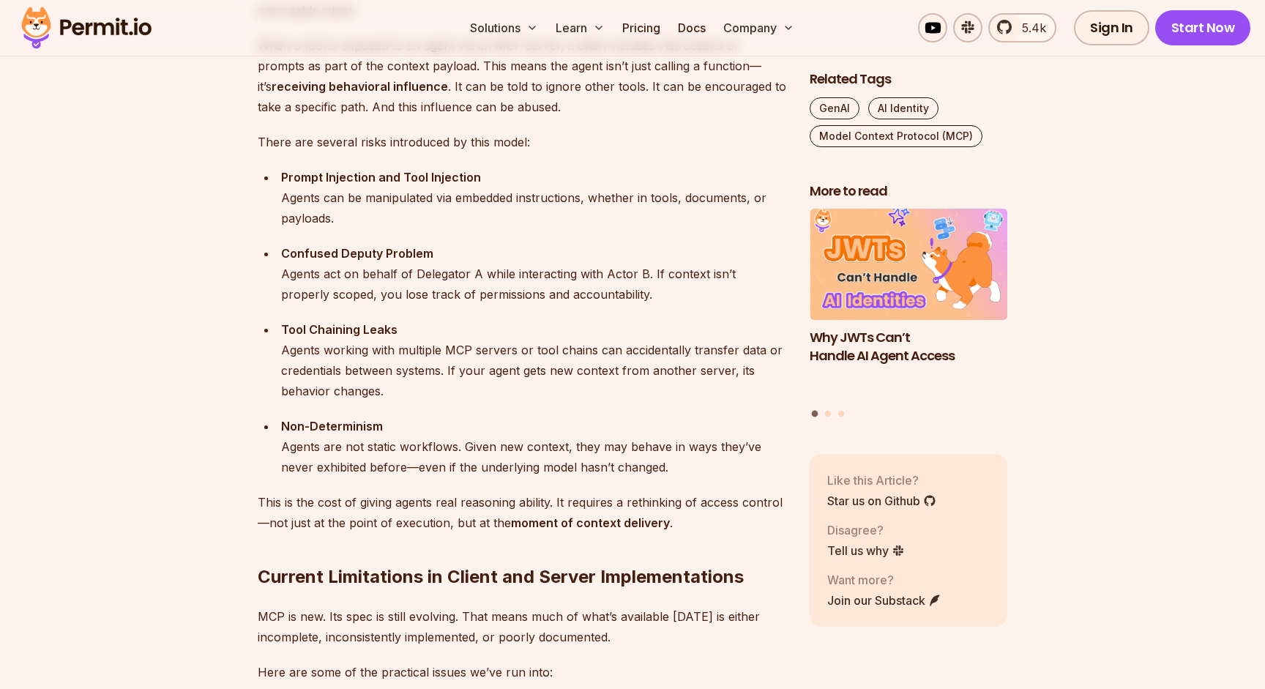
click at [547, 136] on p "There are several risks introduced by this model:" at bounding box center [522, 142] width 528 height 20
drag, startPoint x: 267, startPoint y: 105, endPoint x: 536, endPoint y: 105, distance: 269.3
click at [536, 105] on p "When a tool is exposed to an agent via an MCP server, it often includes instruc…" at bounding box center [522, 76] width 528 height 82
drag, startPoint x: 255, startPoint y: 138, endPoint x: 655, endPoint y: 139, distance: 400.3
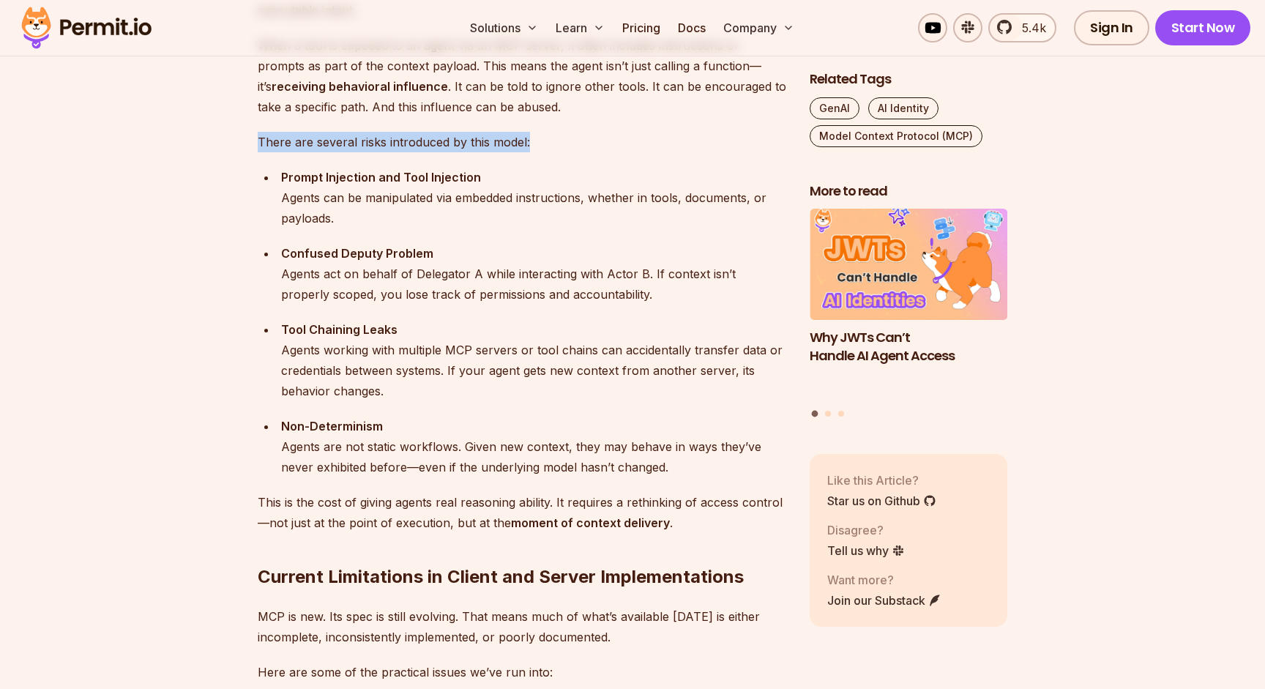
click at [655, 139] on p "There are several risks introduced by this model:" at bounding box center [522, 142] width 528 height 20
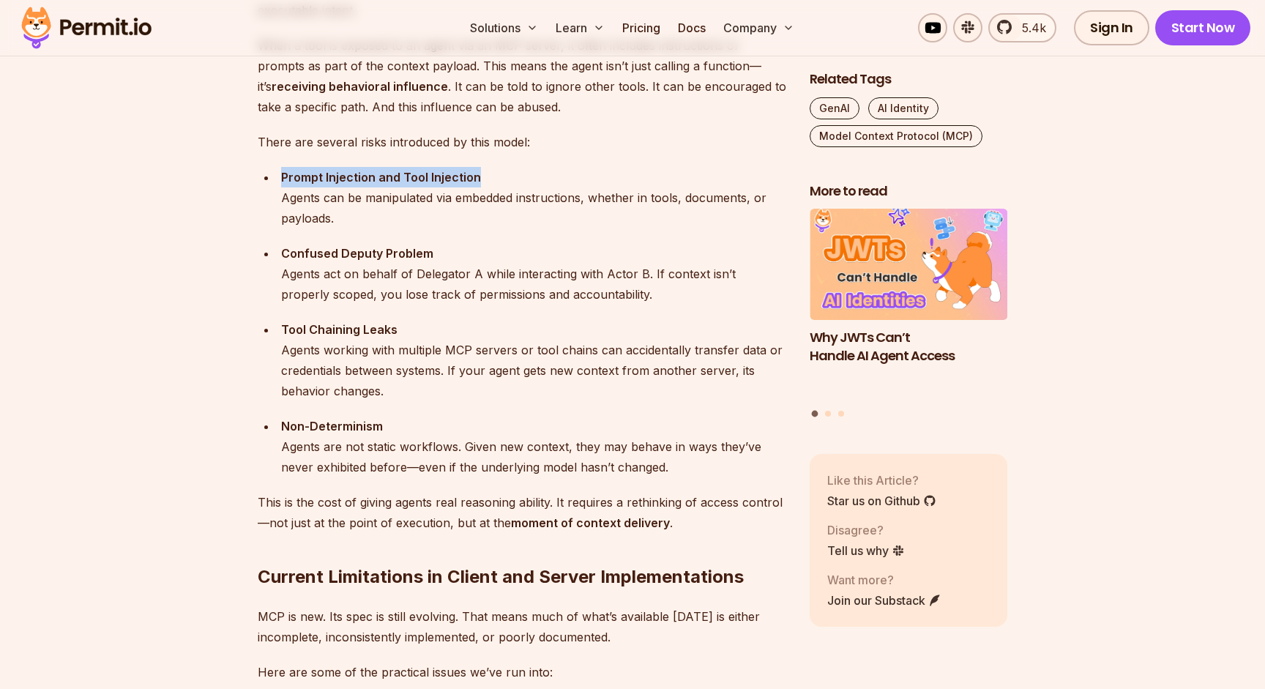
drag, startPoint x: 281, startPoint y: 173, endPoint x: 528, endPoint y: 203, distance: 248.5
click at [528, 203] on div "Prompt Injection and Tool Injection Agents can be manipulated via embedded inst…" at bounding box center [533, 197] width 505 height 61
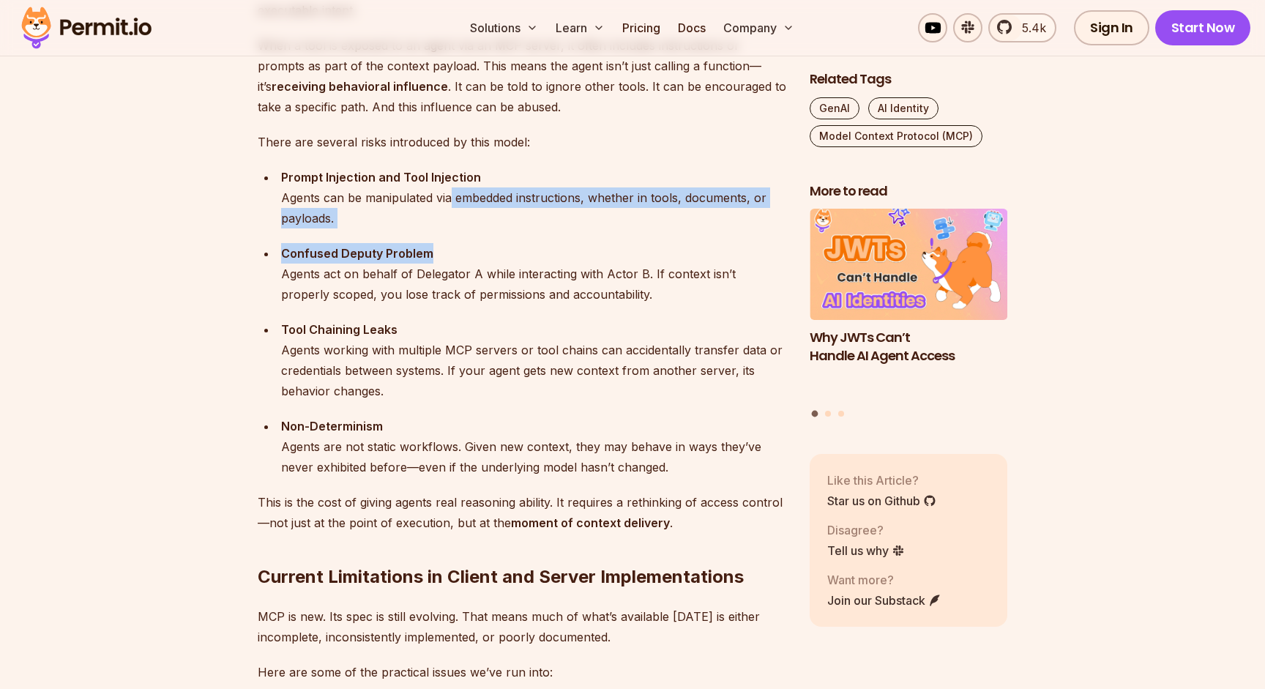
drag, startPoint x: 460, startPoint y: 201, endPoint x: 648, endPoint y: 250, distance: 194.4
click at [648, 250] on ul "Prompt Injection and Tool Injection Agents can be manipulated via embedded inst…" at bounding box center [522, 322] width 528 height 310
click at [648, 250] on div "Confused Deputy Problem Agents act on behalf of Delegator A while interacting w…" at bounding box center [533, 273] width 505 height 61
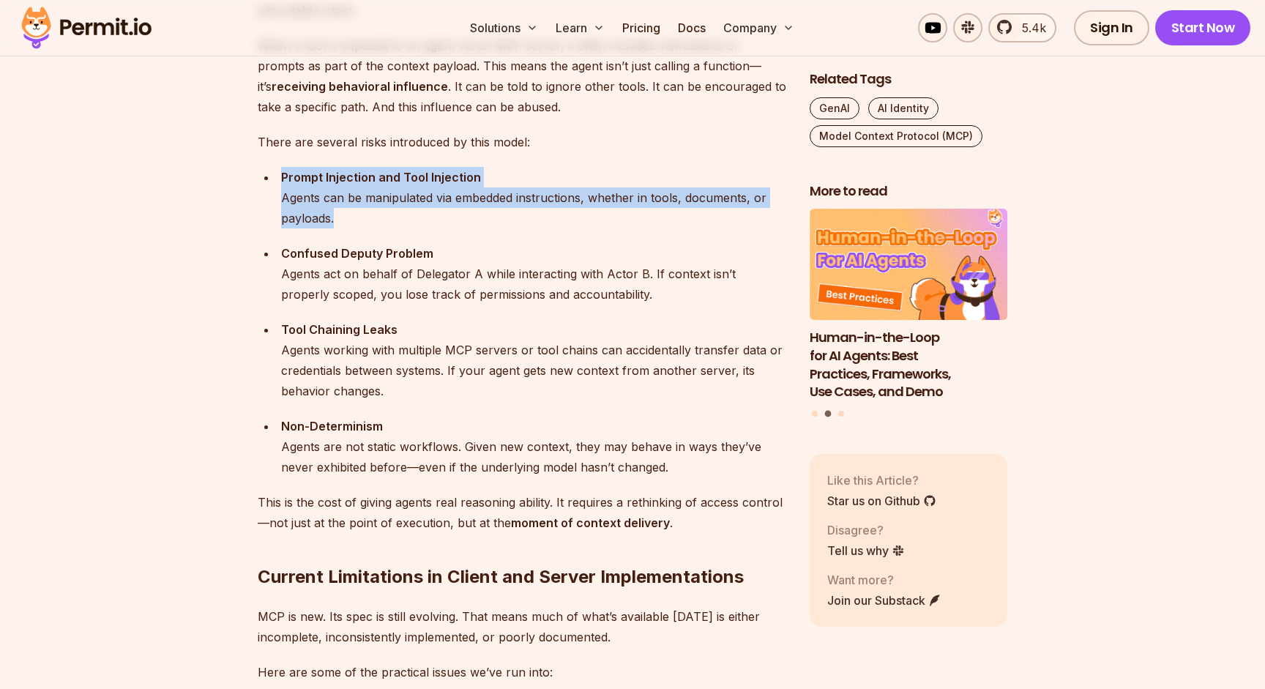
drag, startPoint x: 351, startPoint y: 224, endPoint x: 278, endPoint y: 162, distance: 95.6
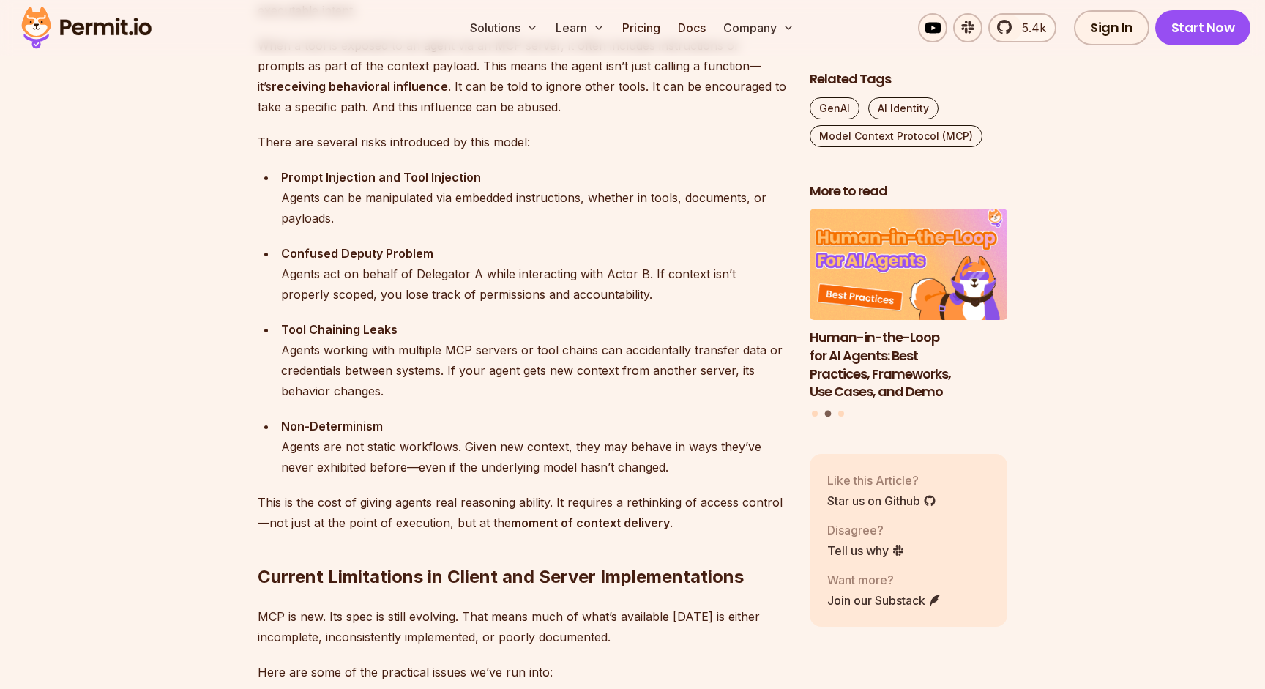
click at [285, 241] on ul "Prompt Injection and Tool Injection Agents can be manipulated via embedded inst…" at bounding box center [522, 322] width 528 height 310
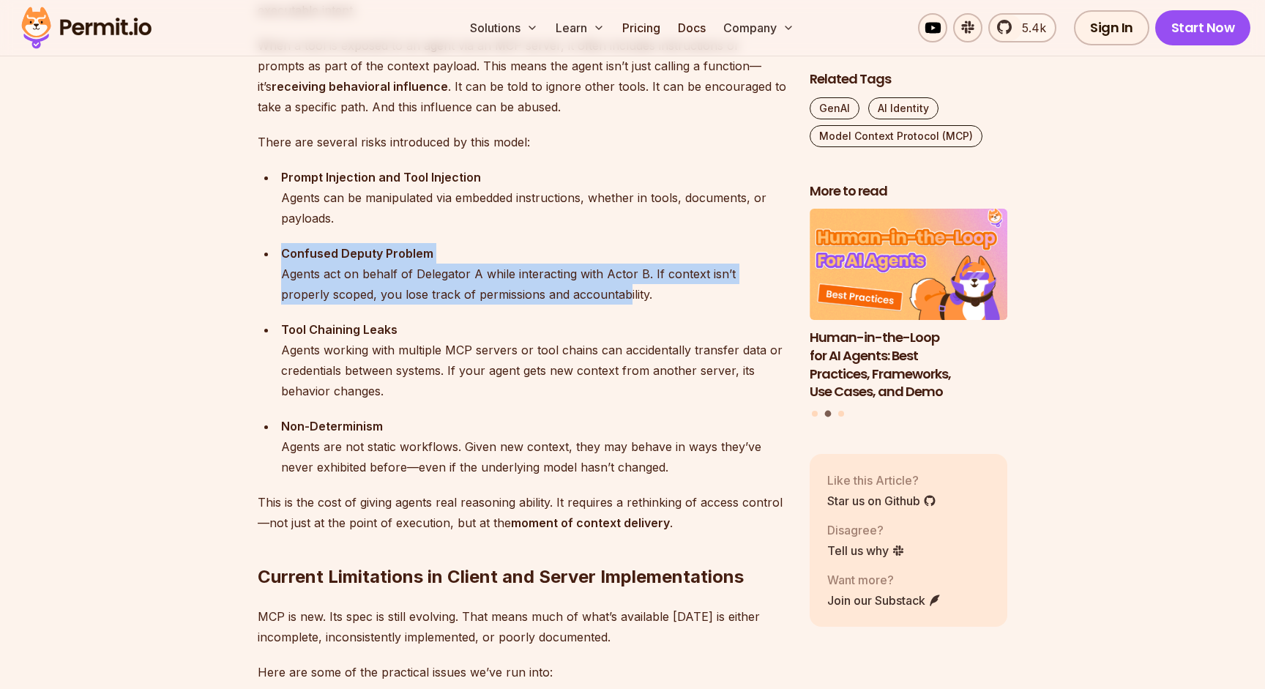
drag, startPoint x: 281, startPoint y: 255, endPoint x: 620, endPoint y: 313, distance: 343.8
click at [620, 313] on ul "Prompt Injection and Tool Injection Agents can be manipulated via embedded inst…" at bounding box center [522, 322] width 528 height 310
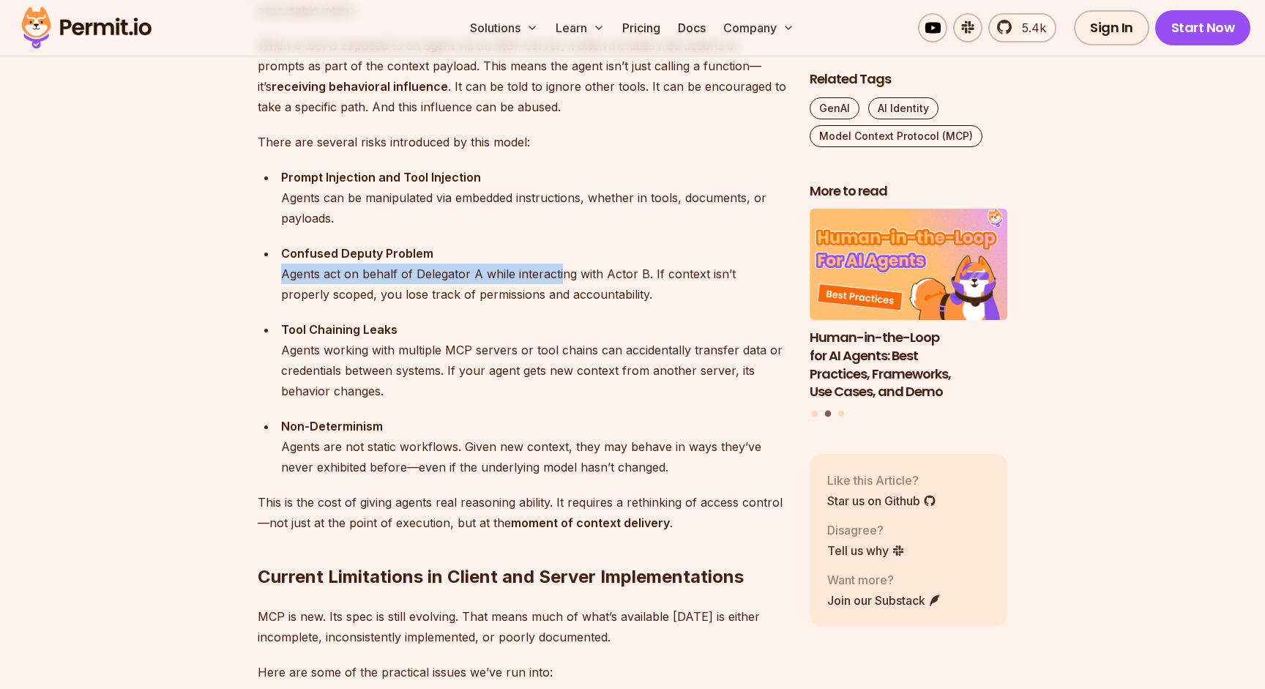
drag, startPoint x: 284, startPoint y: 276, endPoint x: 569, endPoint y: 276, distance: 285.4
click at [569, 276] on div "Confused Deputy Problem Agents act on behalf of Delegator A while interacting w…" at bounding box center [533, 273] width 505 height 61
drag, startPoint x: 441, startPoint y: 273, endPoint x: 716, endPoint y: 293, distance: 275.9
click at [716, 292] on div "Confused Deputy Problem Agents act on behalf of Delegator A while interacting w…" at bounding box center [533, 273] width 505 height 61
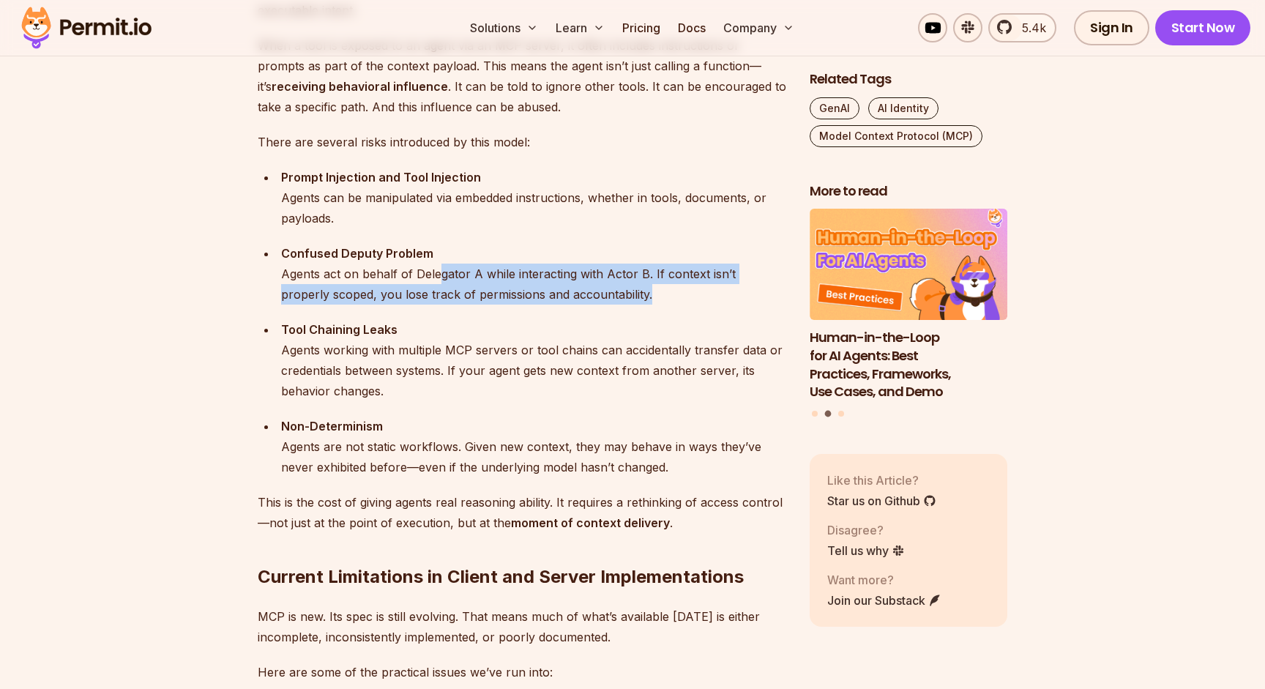
click at [716, 293] on div "Confused Deputy Problem Agents act on behalf of Delegator A while interacting w…" at bounding box center [533, 273] width 505 height 61
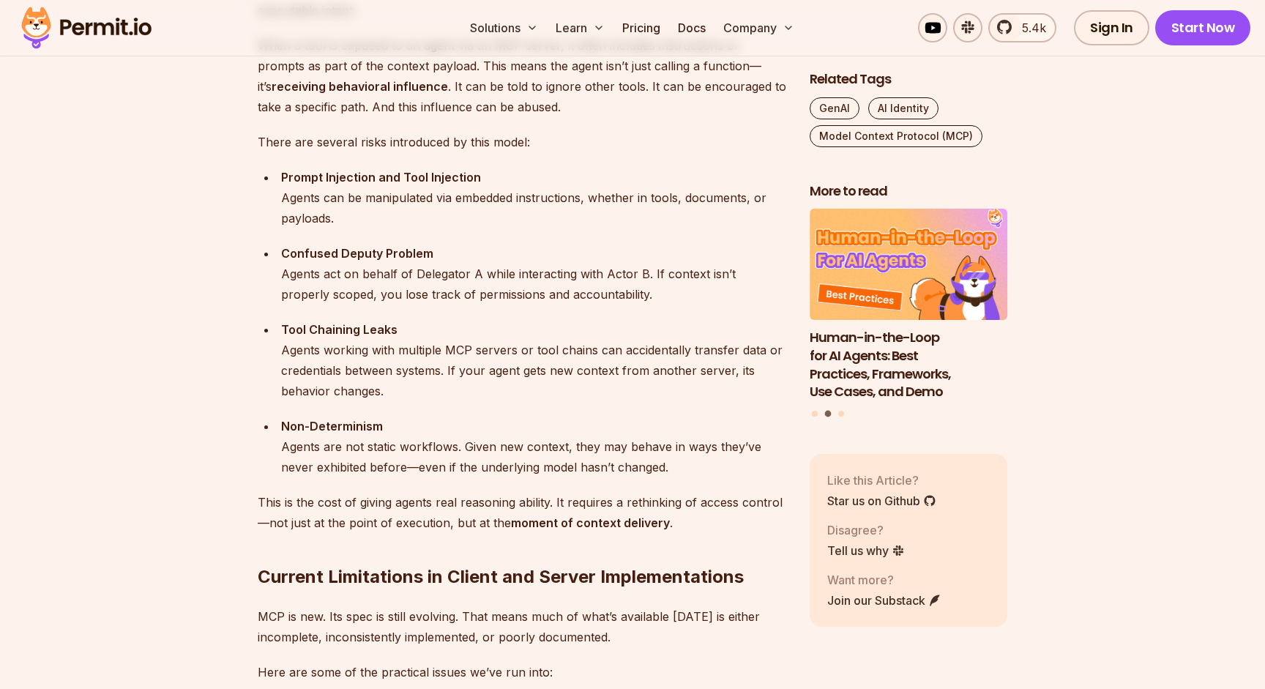
drag, startPoint x: 635, startPoint y: 273, endPoint x: 765, endPoint y: 287, distance: 130.3
click at [765, 287] on div "Confused Deputy Problem Agents act on behalf of Delegator A while interacting w…" at bounding box center [533, 273] width 505 height 61
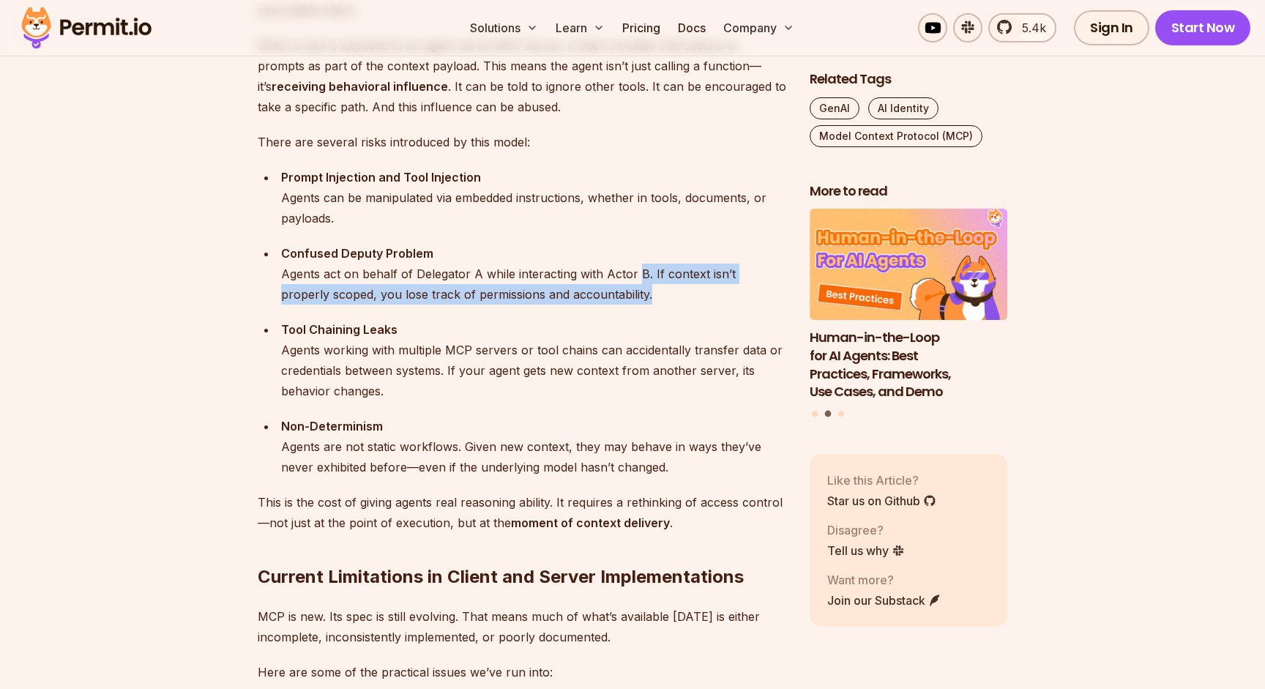
click at [765, 287] on div "Confused Deputy Problem Agents act on behalf of Delegator A while interacting w…" at bounding box center [533, 273] width 505 height 61
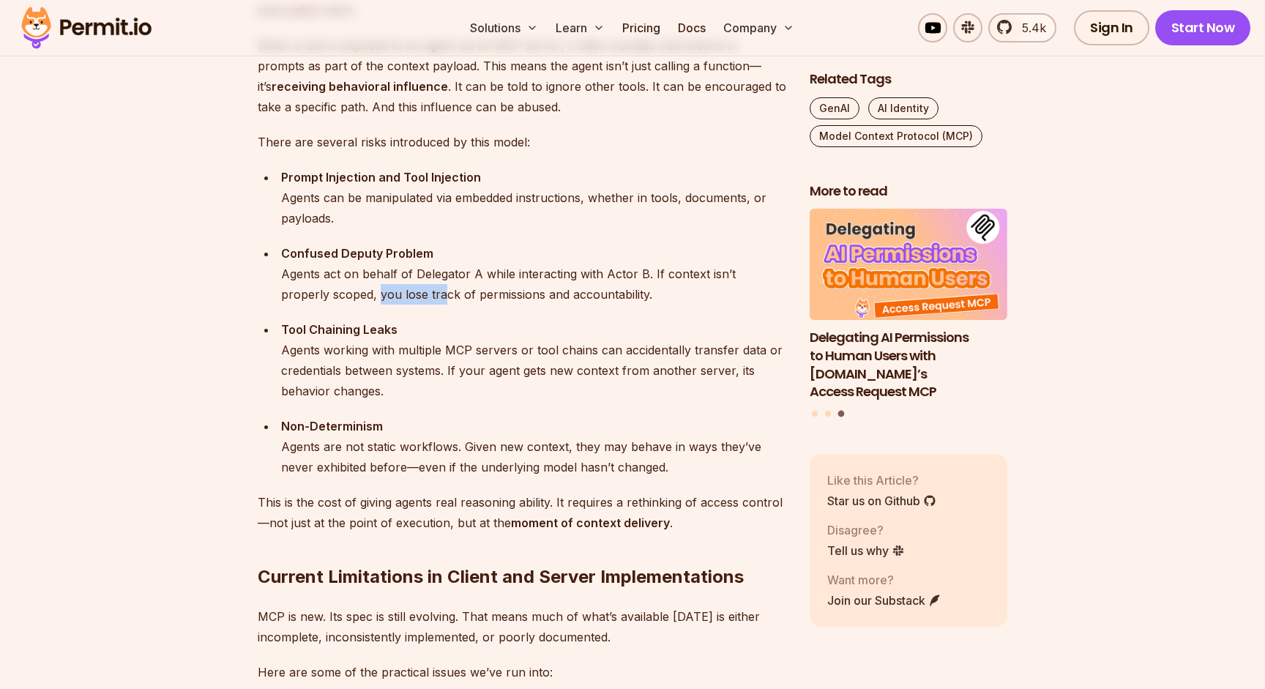
drag, startPoint x: 331, startPoint y: 301, endPoint x: 665, endPoint y: 306, distance: 333.7
click at [665, 306] on ul "Prompt Injection and Tool Injection Agents can be manipulated via embedded inst…" at bounding box center [522, 322] width 528 height 310
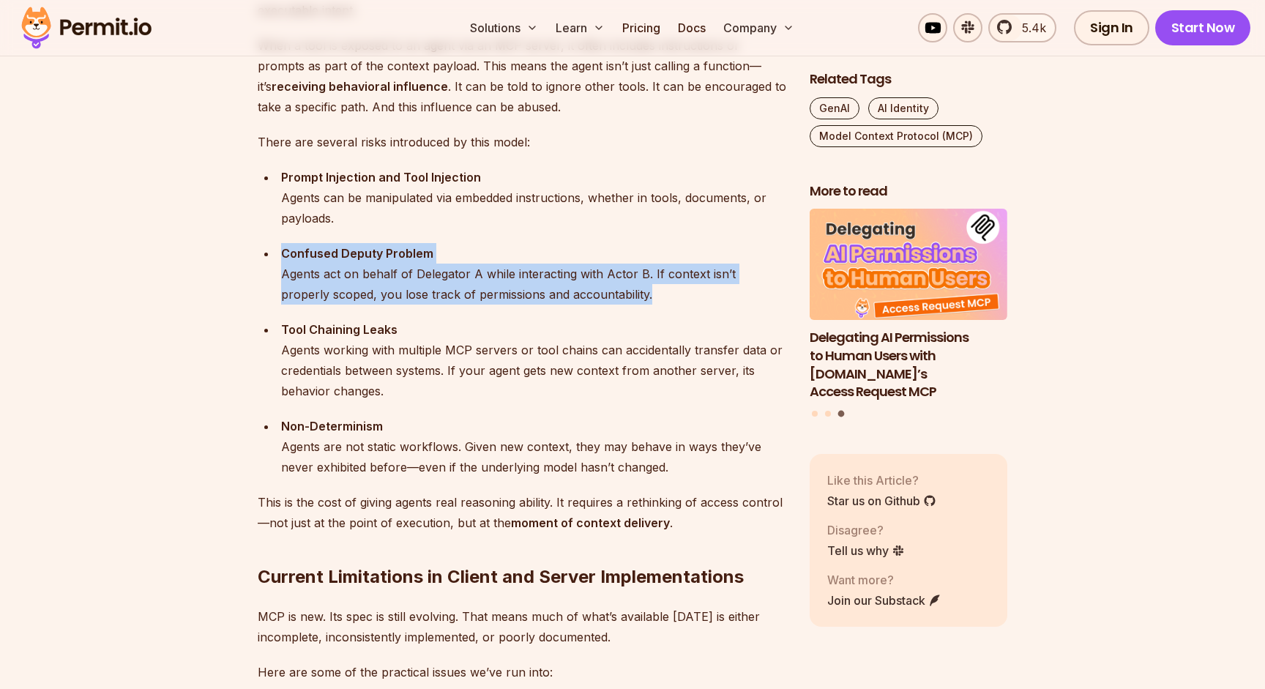
drag, startPoint x: 630, startPoint y: 293, endPoint x: 261, endPoint y: 247, distance: 371.7
click at [261, 247] on ul "Prompt Injection and Tool Injection Agents can be manipulated via embedded inst…" at bounding box center [522, 322] width 528 height 310
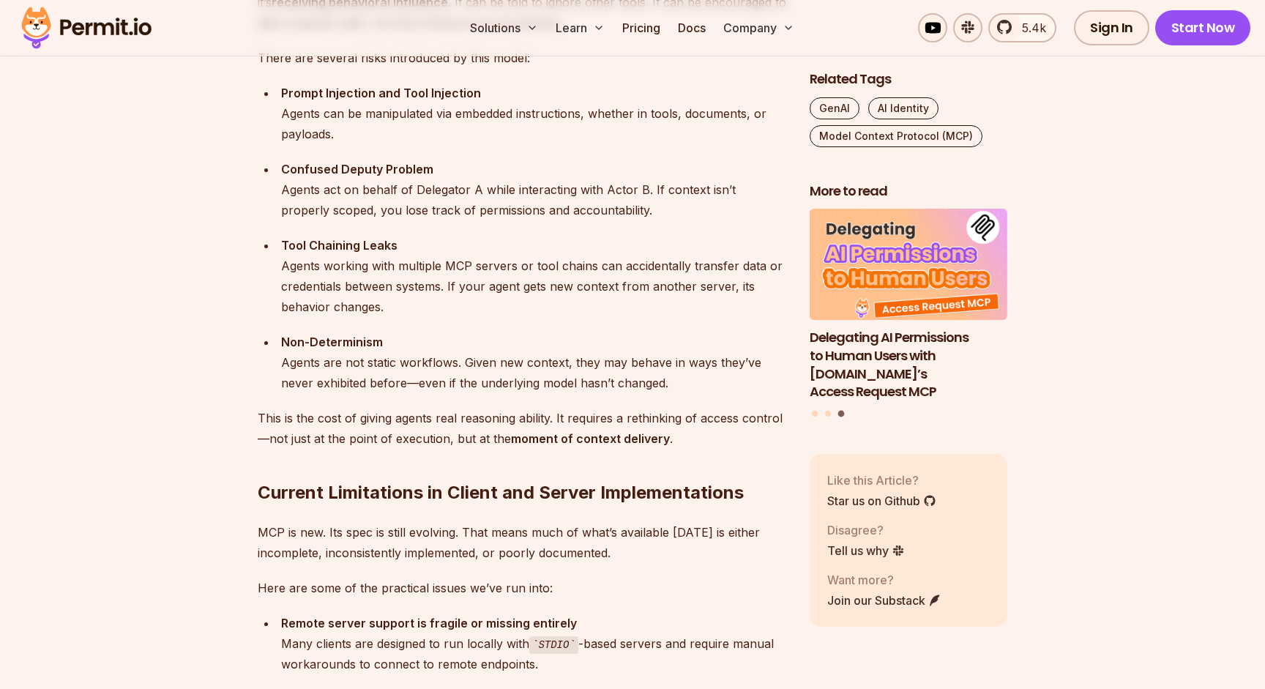
scroll to position [2306, 0]
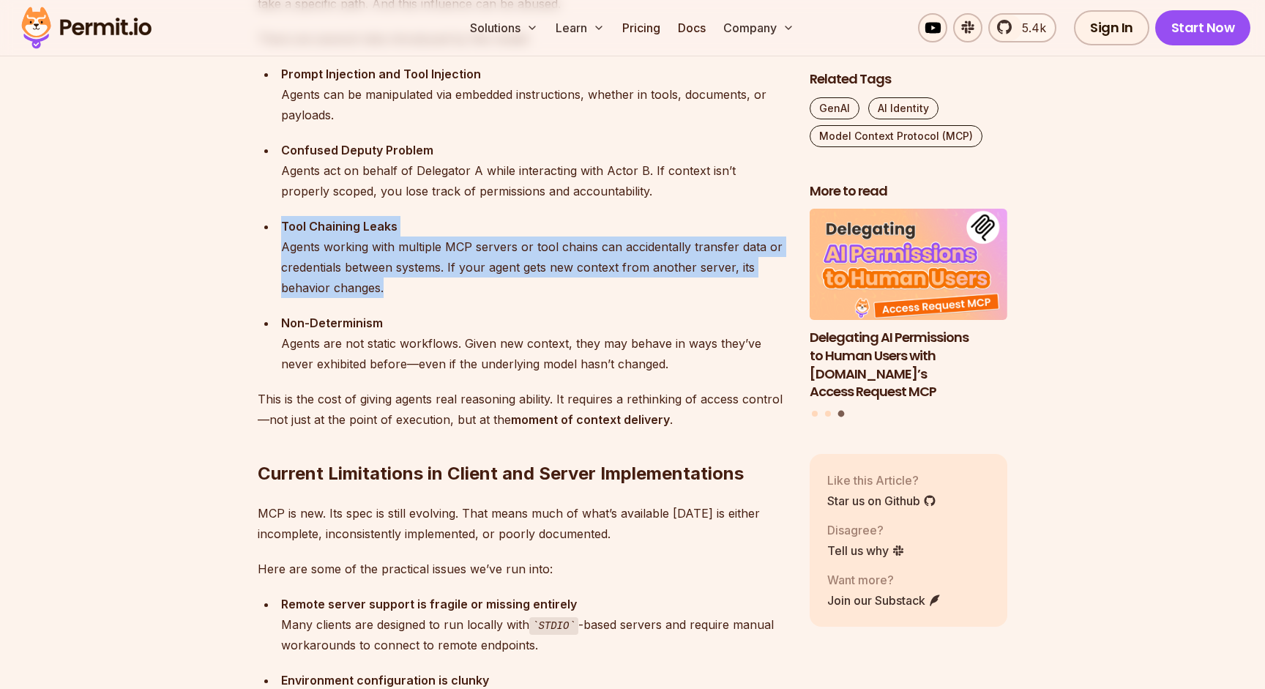
drag, startPoint x: 279, startPoint y: 221, endPoint x: 430, endPoint y: 281, distance: 162.9
click at [430, 281] on li "Tool Chaining Leaks Agents working with multiple MCP servers or tool chains can…" at bounding box center [531, 257] width 509 height 82
click at [430, 281] on div "Tool Chaining Leaks Agents working with multiple MCP servers or tool chains can…" at bounding box center [533, 257] width 505 height 82
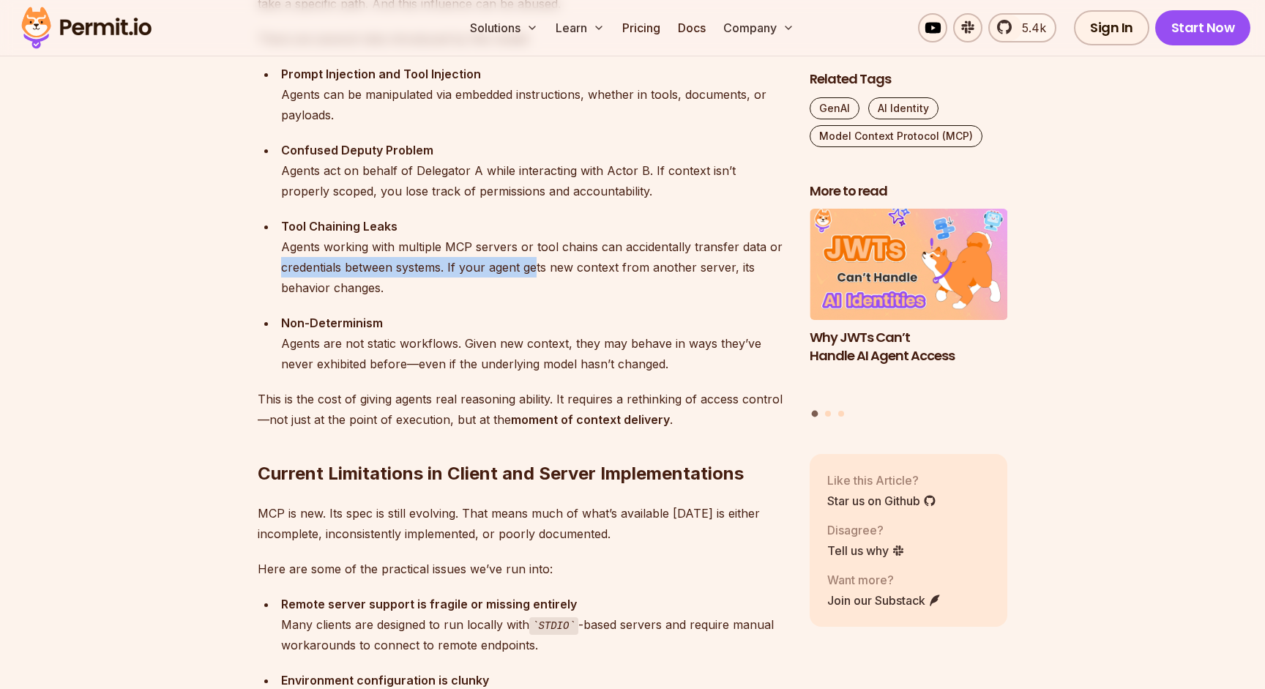
drag, startPoint x: 279, startPoint y: 269, endPoint x: 546, endPoint y: 273, distance: 267.1
click at [546, 273] on li "Tool Chaining Leaks Agents working with multiple MCP servers or tool chains can…" at bounding box center [531, 257] width 509 height 82
click at [546, 273] on div "Tool Chaining Leaks Agents working with multiple MCP servers or tool chains can…" at bounding box center [533, 257] width 505 height 82
drag, startPoint x: 446, startPoint y: 262, endPoint x: 689, endPoint y: 264, distance: 243.0
click at [689, 264] on div "Tool Chaining Leaks Agents working with multiple MCP servers or tool chains can…" at bounding box center [533, 257] width 505 height 82
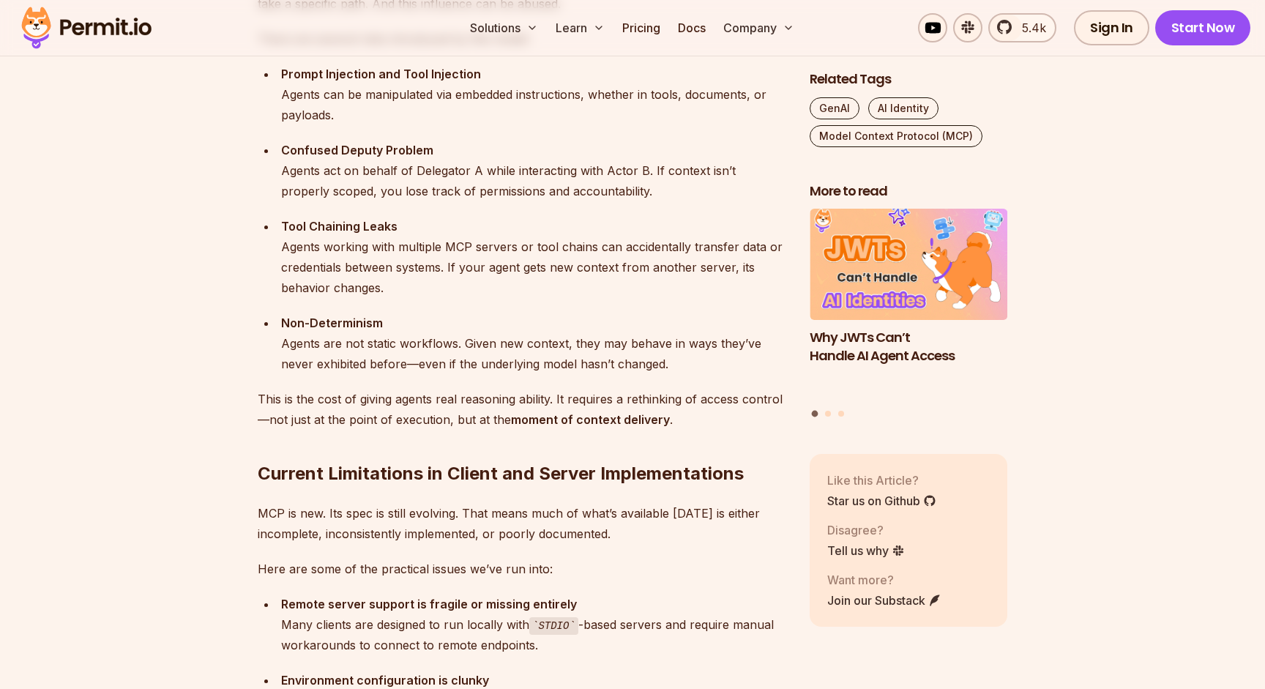
click at [690, 265] on div "Tool Chaining Leaks Agents working with multiple MCP servers or tool chains can…" at bounding box center [533, 257] width 505 height 82
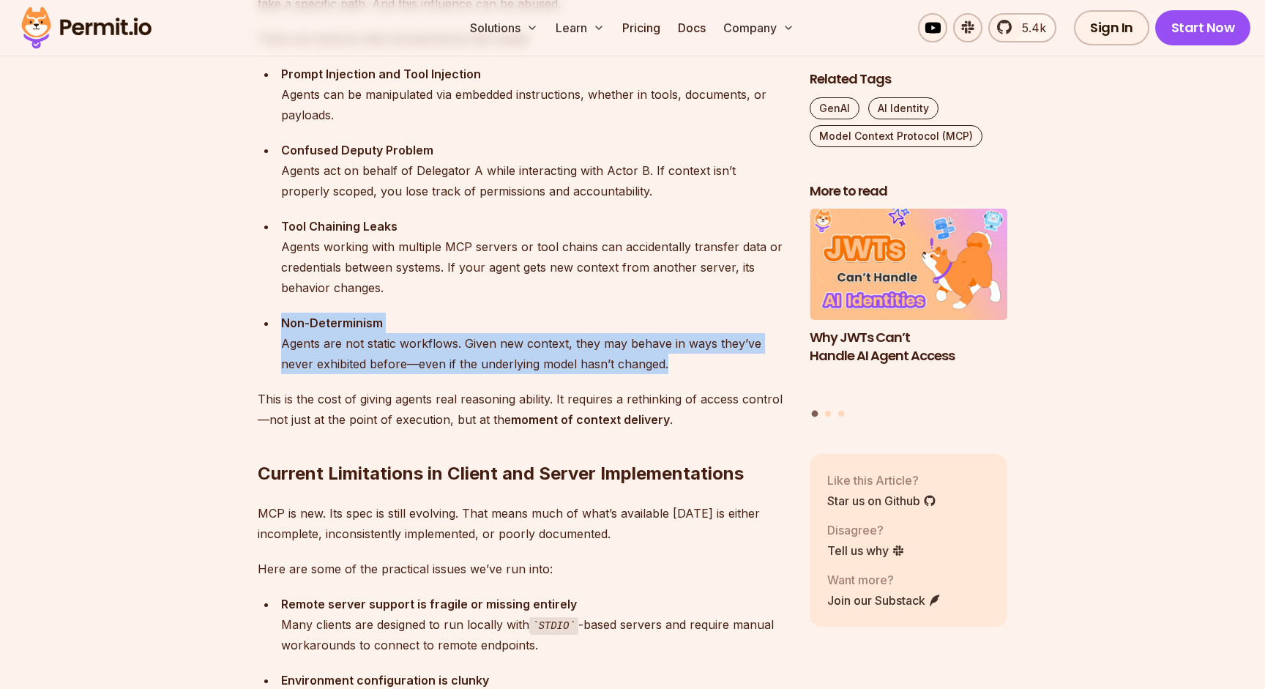
drag, startPoint x: 277, startPoint y: 318, endPoint x: 700, endPoint y: 367, distance: 425.8
click at [700, 367] on li "Non-Determinism Agents are not static workflows. Given new context, they may be…" at bounding box center [531, 342] width 509 height 61
click at [700, 367] on div "Non-Determinism Agents are not static workflows. Given new context, they may be…" at bounding box center [533, 342] width 505 height 61
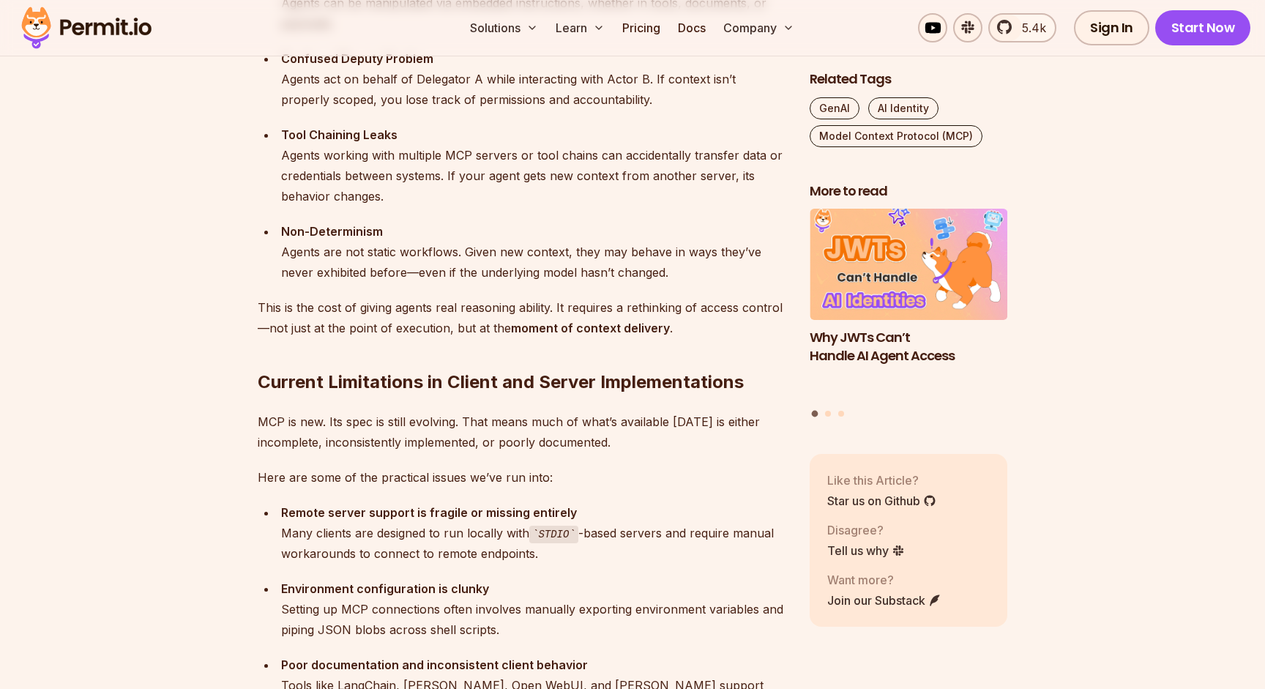
scroll to position [2481, 0]
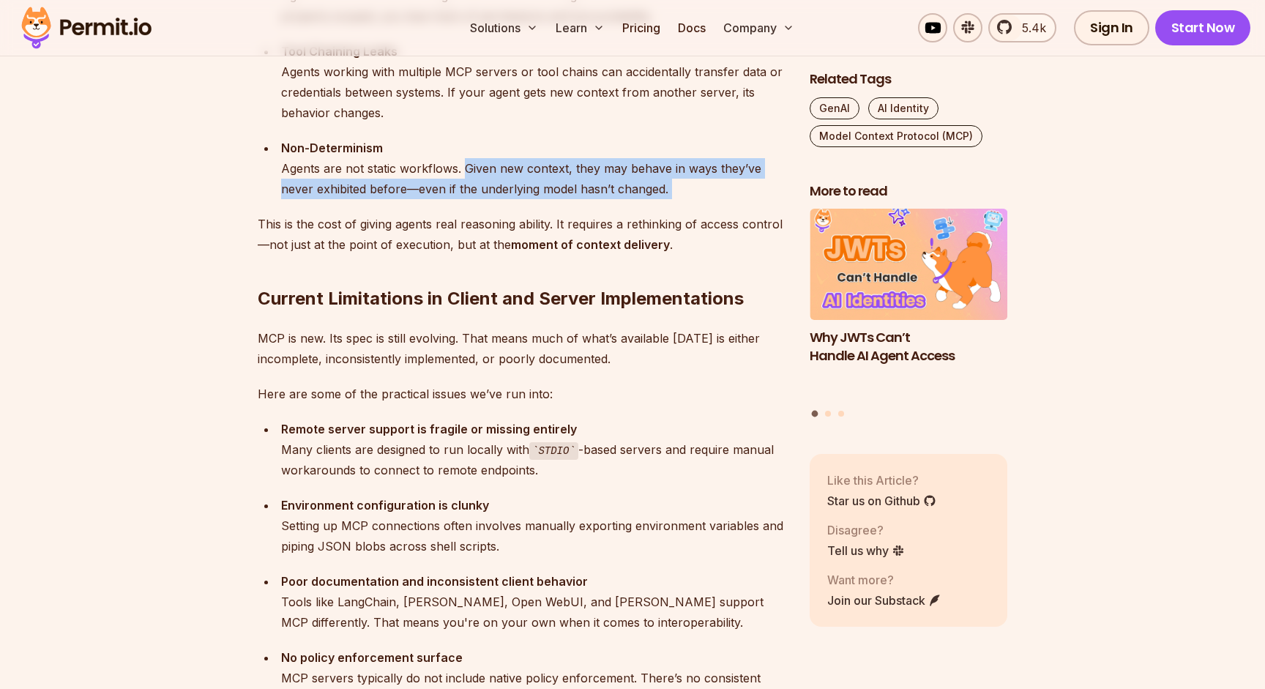
drag, startPoint x: 512, startPoint y: 162, endPoint x: 708, endPoint y: 203, distance: 201.1
click at [709, 203] on div "Let me start with this: adopting MCP in production [DATE] is a bit like trying …" at bounding box center [522, 468] width 528 height 4017
click at [708, 203] on div "Let me start with this: adopting MCP in production [DATE] is a bit like trying …" at bounding box center [522, 468] width 528 height 4017
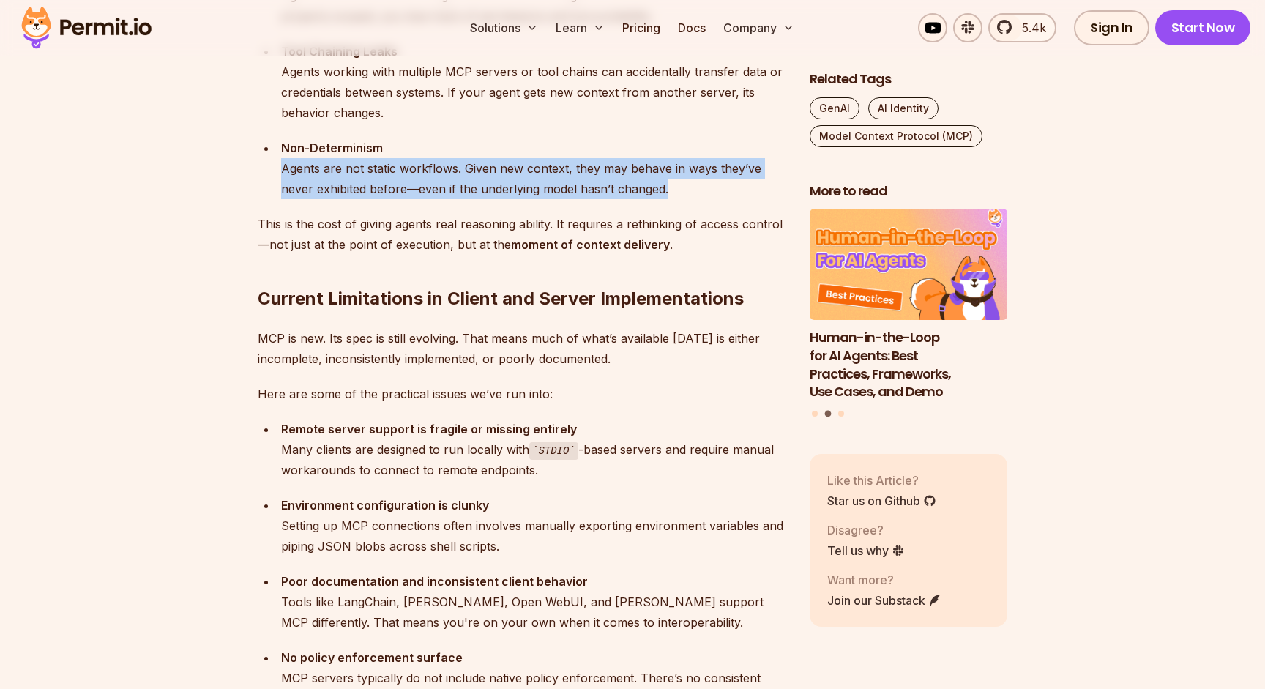
drag, startPoint x: 697, startPoint y: 186, endPoint x: 231, endPoint y: 149, distance: 467.6
click at [231, 149] on section "Table of Contents Let me start with this: adopting MCP in production [DATE] is …" at bounding box center [632, 581] width 1265 height 4394
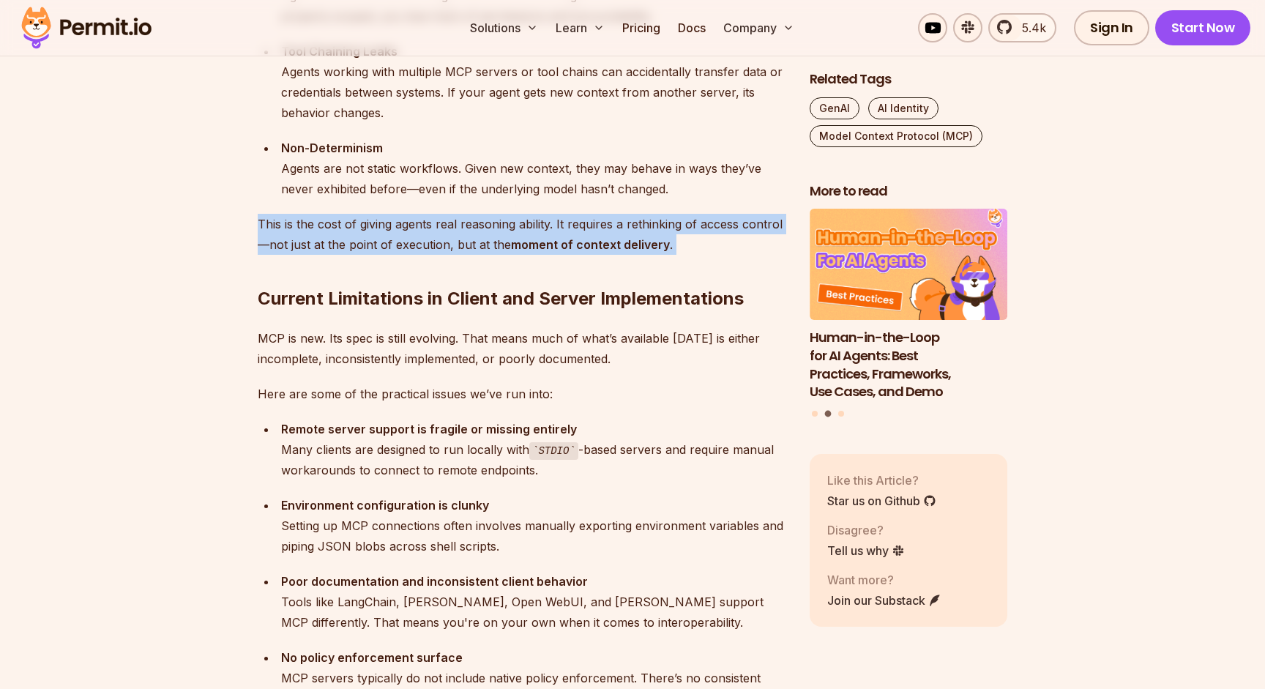
drag, startPoint x: 247, startPoint y: 217, endPoint x: 651, endPoint y: 259, distance: 406.1
click at [650, 258] on section "Table of Contents Let me start with this: adopting MCP in production [DATE] is …" at bounding box center [632, 581] width 1265 height 4394
click at [651, 259] on h2 "Current Limitations in Client and Server Implementations" at bounding box center [522, 269] width 528 height 82
drag, startPoint x: 412, startPoint y: 217, endPoint x: 709, endPoint y: 263, distance: 300.5
click at [709, 261] on div "Let me start with this: adopting MCP in production [DATE] is a bit like trying …" at bounding box center [522, 468] width 528 height 4017
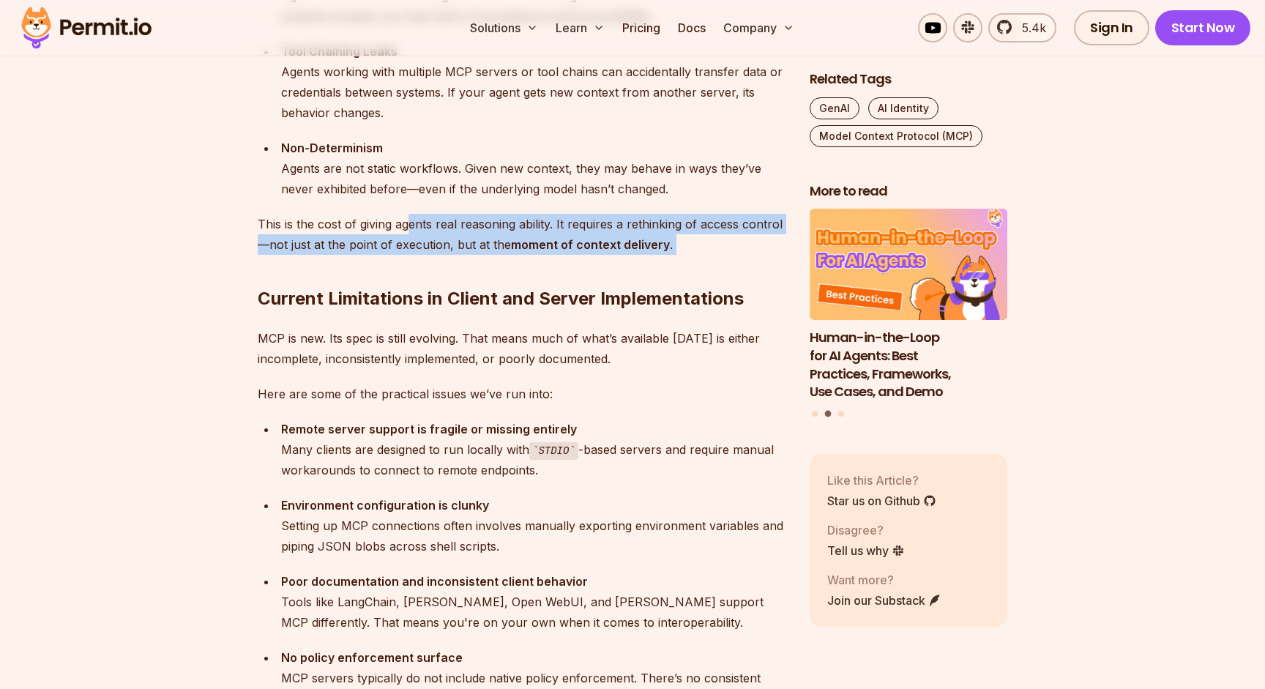
click at [709, 263] on h2 "Current Limitations in Client and Server Implementations" at bounding box center [522, 269] width 528 height 82
drag, startPoint x: 561, startPoint y: 217, endPoint x: 737, endPoint y: 250, distance: 179.3
click at [737, 250] on div "Let me start with this: adopting MCP in production [DATE] is a bit like trying …" at bounding box center [522, 468] width 528 height 4017
click at [737, 250] on h2 "Current Limitations in Client and Server Implementations" at bounding box center [522, 269] width 528 height 82
drag, startPoint x: 740, startPoint y: 248, endPoint x: 219, endPoint y: 209, distance: 522.5
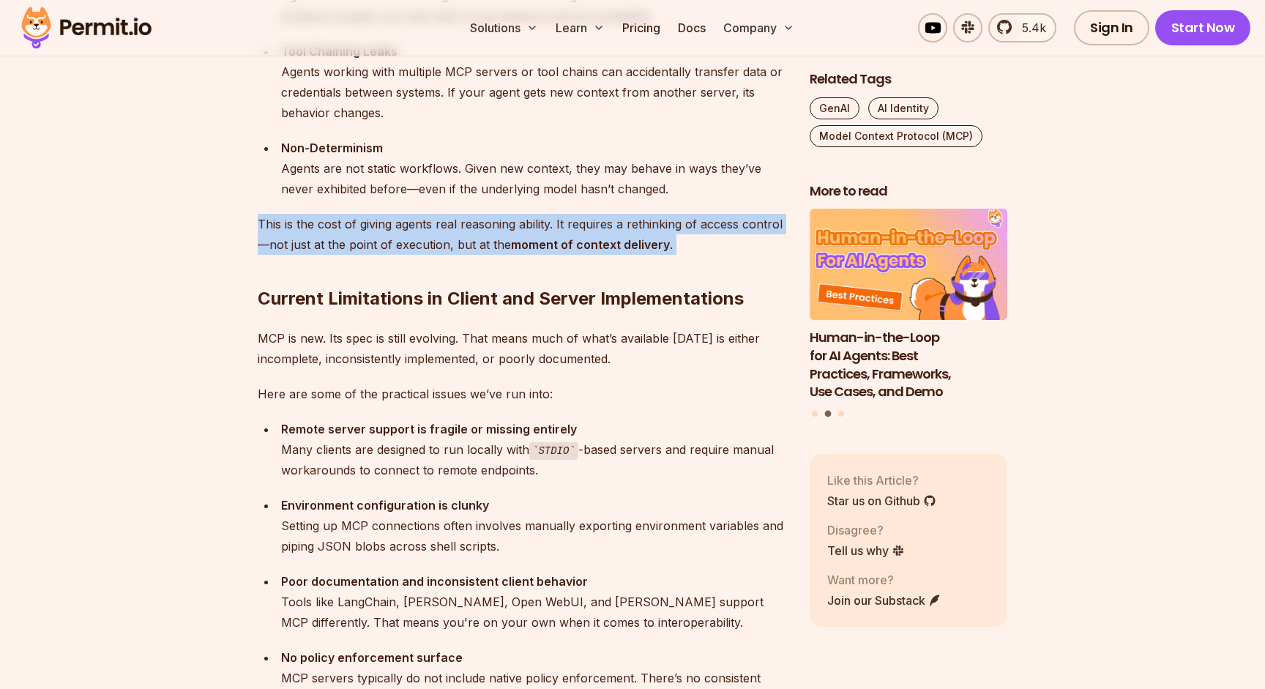
click at [219, 209] on section "Table of Contents Let me start with this: adopting MCP in production [DATE] is …" at bounding box center [632, 581] width 1265 height 4394
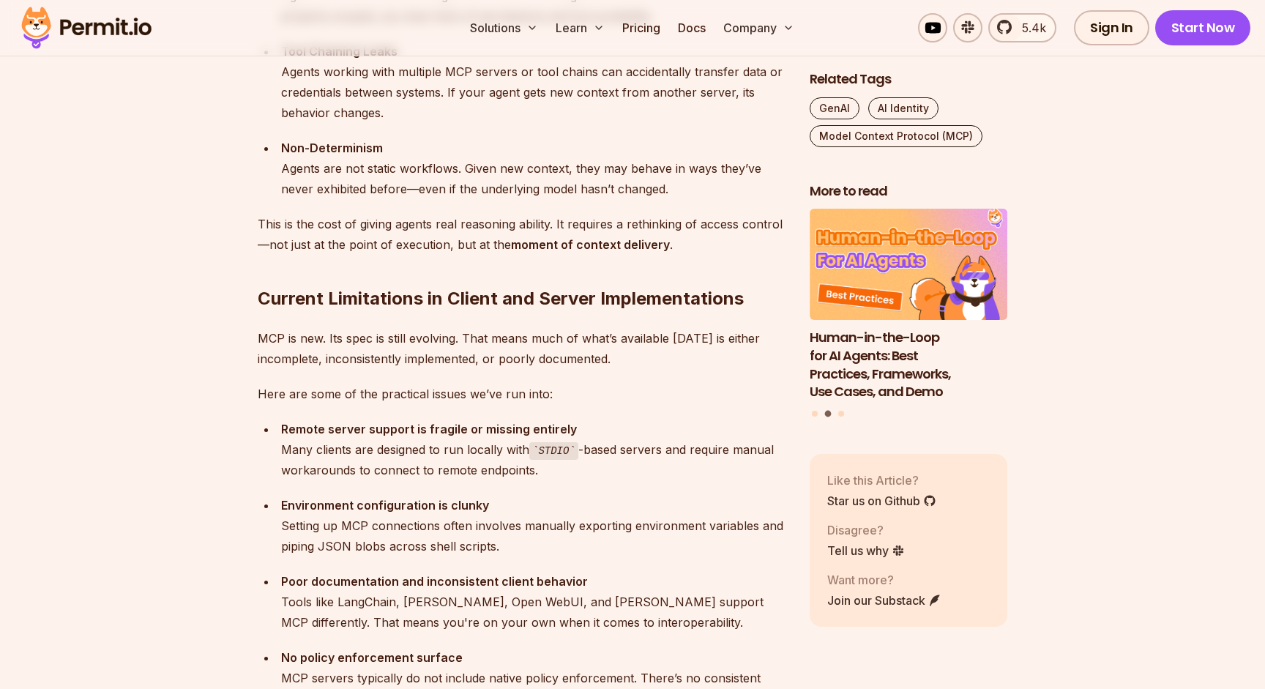
click at [155, 433] on section "Table of Contents Let me start with this: adopting MCP in production [DATE] is …" at bounding box center [632, 581] width 1265 height 4394
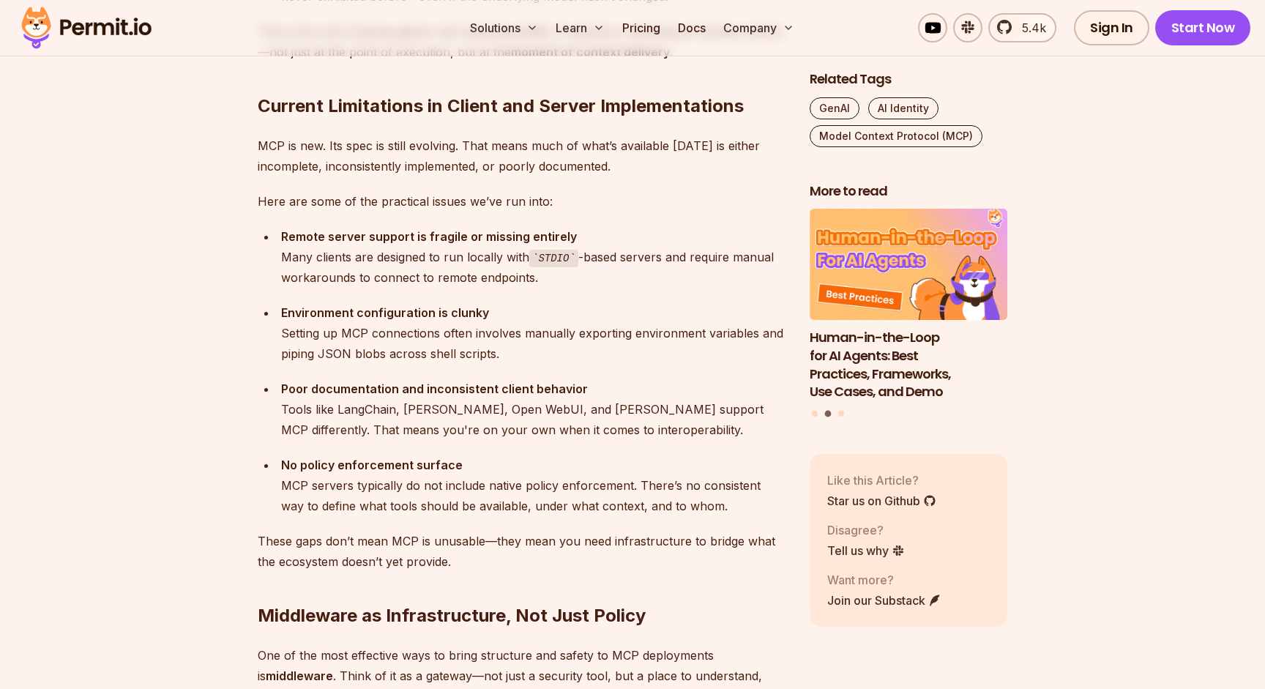
scroll to position [2679, 0]
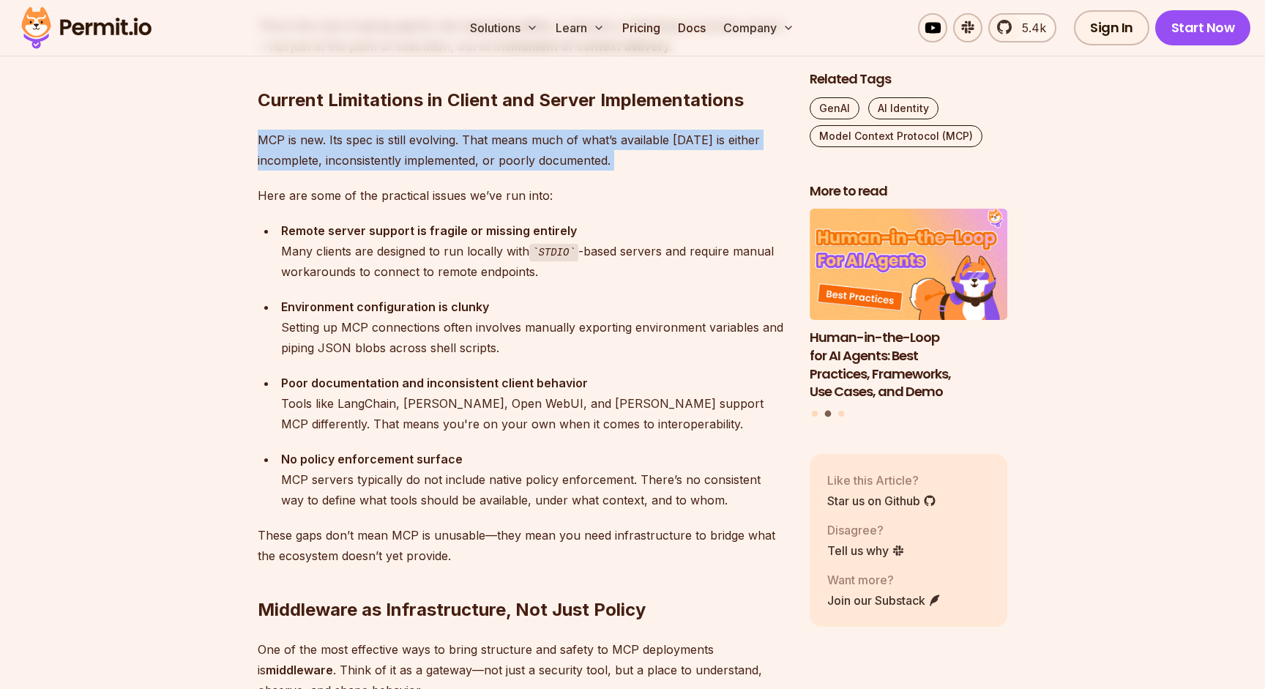
drag, startPoint x: 251, startPoint y: 141, endPoint x: 670, endPoint y: 181, distance: 421.2
click at [670, 181] on section "Table of Contents Let me start with this: adopting MCP in production [DATE] is …" at bounding box center [632, 383] width 1265 height 4394
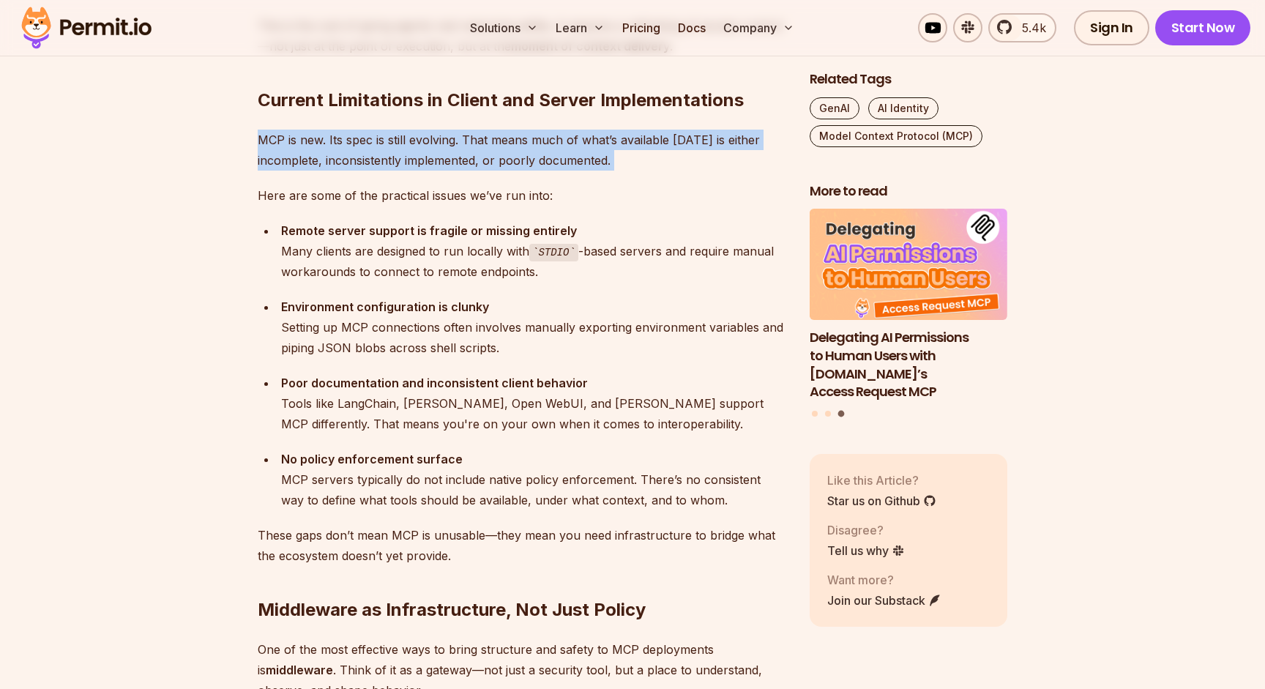
click at [670, 181] on div "Let me start with this: adopting MCP in production [DATE] is a bit like trying …" at bounding box center [522, 270] width 528 height 4017
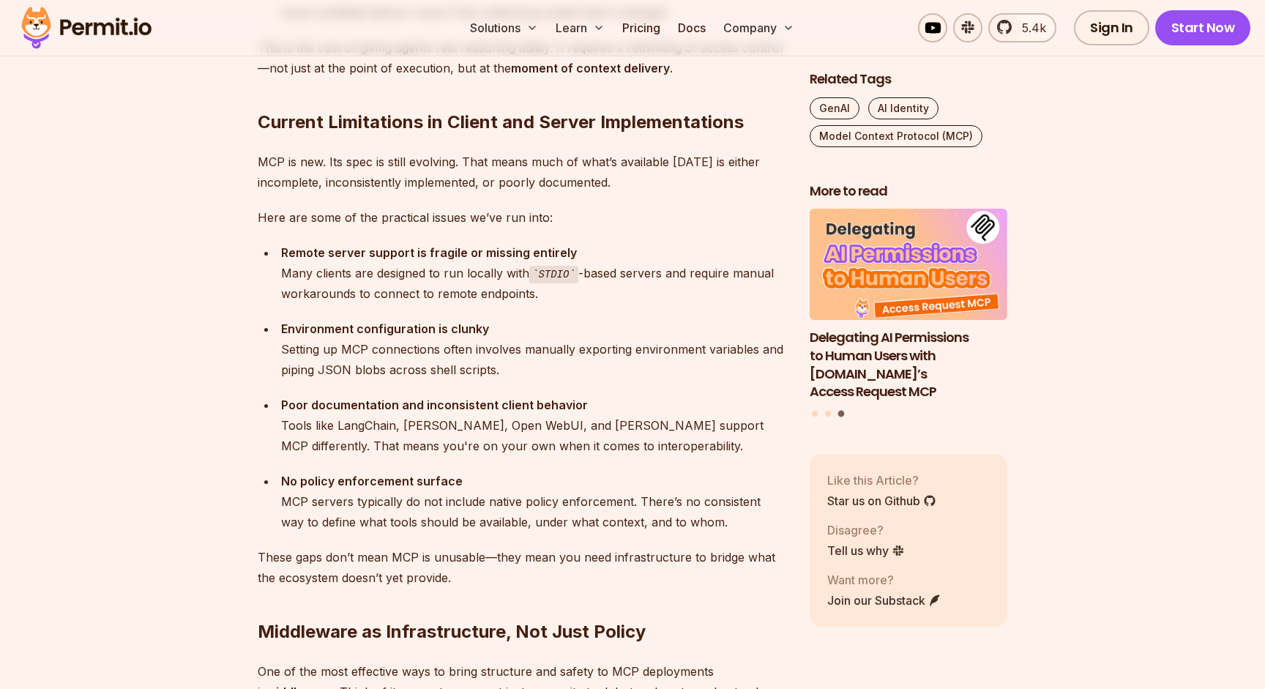
scroll to position [2672, 0]
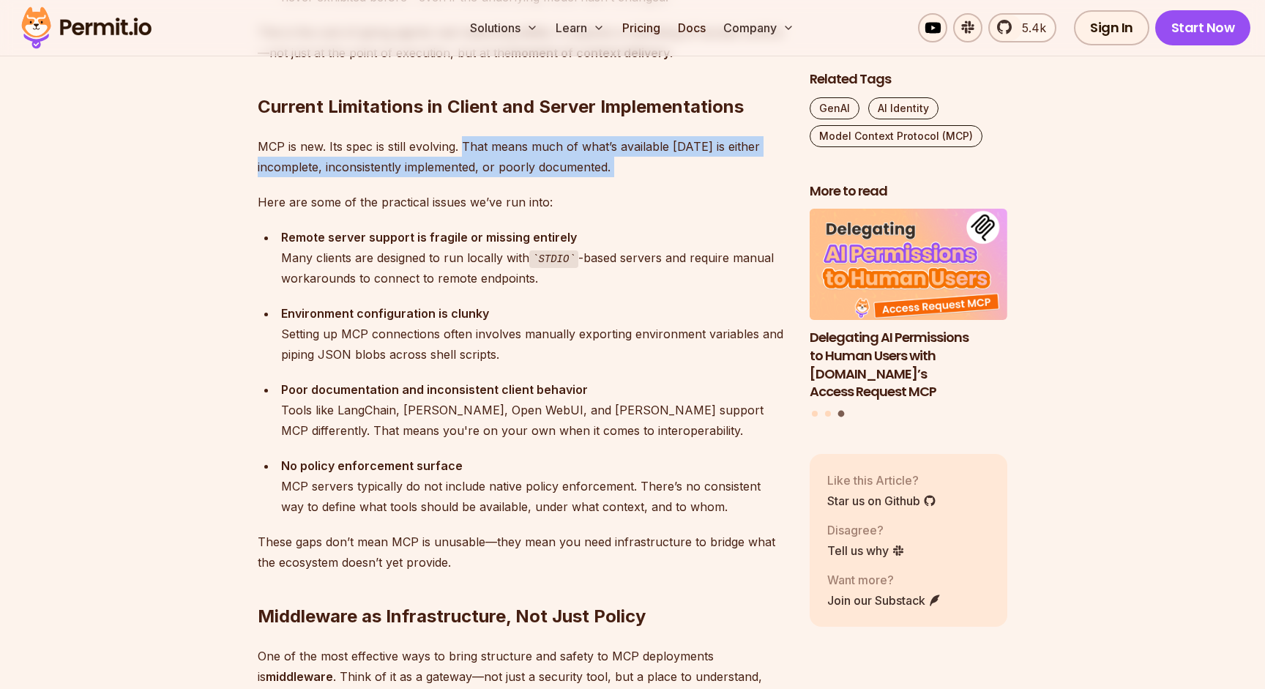
drag, startPoint x: 490, startPoint y: 145, endPoint x: 728, endPoint y: 189, distance: 242.6
click at [728, 189] on div "Let me start with this: adopting MCP in production [DATE] is a bit like trying …" at bounding box center [522, 277] width 528 height 4017
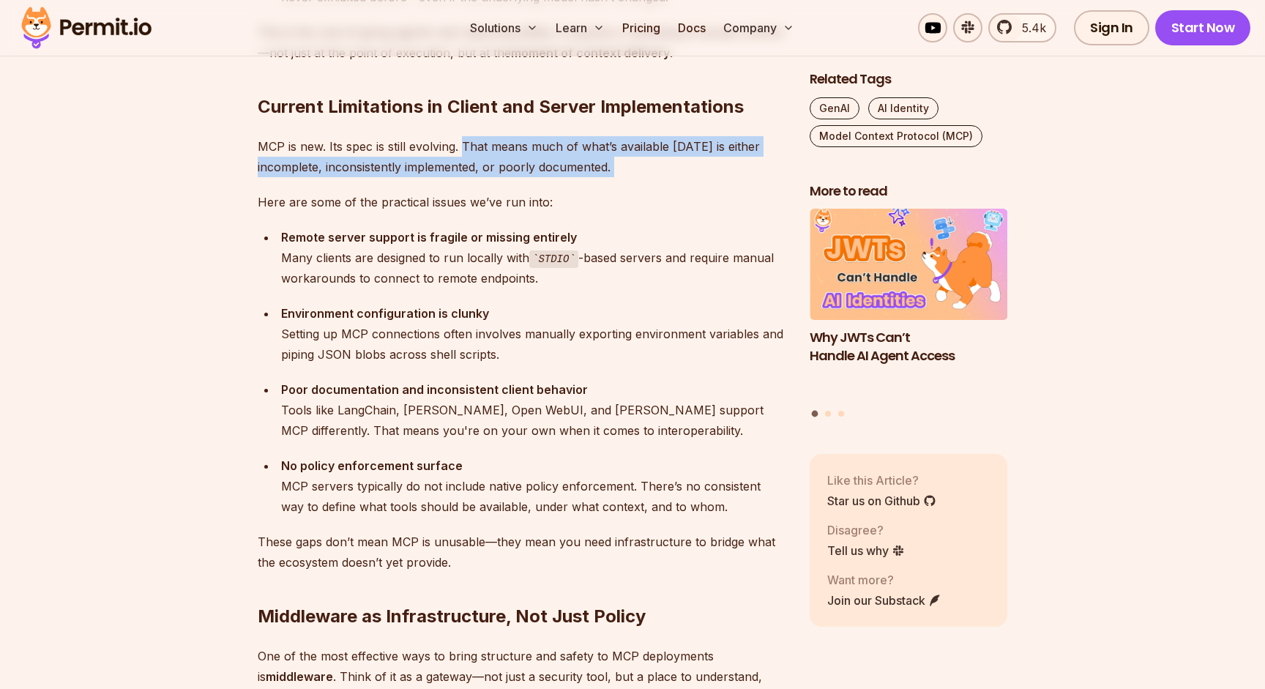
click at [705, 186] on div "Let me start with this: adopting MCP in production [DATE] is a bit like trying …" at bounding box center [522, 277] width 528 height 4017
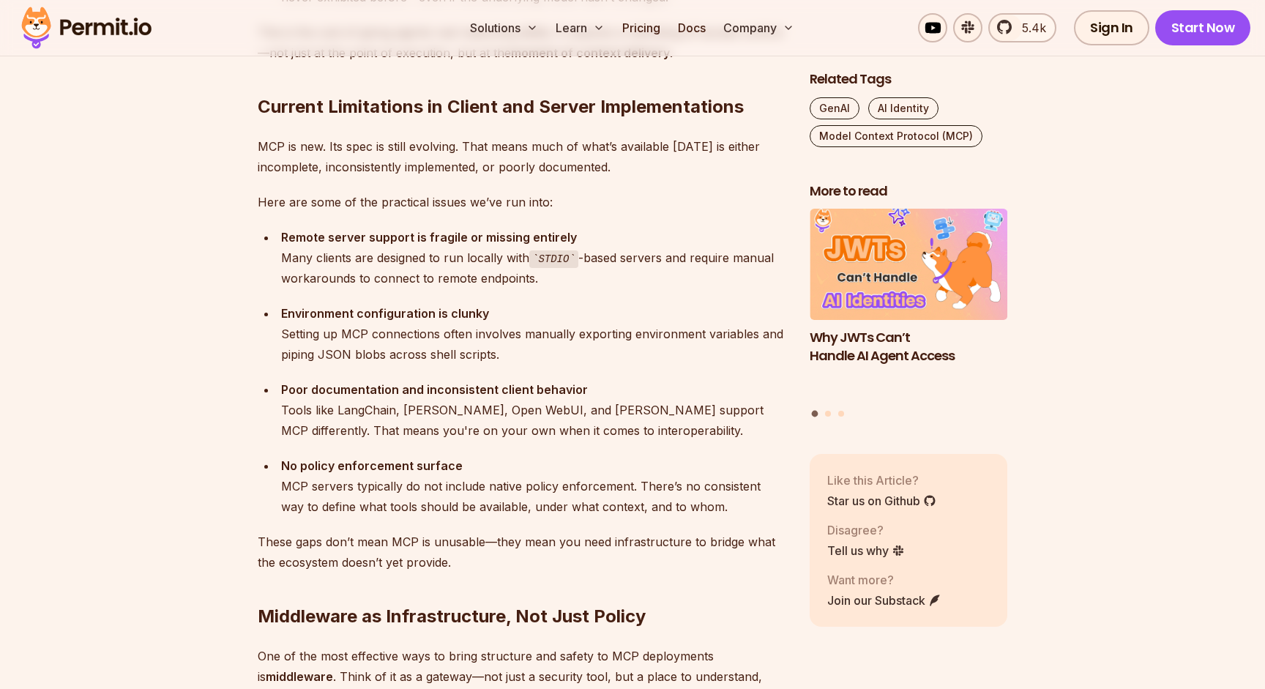
click at [288, 202] on p "Here are some of the practical issues we’ve run into:" at bounding box center [522, 202] width 528 height 20
click at [228, 247] on section "Table of Contents Let me start with this: adopting MCP in production [DATE] is …" at bounding box center [632, 390] width 1265 height 4394
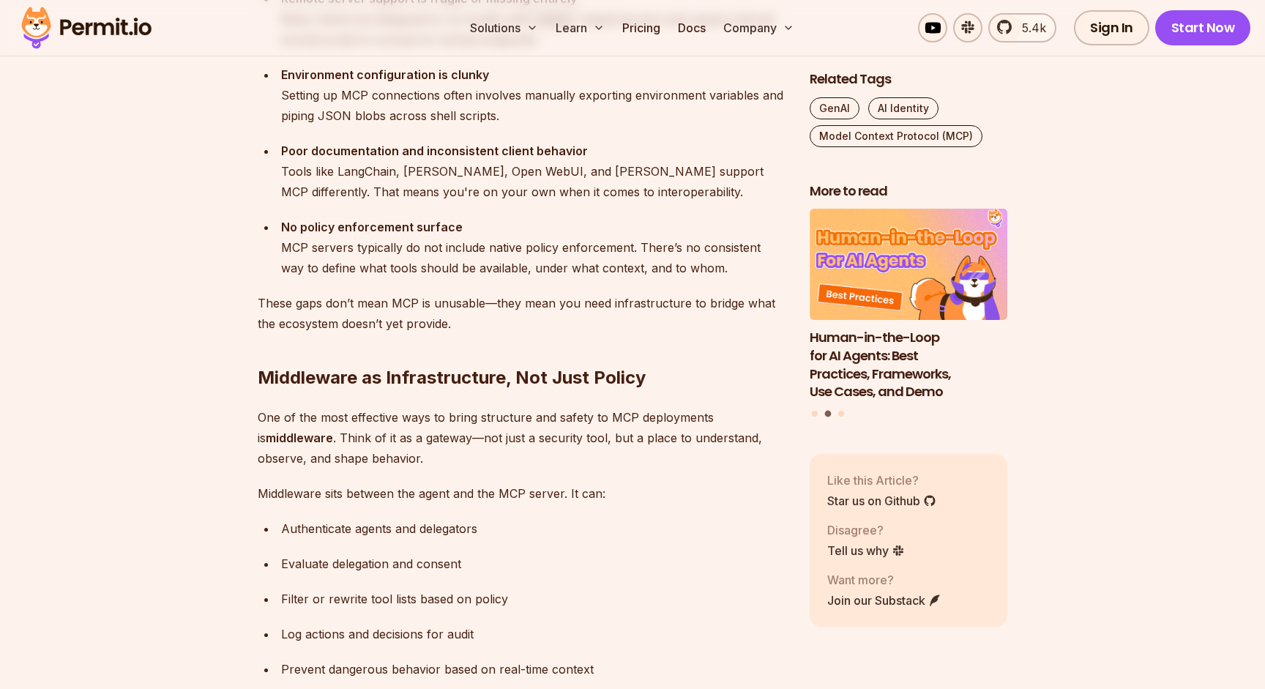
scroll to position [2915, 0]
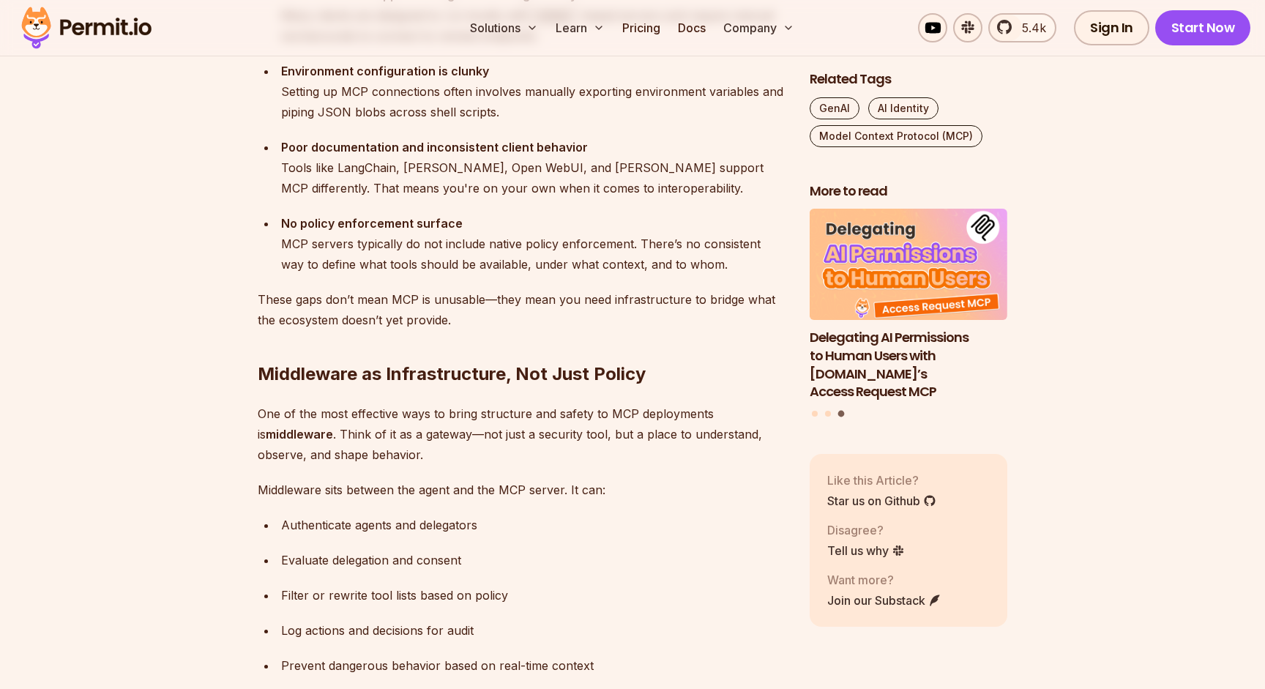
click at [422, 113] on div "Environment configuration is clunky Setting up MCP connections often involves m…" at bounding box center [533, 91] width 505 height 61
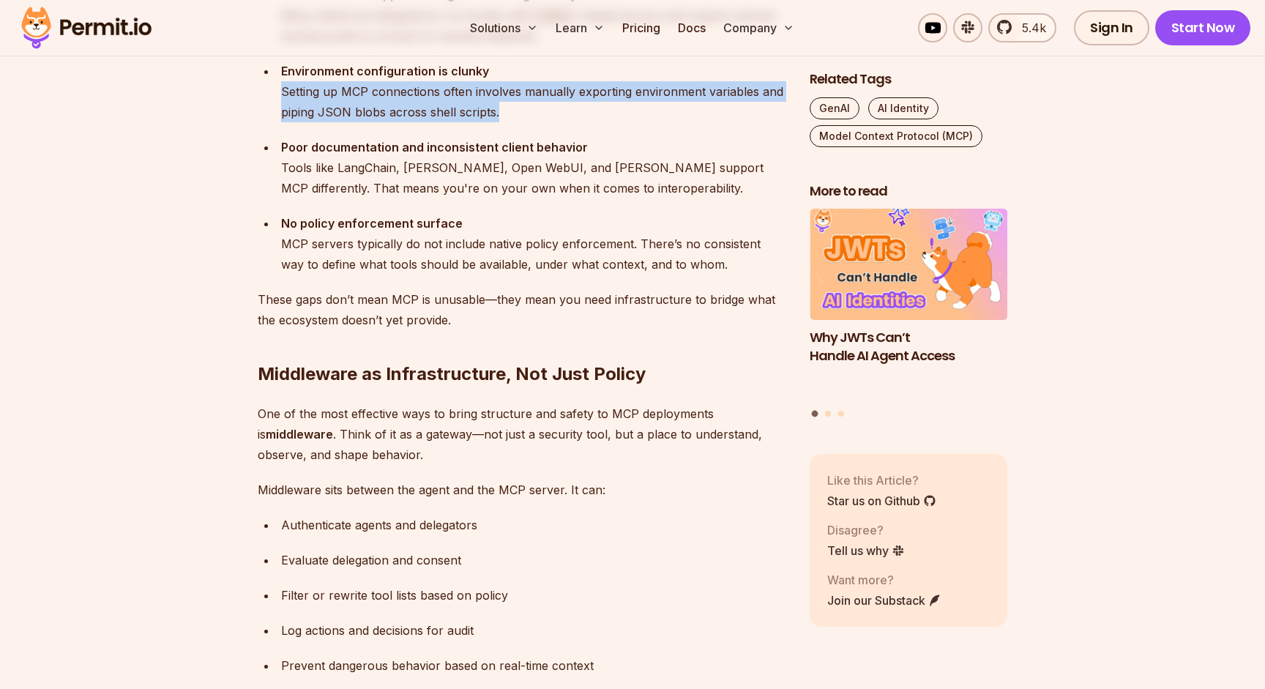
click at [375, 151] on strong "Poor documentation and inconsistent client behavior" at bounding box center [434, 147] width 307 height 15
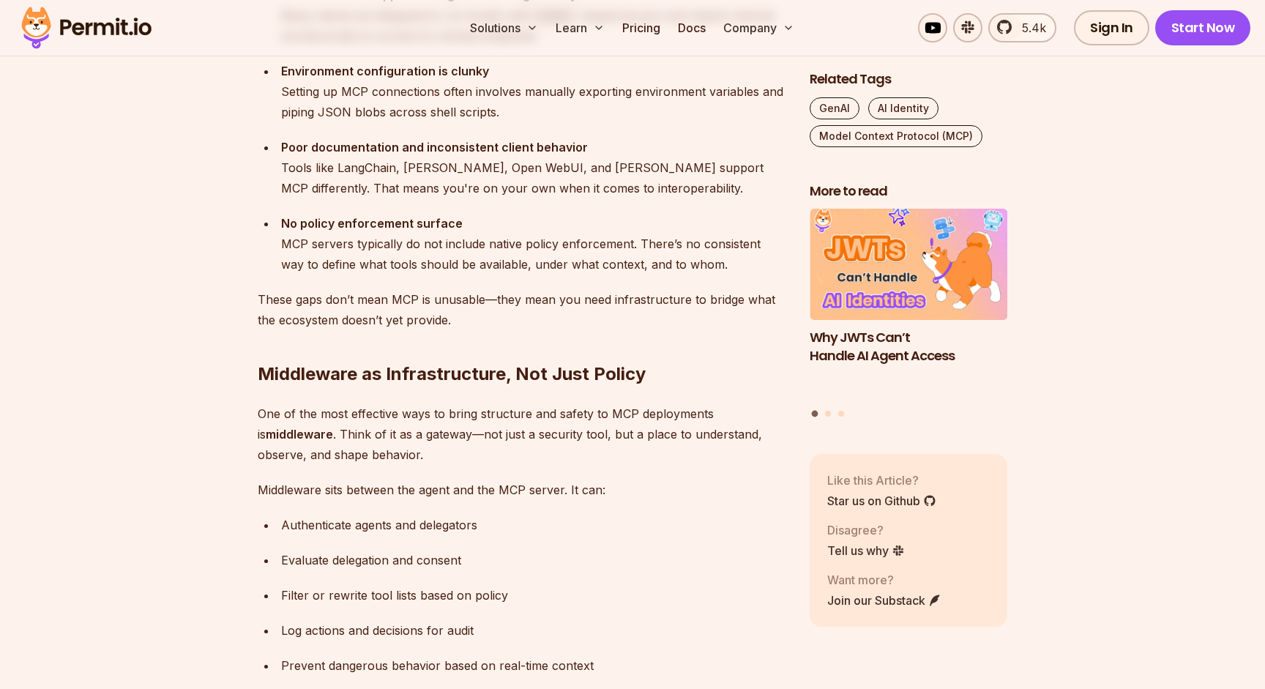
click at [375, 151] on strong "Poor documentation and inconsistent client behavior" at bounding box center [434, 147] width 307 height 15
click at [225, 161] on section "Table of Contents Let me start with this: adopting MCP in production [DATE] is …" at bounding box center [632, 147] width 1265 height 4394
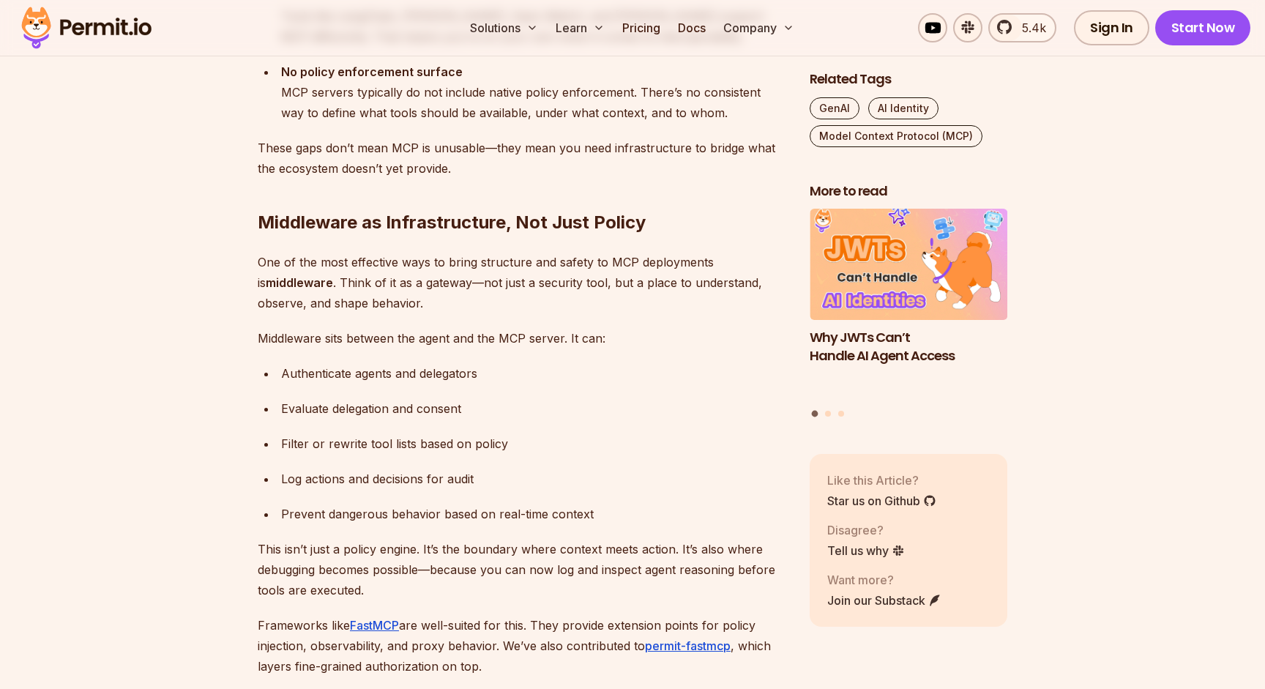
scroll to position [3068, 0]
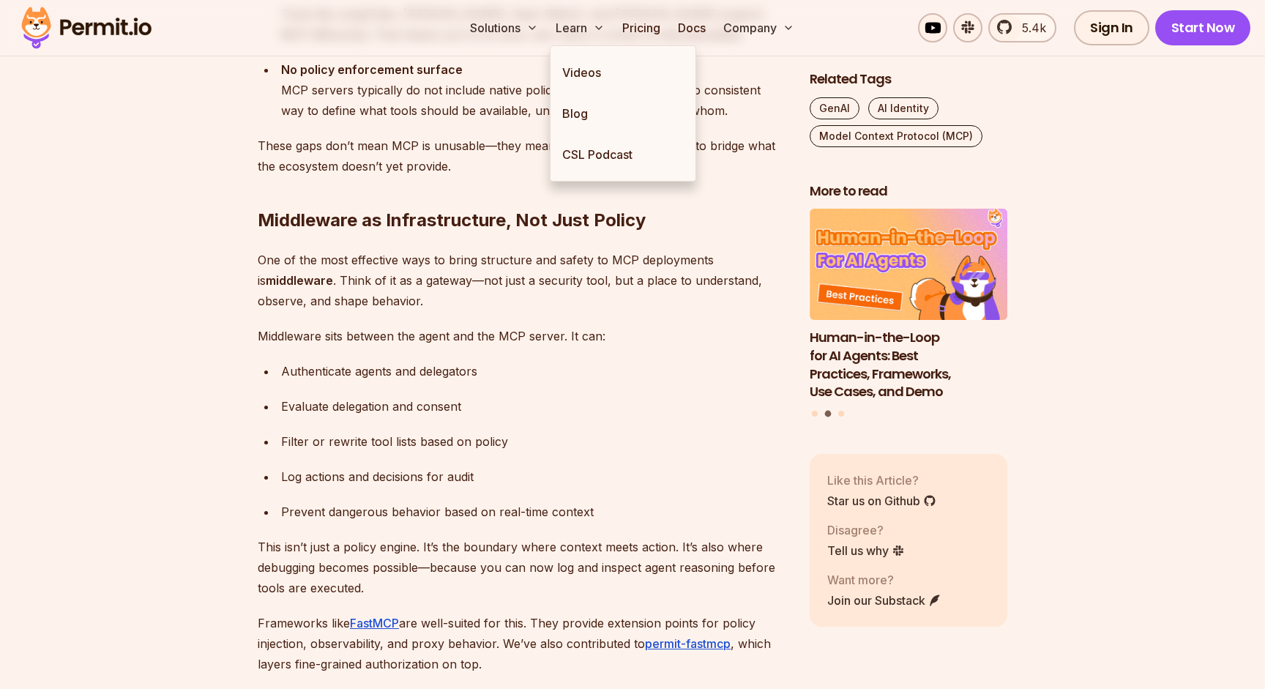
click at [509, 113] on div "No policy enforcement surface MCP servers typically do not include native polic…" at bounding box center [533, 89] width 505 height 61
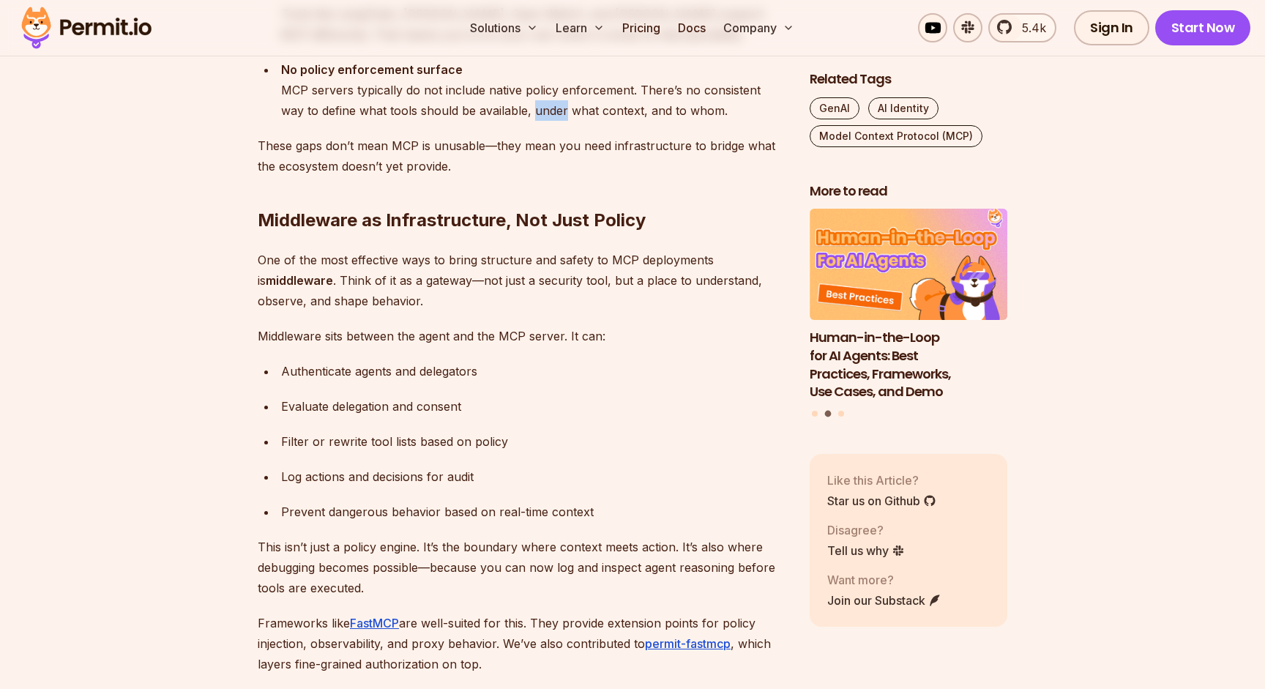
click at [509, 113] on div "No policy enforcement surface MCP servers typically do not include native polic…" at bounding box center [533, 89] width 505 height 61
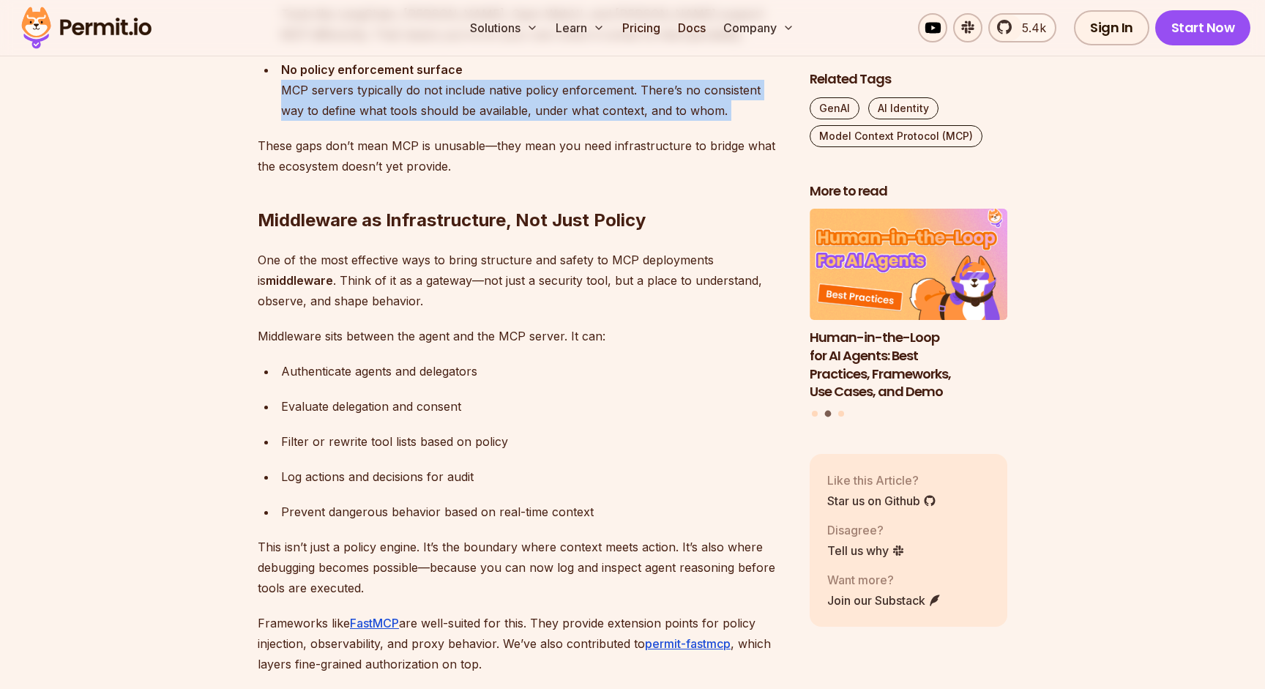
click at [509, 113] on div "No policy enforcement surface MCP servers typically do not include native polic…" at bounding box center [533, 89] width 505 height 61
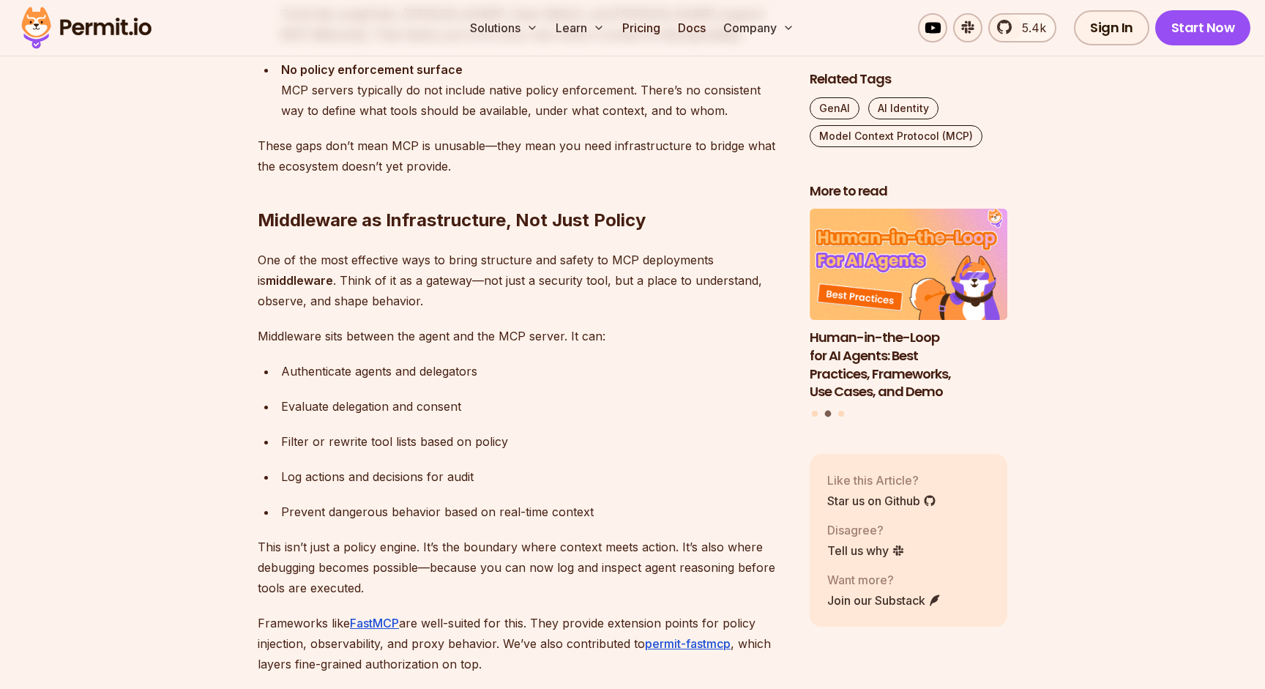
click at [375, 151] on p "These gaps don’t mean MCP is unusable—they mean you need infrastructure to brid…" at bounding box center [522, 155] width 528 height 41
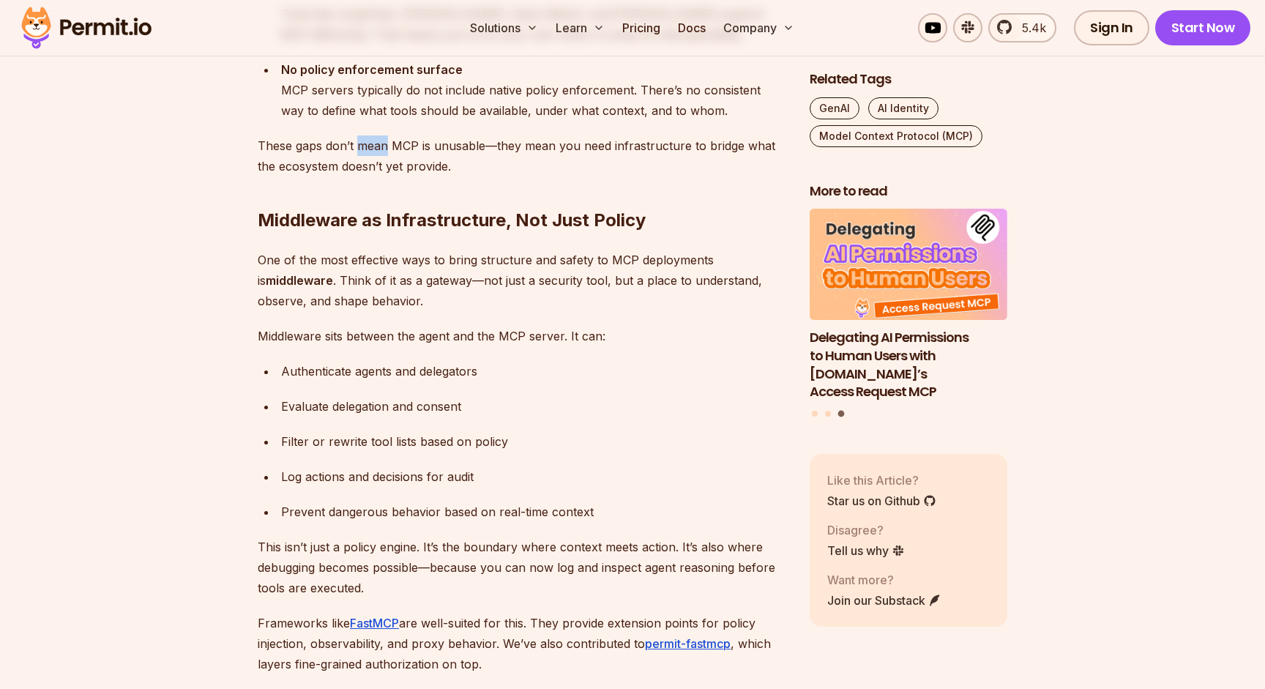
click at [375, 151] on p "These gaps don’t mean MCP is unusable—they mean you need infrastructure to brid…" at bounding box center [522, 155] width 528 height 41
click at [354, 156] on p "These gaps don’t mean MCP is unusable—they mean you need infrastructure to brid…" at bounding box center [522, 155] width 528 height 41
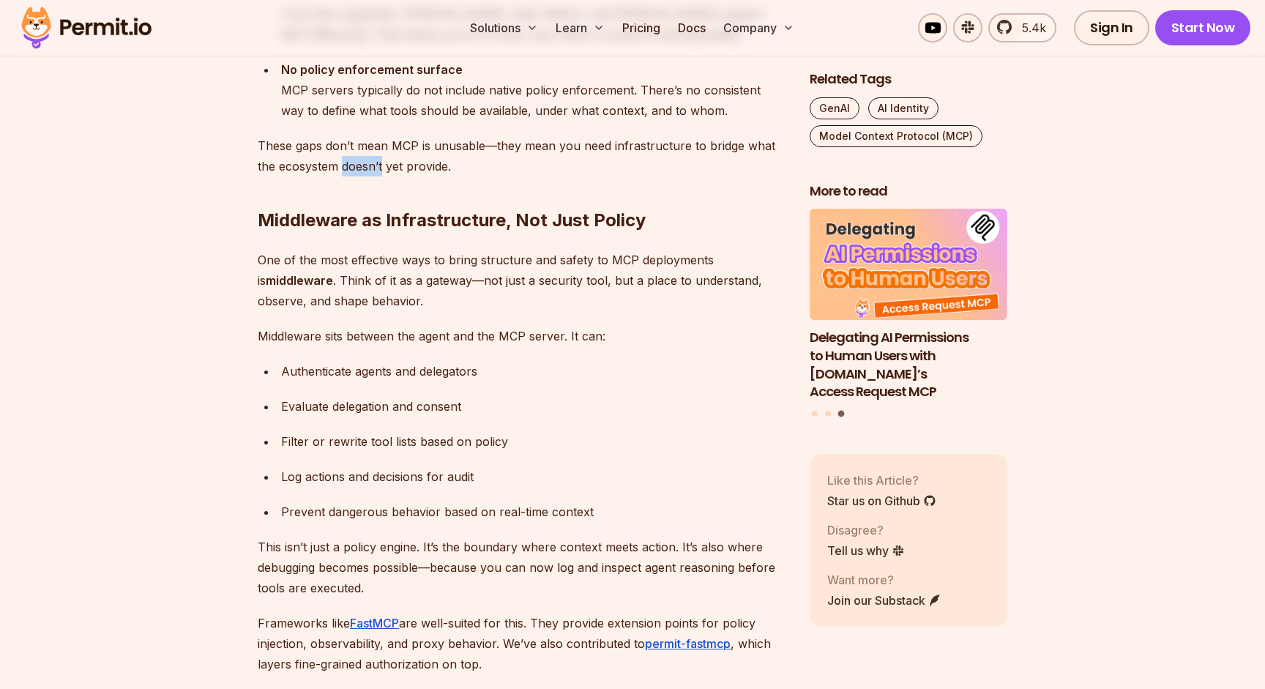
click at [361, 157] on p "These gaps don’t mean MCP is unusable—they mean you need infrastructure to brid…" at bounding box center [522, 155] width 528 height 41
click at [336, 146] on p "These gaps don’t mean MCP is unusable—they mean you need infrastructure to brid…" at bounding box center [522, 155] width 528 height 41
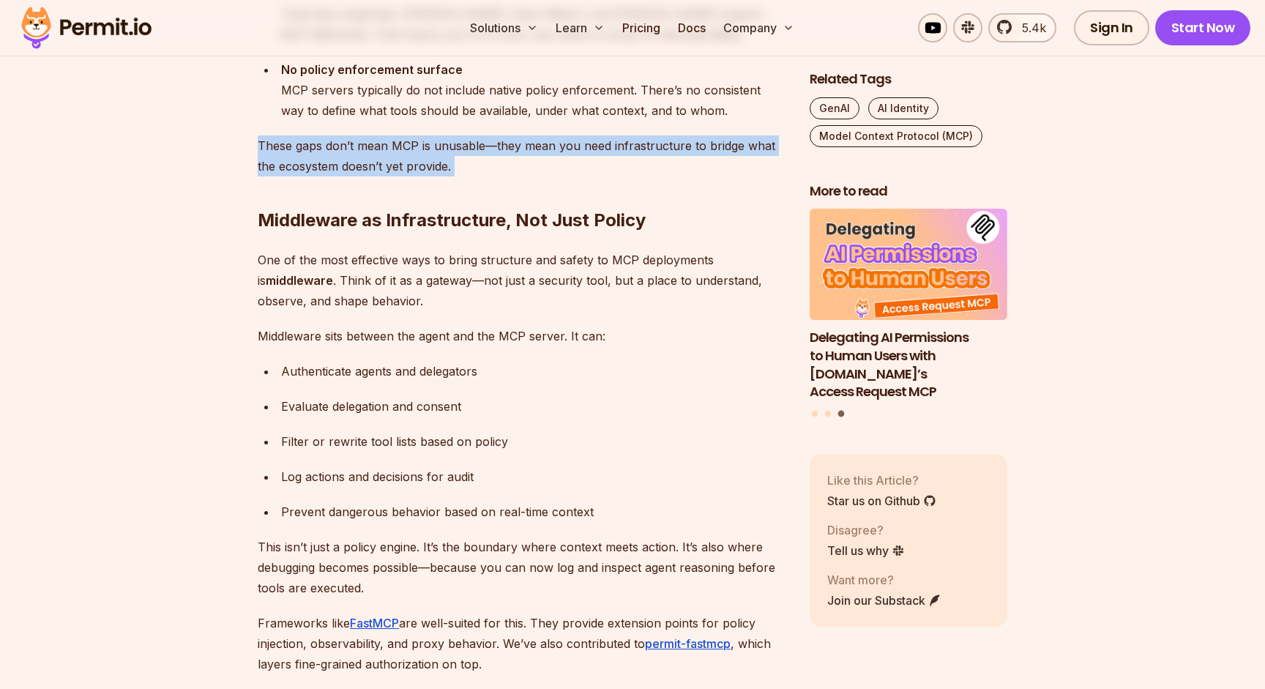
click at [336, 146] on p "These gaps don’t mean MCP is unusable—they mean you need infrastructure to brid…" at bounding box center [522, 155] width 528 height 41
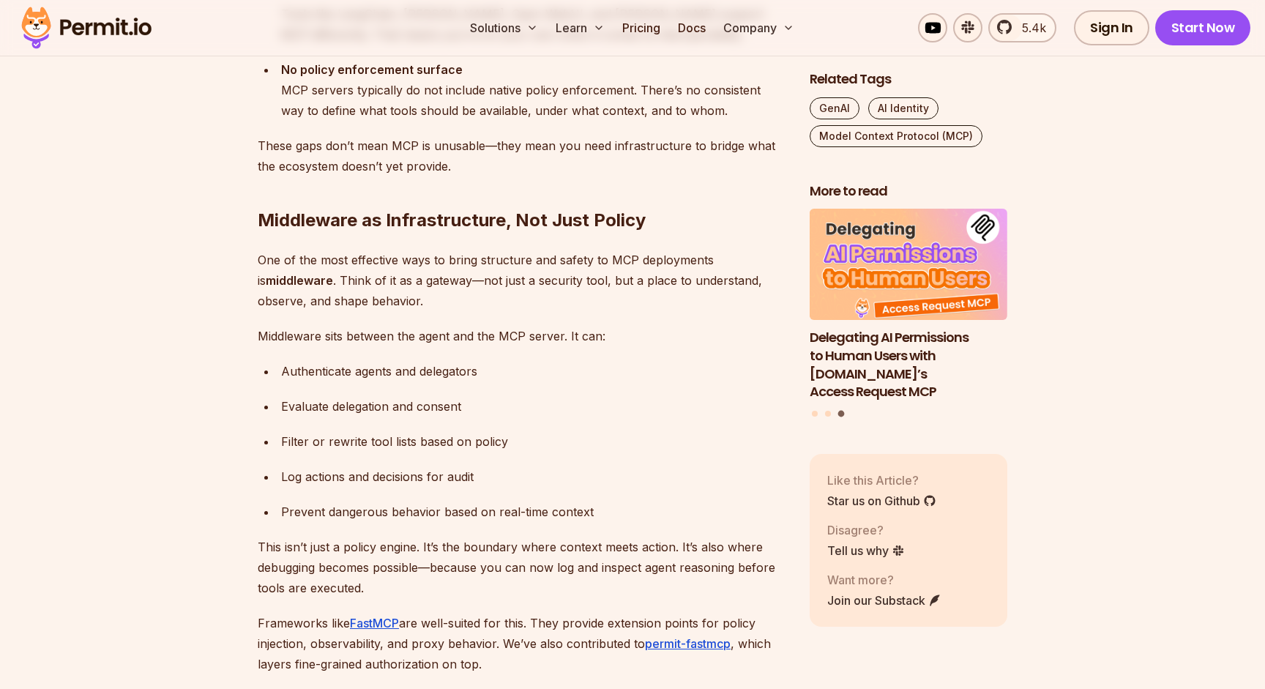
click at [318, 217] on h2 "Middleware as Infrastructure, Not Just Policy" at bounding box center [522, 191] width 528 height 82
click at [319, 217] on h2 "Middleware as Infrastructure, Not Just Policy" at bounding box center [522, 191] width 528 height 82
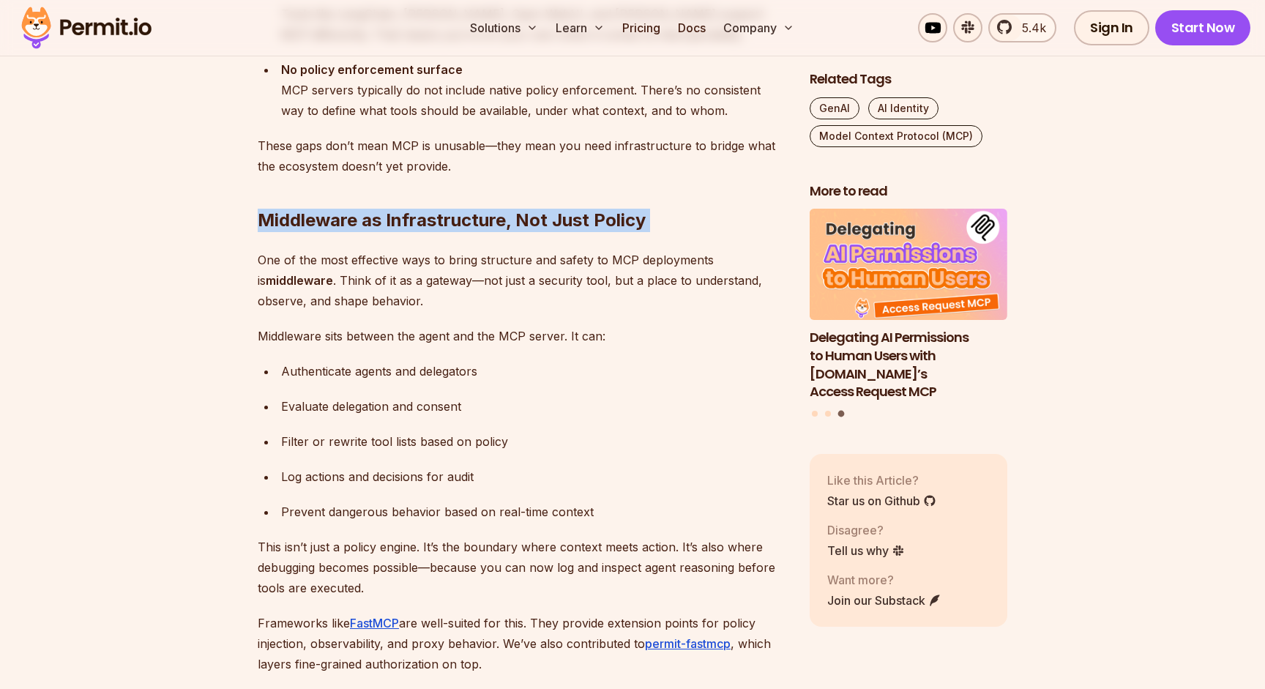
click at [319, 217] on h2 "Middleware as Infrastructure, Not Just Policy" at bounding box center [522, 191] width 528 height 82
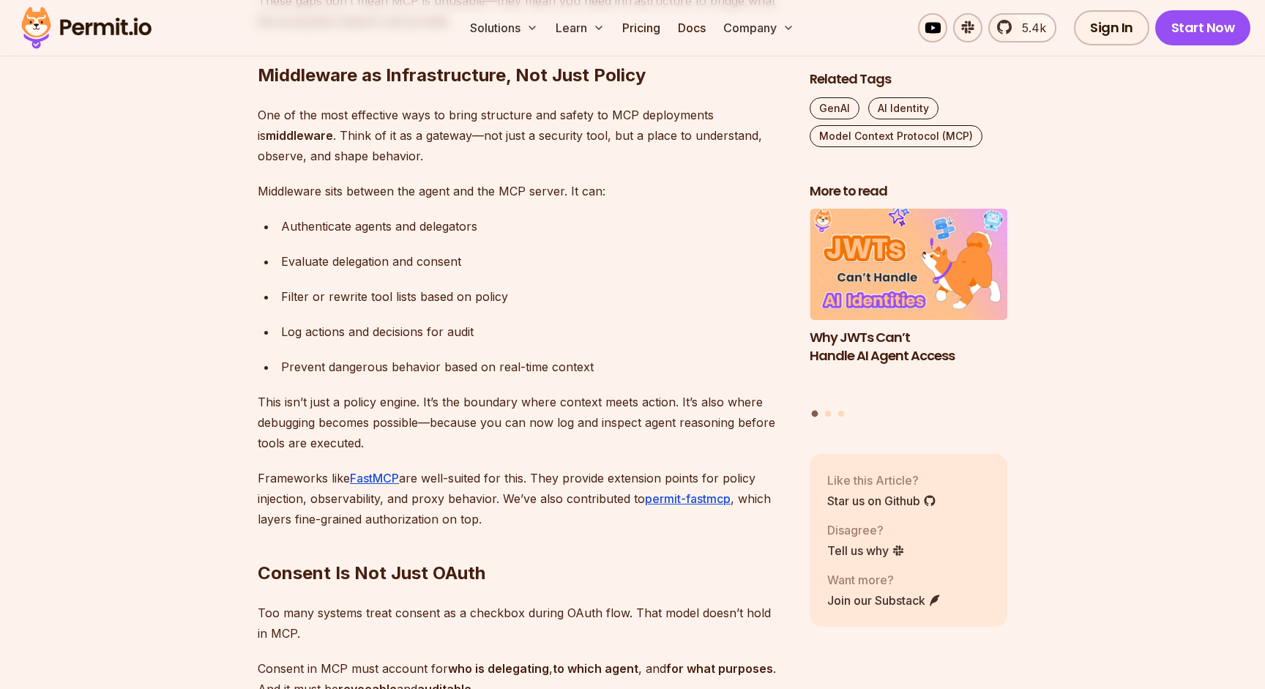
scroll to position [3212, 0]
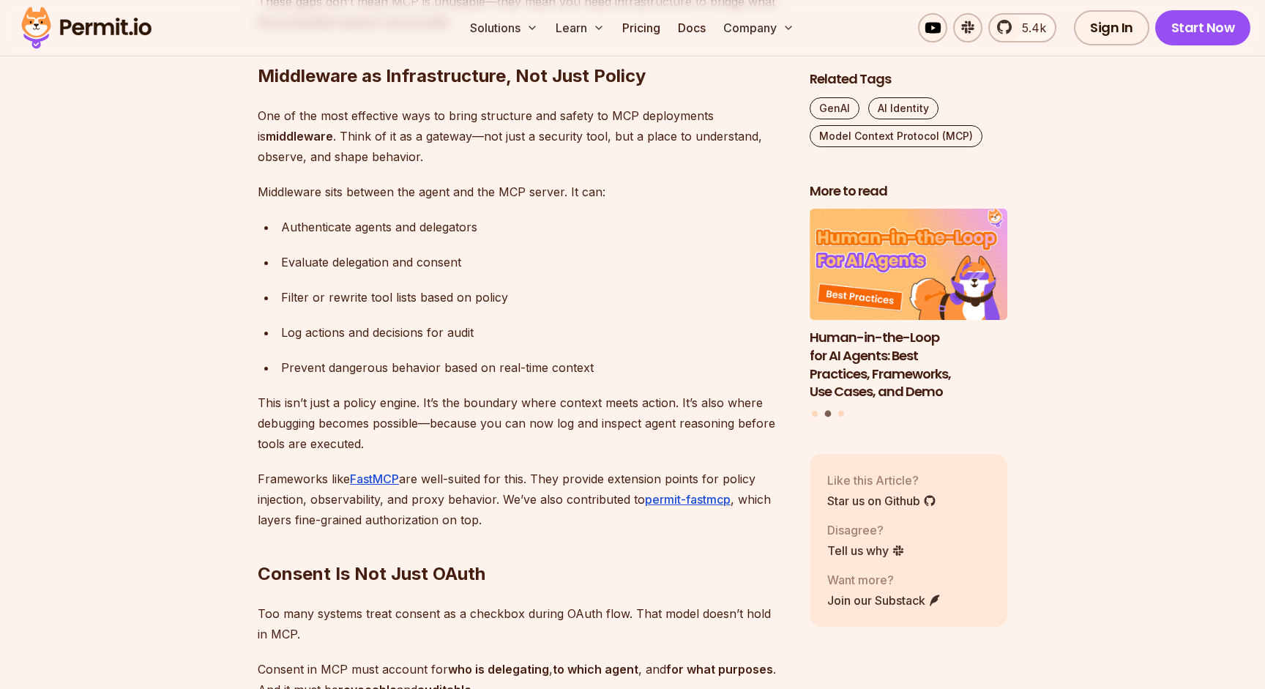
click at [299, 252] on div "Evaluate delegation and consent" at bounding box center [533, 262] width 505 height 20
click at [329, 290] on div "Filter or rewrite tool lists based on policy" at bounding box center [533, 297] width 505 height 20
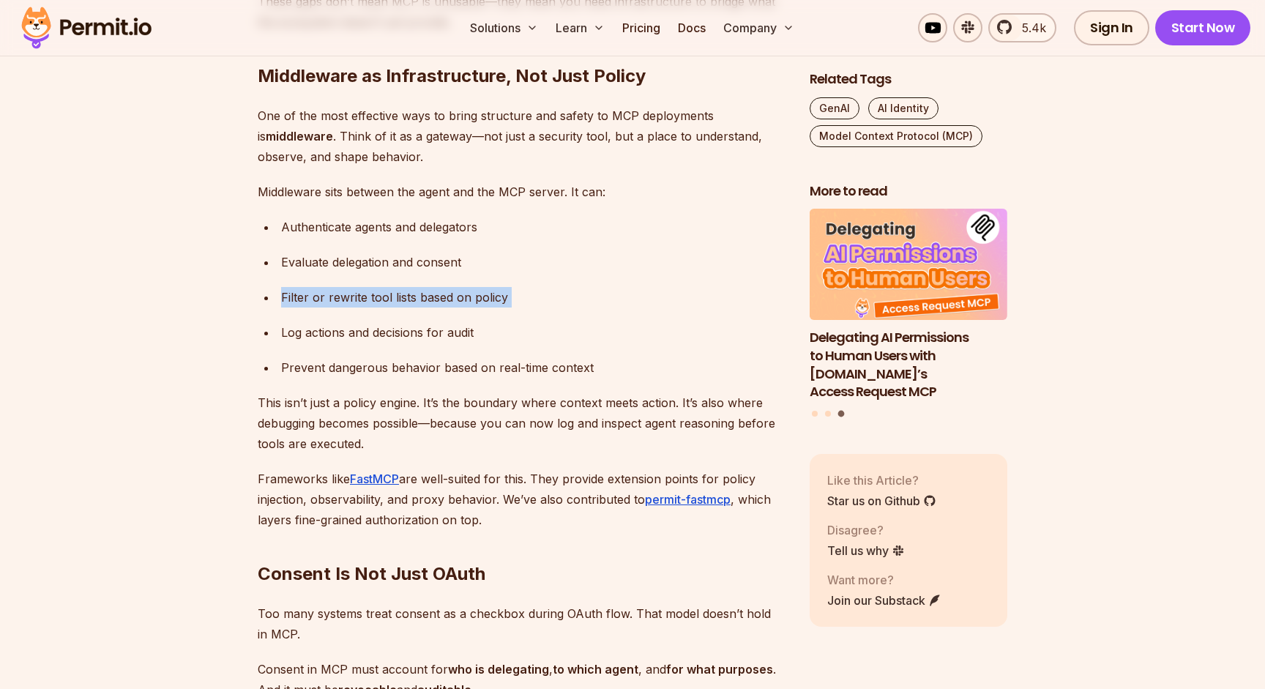
click at [329, 290] on div "Filter or rewrite tool lists based on policy" at bounding box center [533, 297] width 505 height 20
click at [307, 330] on div "Log actions and decisions for audit" at bounding box center [533, 332] width 505 height 20
click at [315, 364] on div "Prevent dangerous behavior based on real-time context" at bounding box center [533, 367] width 505 height 20
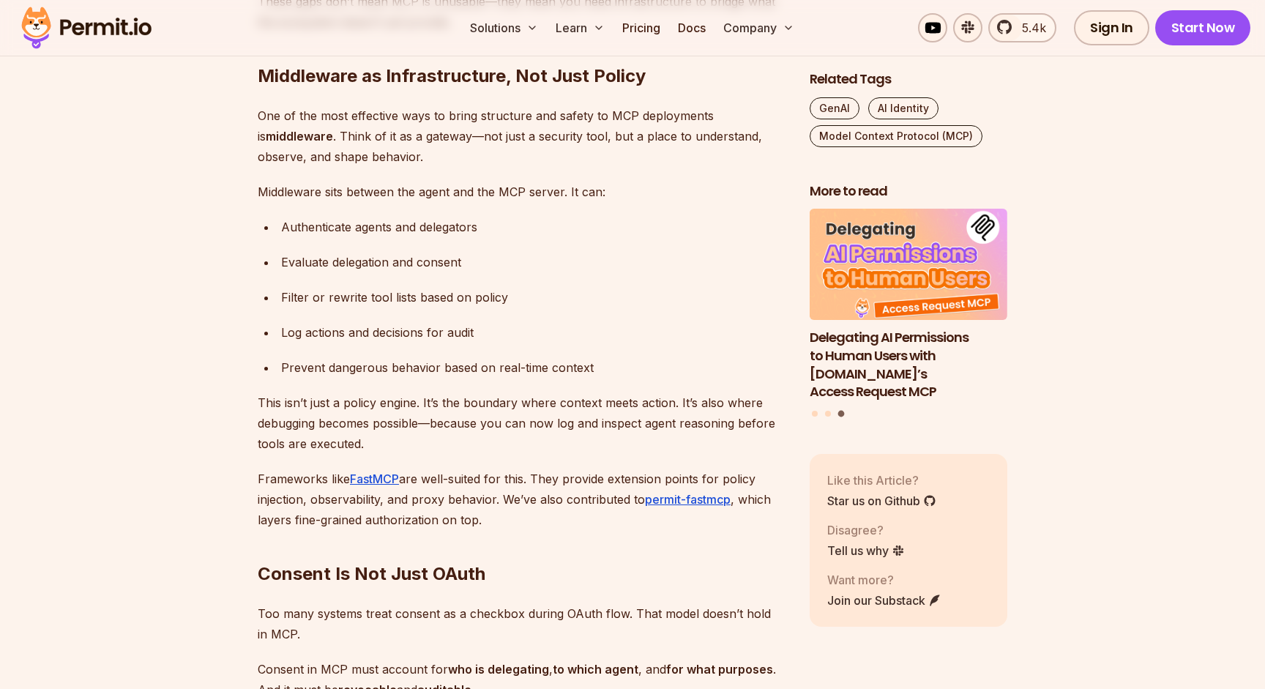
click at [315, 364] on div "Prevent dangerous behavior based on real-time context" at bounding box center [533, 367] width 505 height 20
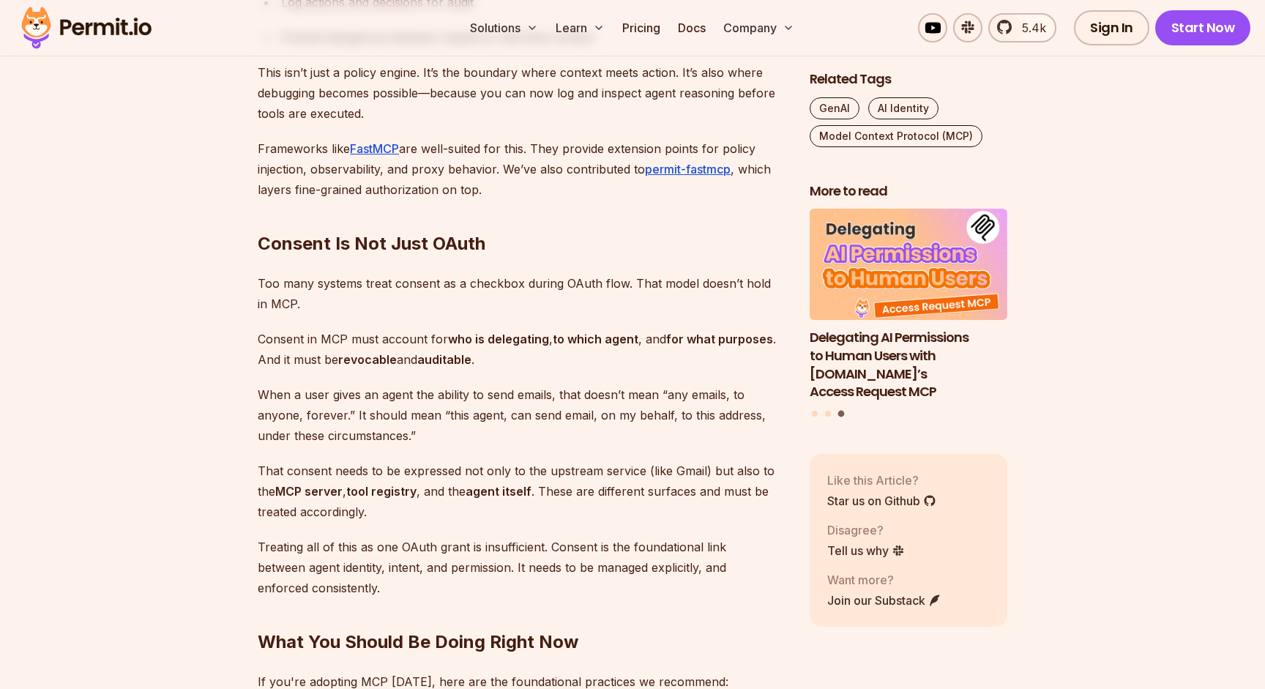
scroll to position [3544, 0]
click at [430, 72] on p "This isn’t just a policy engine. It’s the boundary where context meets action. …" at bounding box center [522, 91] width 528 height 61
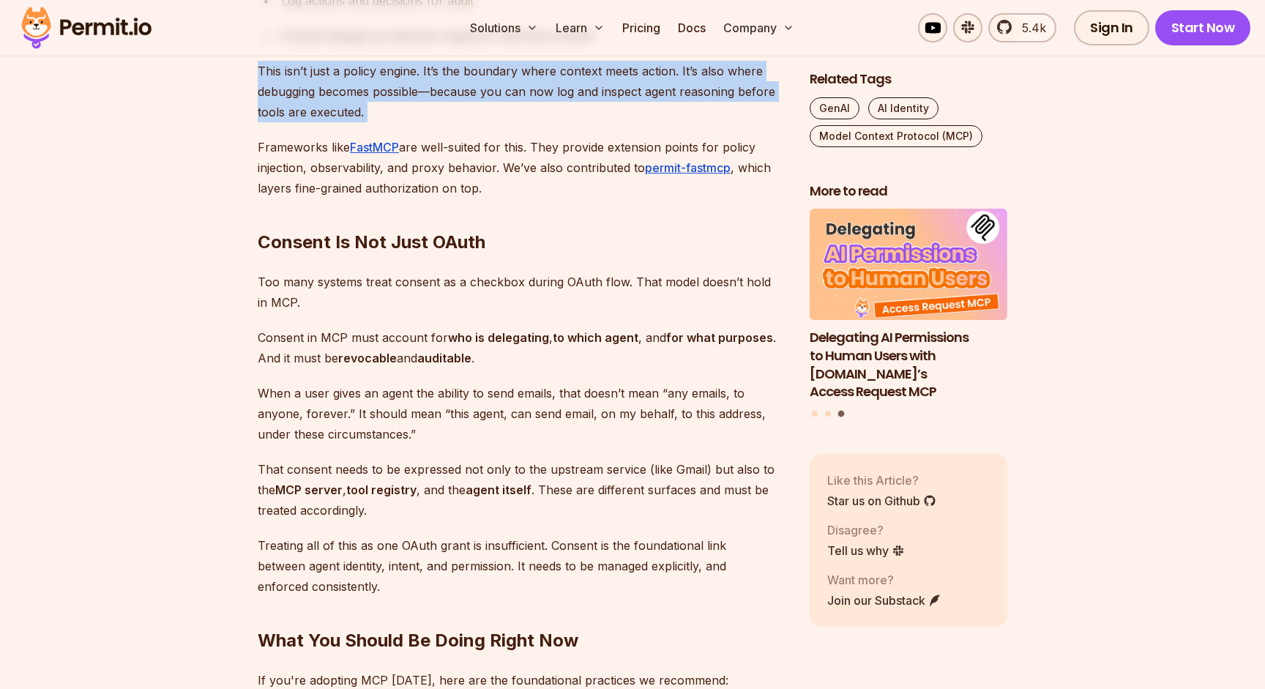
click at [430, 72] on p "This isn’t just a policy engine. It’s the boundary where context meets action. …" at bounding box center [522, 91] width 528 height 61
click at [265, 68] on p "This isn’t just a policy engine. It’s the boundary where context meets action. …" at bounding box center [522, 91] width 528 height 61
drag, startPoint x: 256, startPoint y: 69, endPoint x: 431, endPoint y: 124, distance: 183.3
click at [430, 119] on p "This isn’t just a policy engine. It’s the boundary where context meets action. …" at bounding box center [522, 91] width 528 height 61
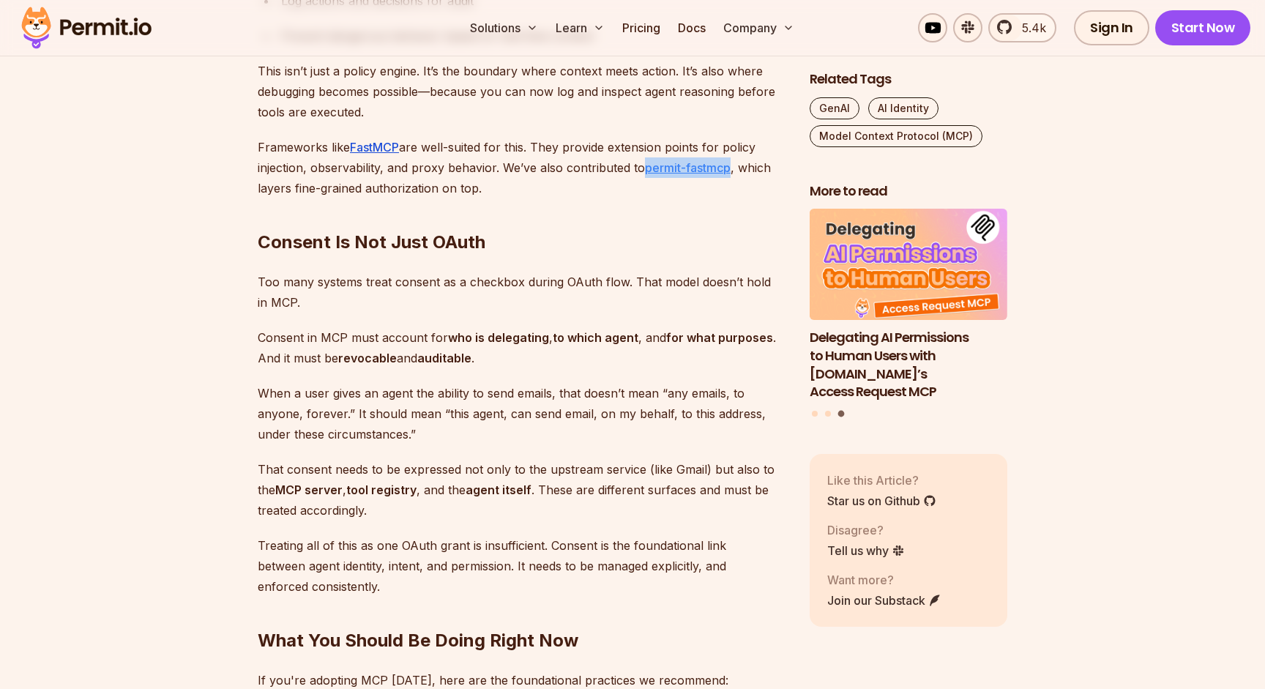
click at [685, 165] on link "permit-fastmcp" at bounding box center [688, 167] width 86 height 15
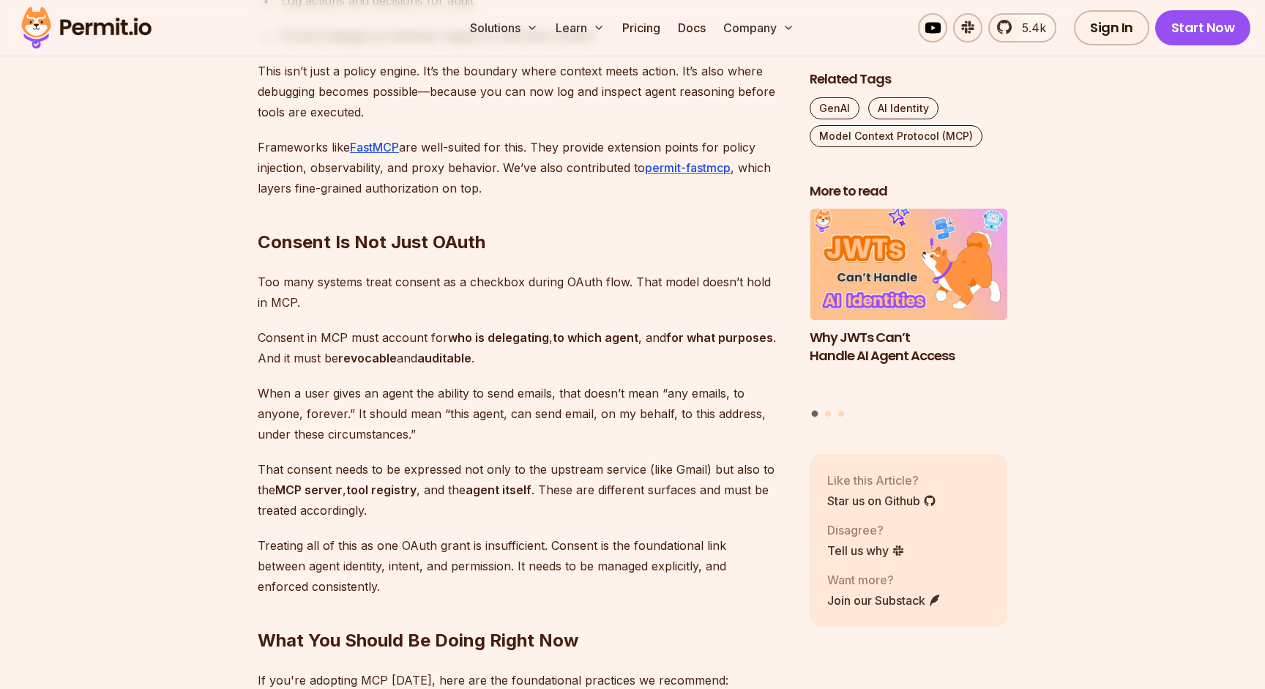
click at [351, 281] on p "Too many systems treat consent as a checkbox during OAuth flow. That model does…" at bounding box center [522, 291] width 528 height 41
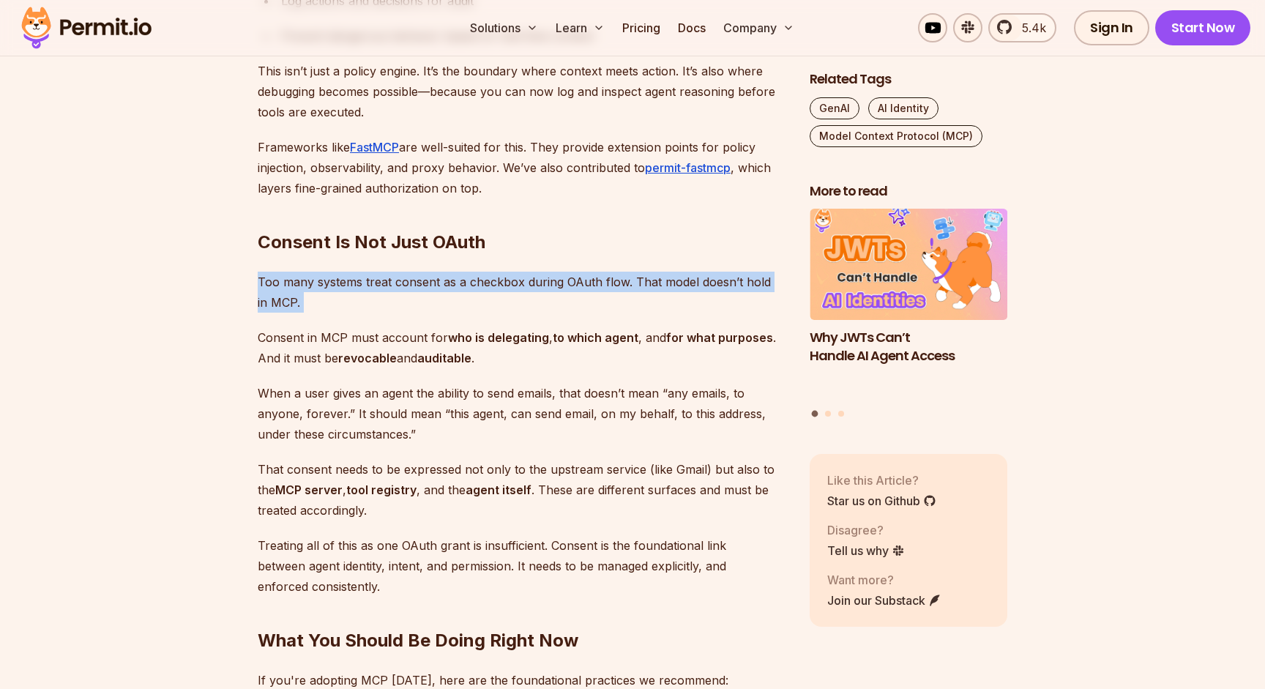
click at [291, 285] on p "Too many systems treat consent as a checkbox during OAuth flow. That model does…" at bounding box center [522, 291] width 528 height 41
drag, startPoint x: 314, startPoint y: 280, endPoint x: 664, endPoint y: 322, distance: 353.0
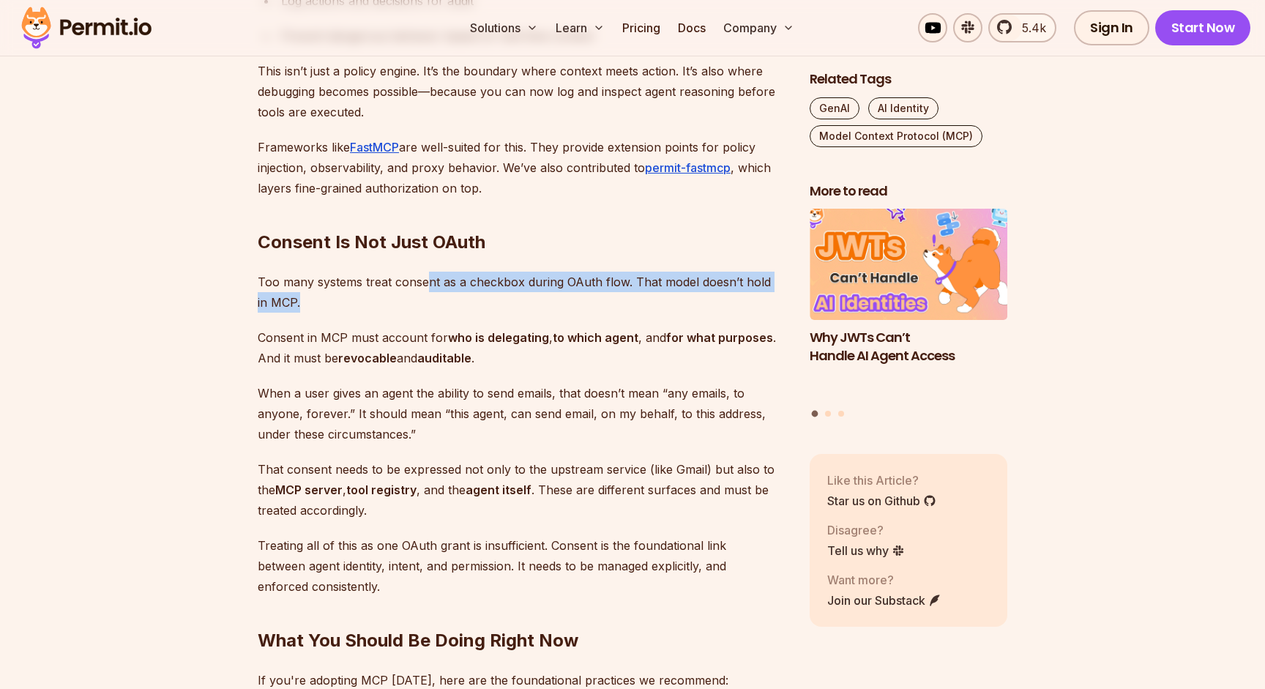
drag, startPoint x: 423, startPoint y: 280, endPoint x: 814, endPoint y: 308, distance: 392.5
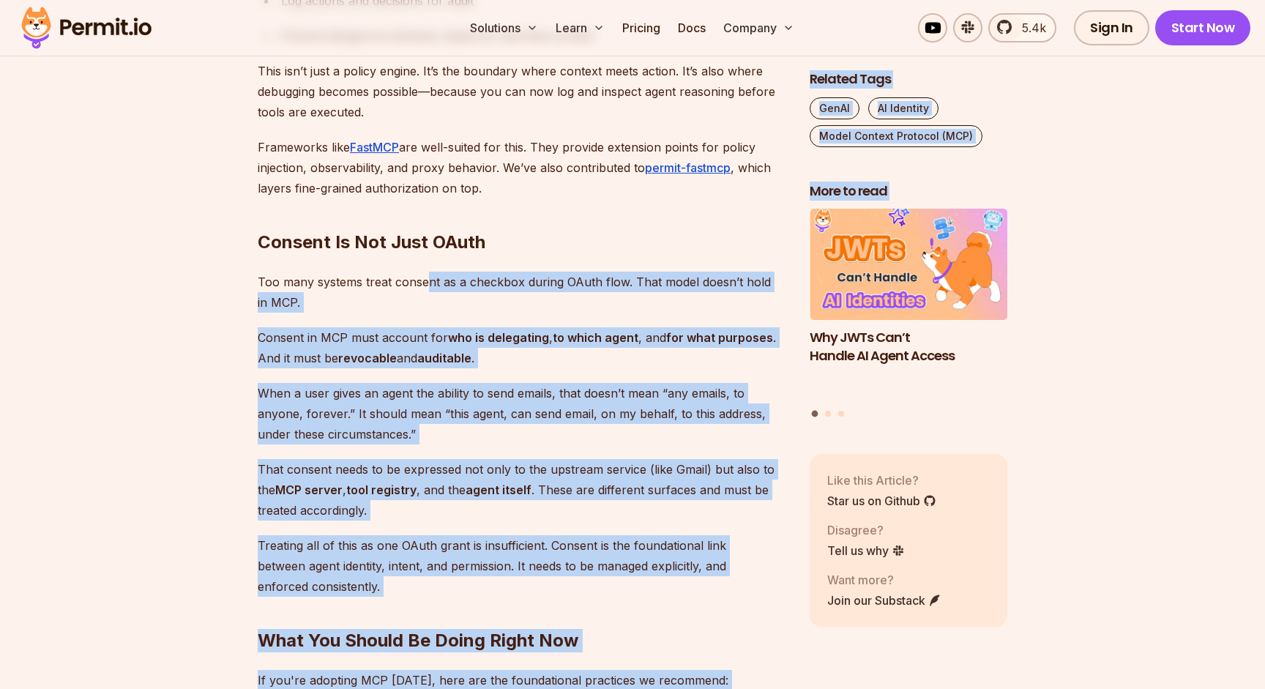
click at [649, 307] on p "Too many systems treat consent as a checkbox during OAuth flow. That model does…" at bounding box center [522, 291] width 528 height 41
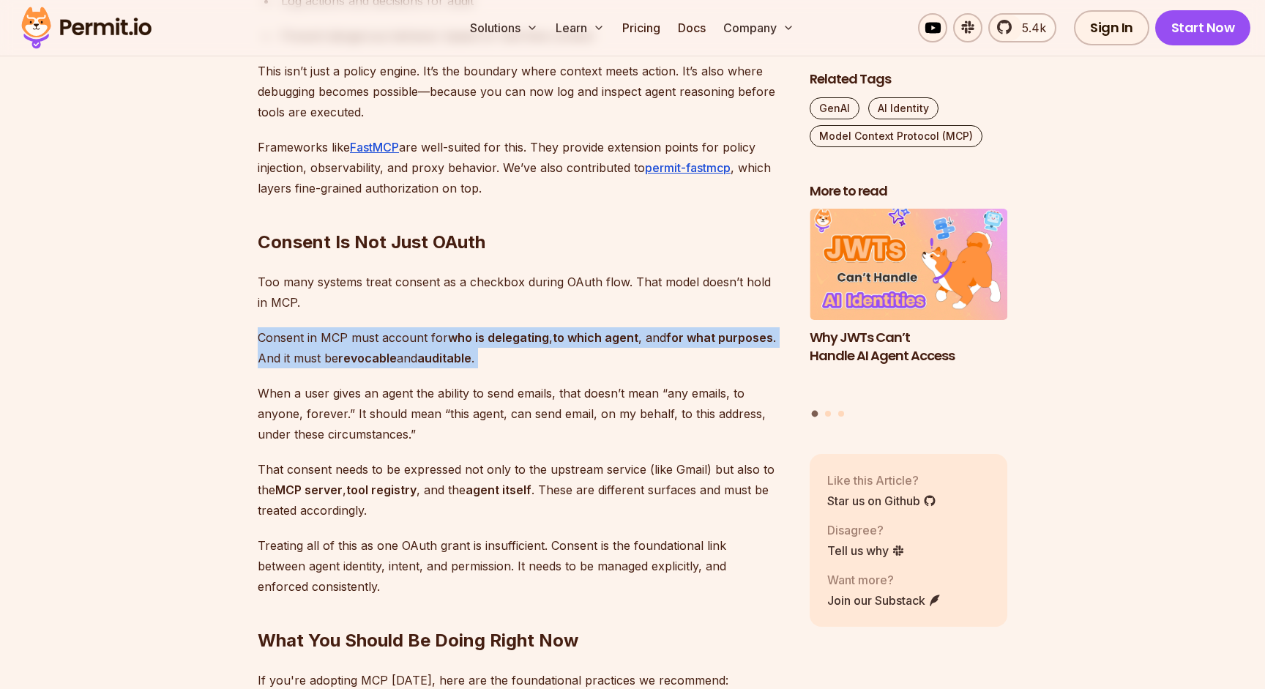
drag, startPoint x: 261, startPoint y: 334, endPoint x: 533, endPoint y: 395, distance: 279.1
drag, startPoint x: 328, startPoint y: 334, endPoint x: 583, endPoint y: 390, distance: 261.5
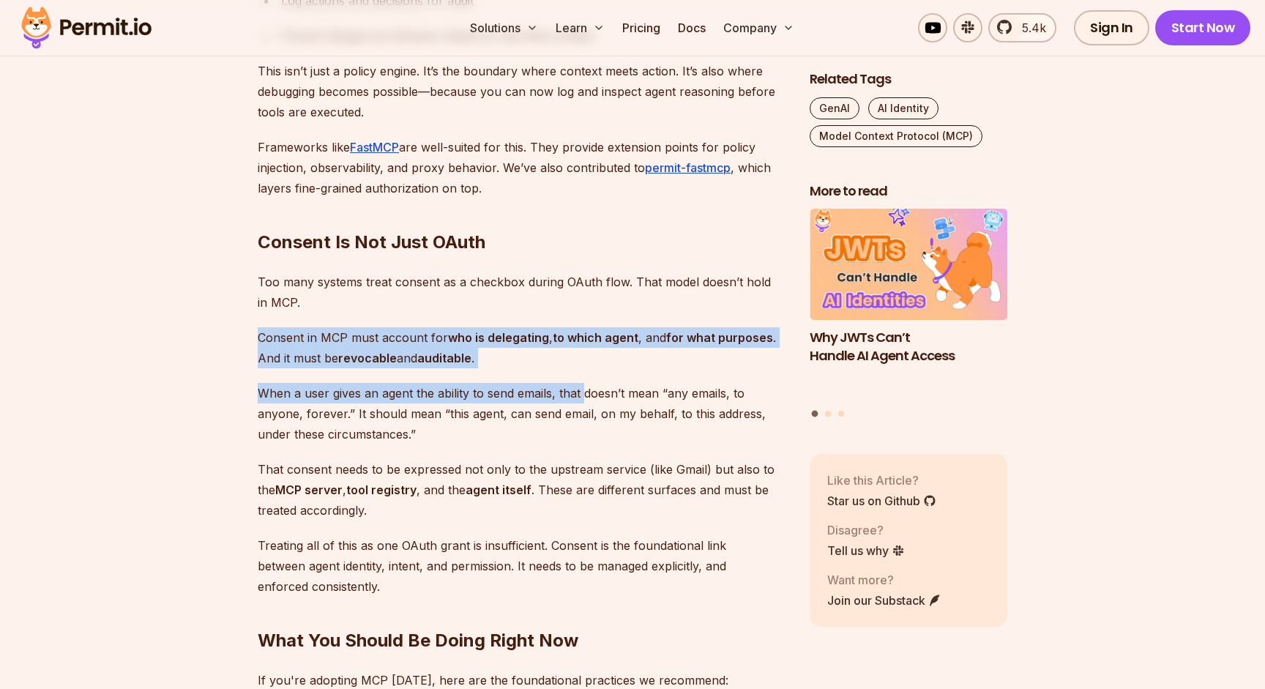
click at [583, 390] on p "When a user gives an agent the ability to send emails, that doesn’t mean “any e…" at bounding box center [522, 413] width 528 height 61
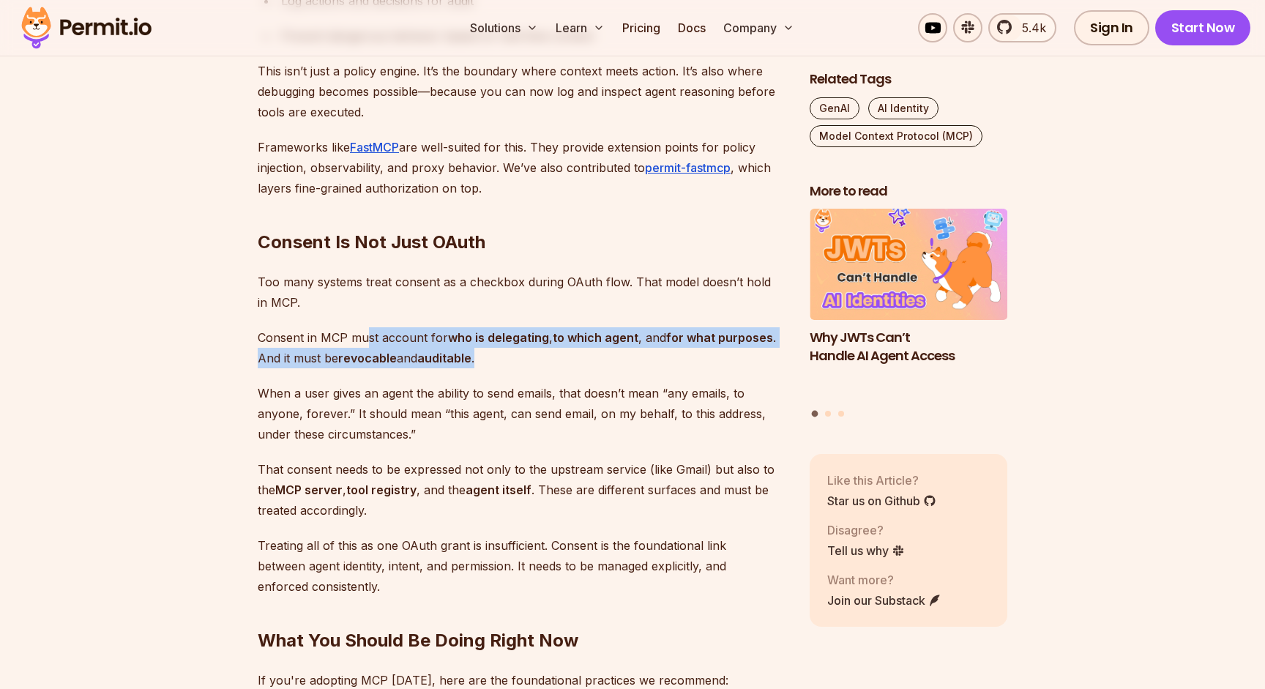
drag, startPoint x: 369, startPoint y: 342, endPoint x: 648, endPoint y: 360, distance: 280.1
click at [648, 360] on p "Consent in MCP must account for who is delegating , to which agent , and for wh…" at bounding box center [522, 347] width 528 height 41
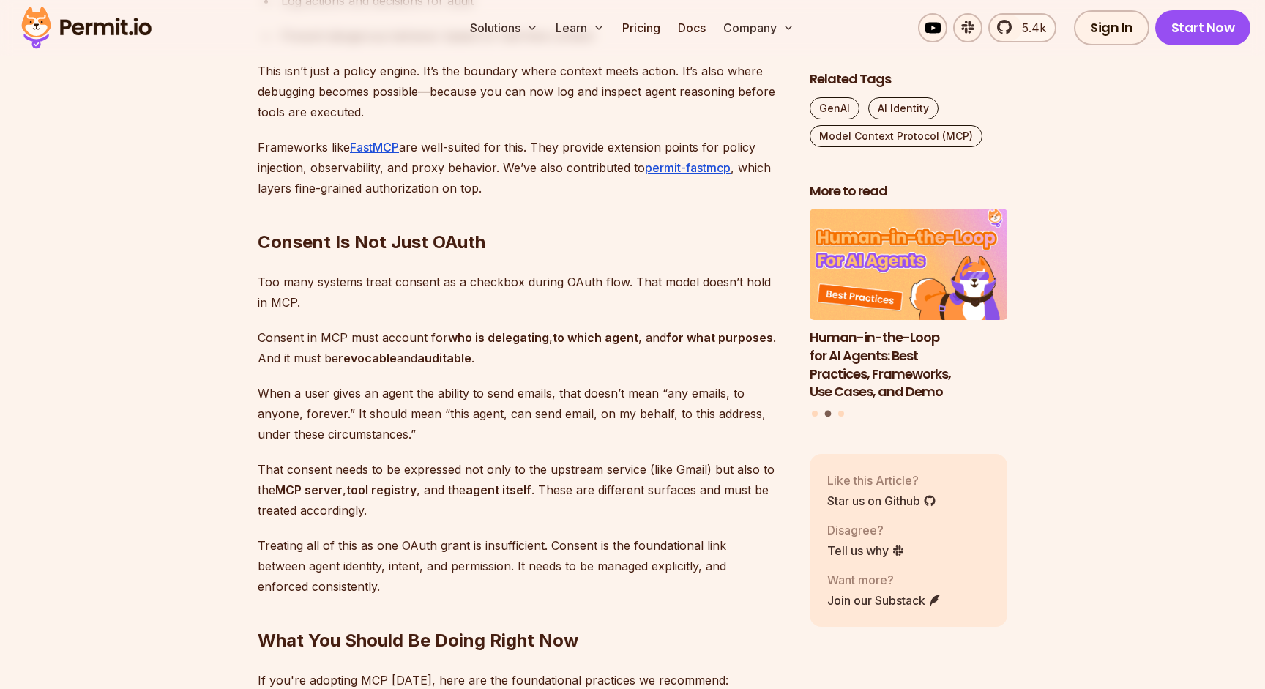
drag, startPoint x: 329, startPoint y: 351, endPoint x: 597, endPoint y: 361, distance: 268.1
click at [597, 361] on p "Consent in MCP must account for who is delegating , to which agent , and for wh…" at bounding box center [522, 347] width 528 height 41
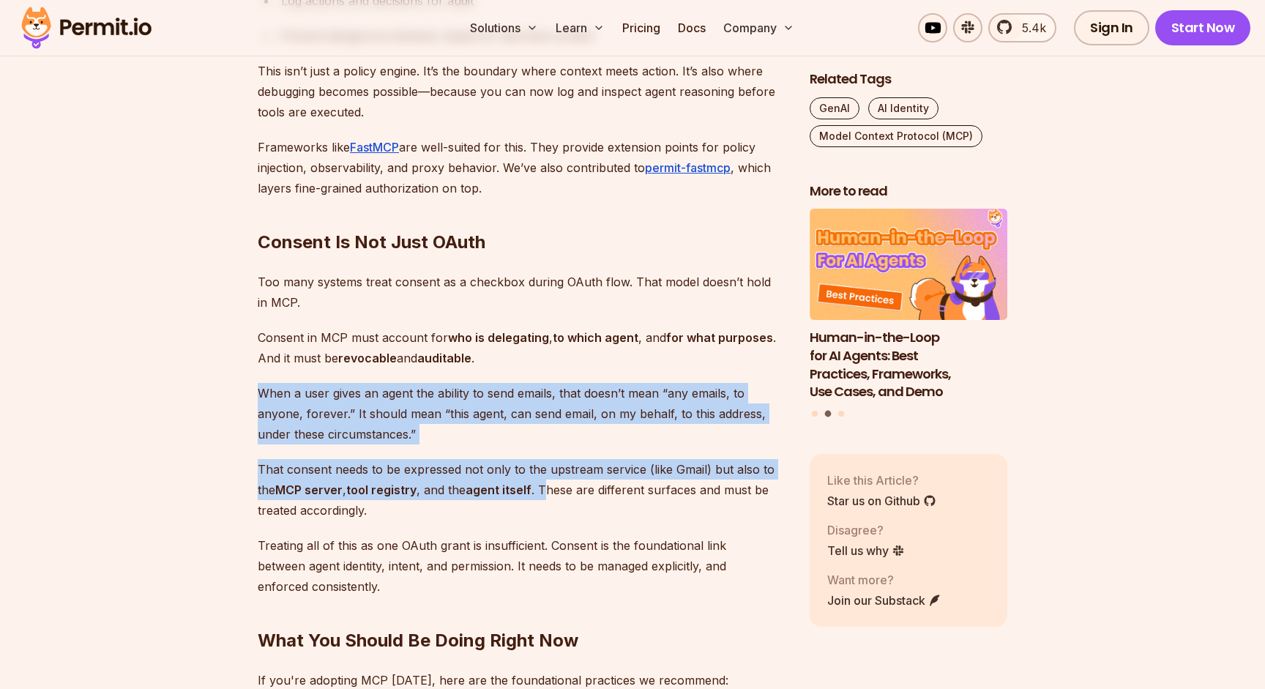
drag, startPoint x: 269, startPoint y: 380, endPoint x: 553, endPoint y: 482, distance: 302.5
click at [486, 441] on p "When a user gives an agent the ability to send emails, that doesn’t mean “any e…" at bounding box center [522, 413] width 528 height 61
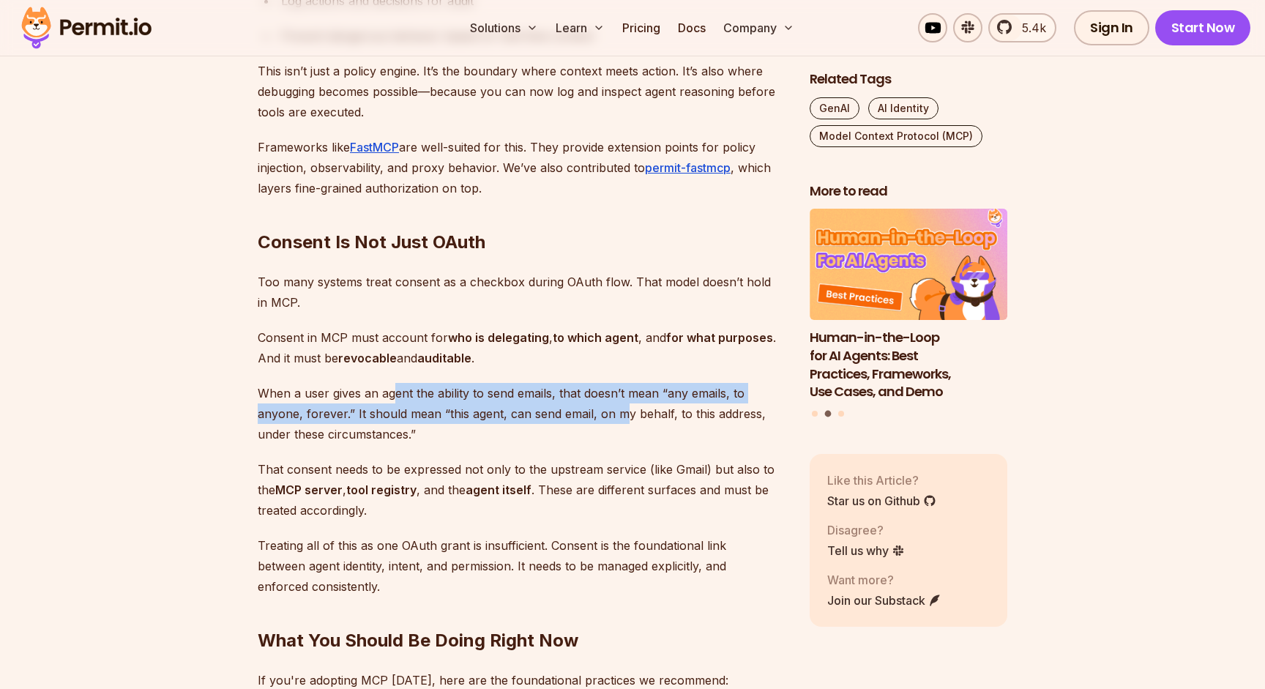
drag, startPoint x: 394, startPoint y: 386, endPoint x: 629, endPoint y: 413, distance: 236.4
click at [628, 413] on p "When a user gives an agent the ability to send emails, that doesn’t mean “any e…" at bounding box center [522, 413] width 528 height 61
click at [629, 413] on p "When a user gives an agent the ability to send emails, that doesn’t mean “any e…" at bounding box center [522, 413] width 528 height 61
drag, startPoint x: 559, startPoint y: 394, endPoint x: 464, endPoint y: 446, distance: 108.4
click at [463, 443] on p "When a user gives an agent the ability to send emails, that doesn’t mean “any e…" at bounding box center [522, 413] width 528 height 61
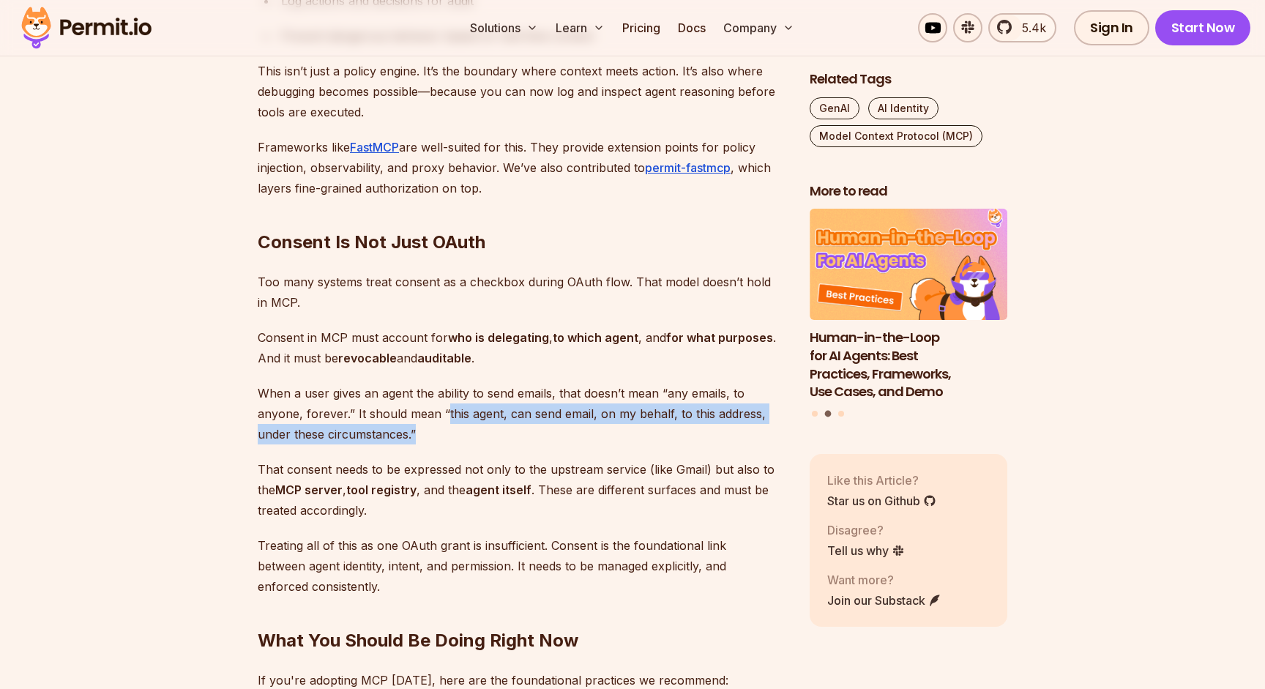
drag, startPoint x: 443, startPoint y: 412, endPoint x: 727, endPoint y: 439, distance: 284.5
click at [727, 440] on p "When a user gives an agent the ability to send emails, that doesn’t mean “any e…" at bounding box center [522, 413] width 528 height 61
click at [727, 439] on p "When a user gives an agent the ability to send emails, that doesn’t mean “any e…" at bounding box center [522, 413] width 528 height 61
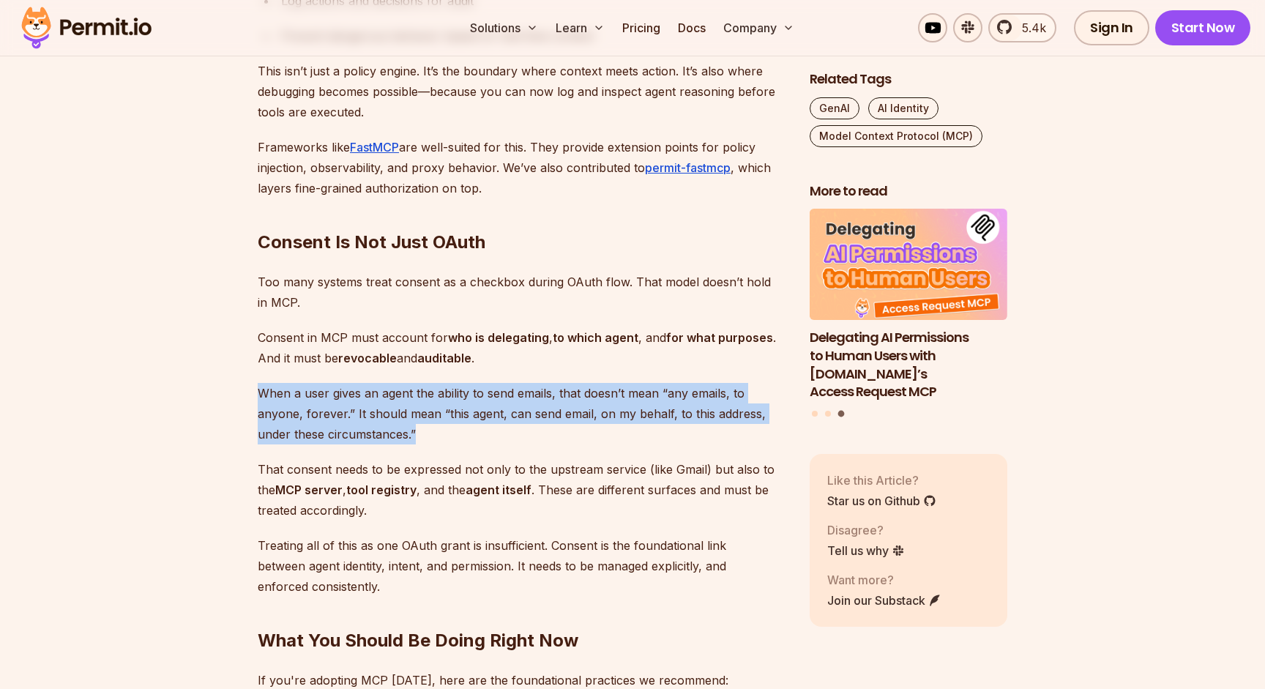
drag, startPoint x: 421, startPoint y: 437, endPoint x: 275, endPoint y: 370, distance: 160.4
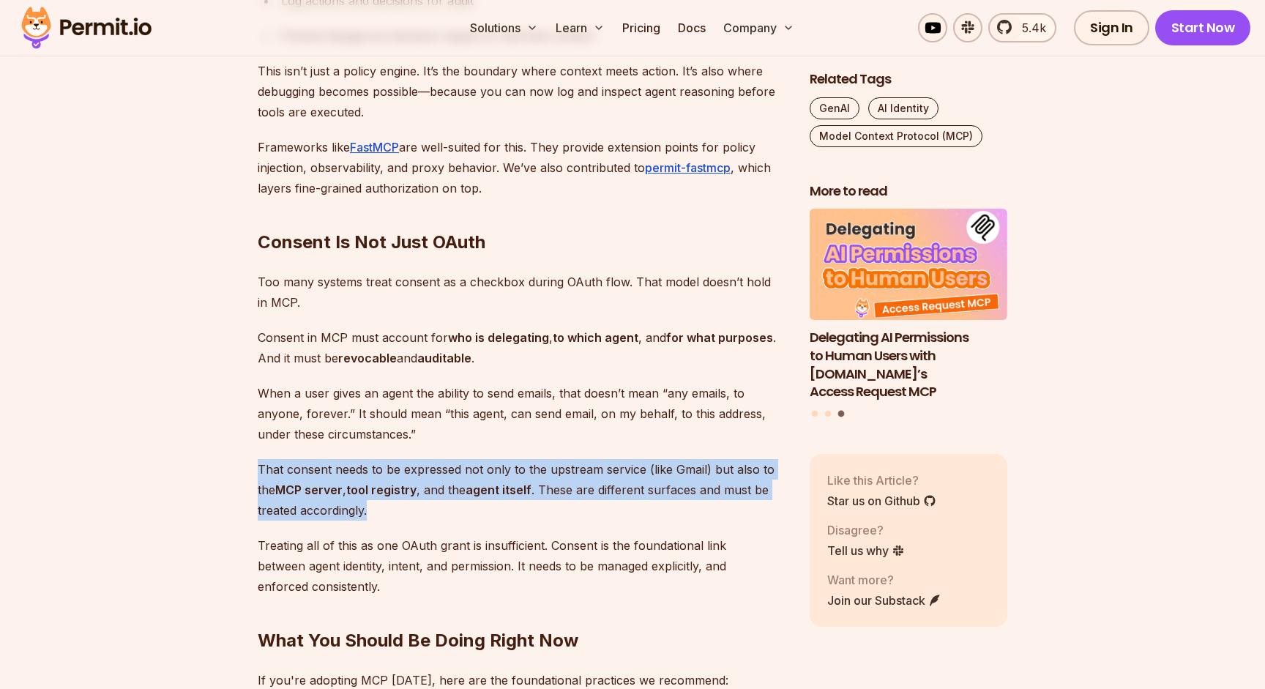
drag, startPoint x: 258, startPoint y: 460, endPoint x: 383, endPoint y: 515, distance: 136.3
click at [382, 514] on p "That consent needs to be expressed not only to the upstream service (like Gmail…" at bounding box center [522, 489] width 528 height 61
click at [383, 515] on p "That consent needs to be expressed not only to the upstream service (like Gmail…" at bounding box center [522, 489] width 528 height 61
drag, startPoint x: 412, startPoint y: 516, endPoint x: 142, endPoint y: 463, distance: 275.1
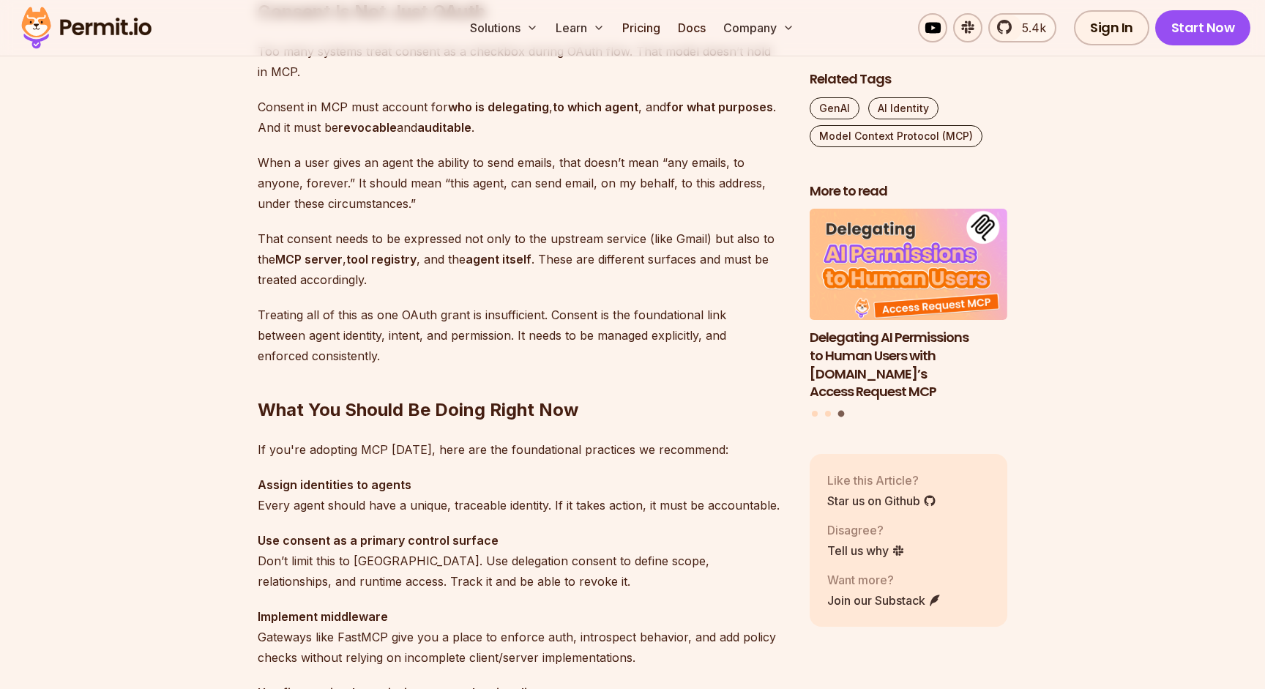
scroll to position [3816, 0]
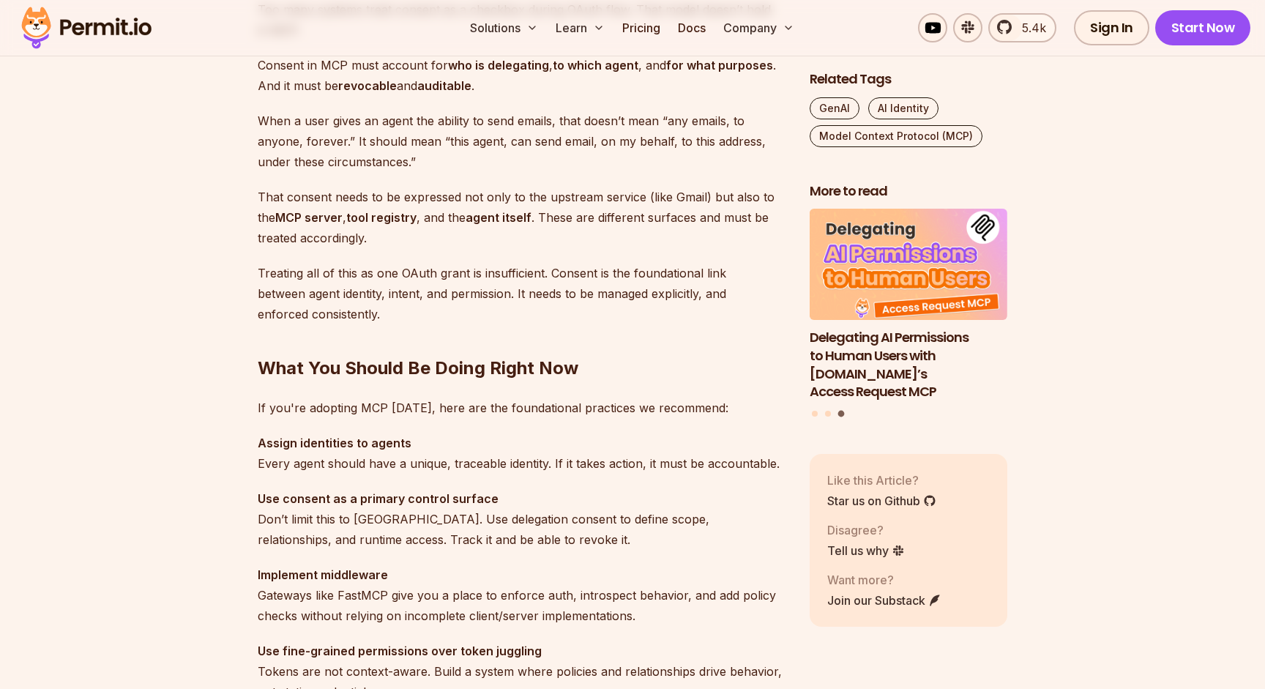
click at [441, 199] on p "That consent needs to be expressed not only to the upstream service (like Gmail…" at bounding box center [522, 217] width 528 height 61
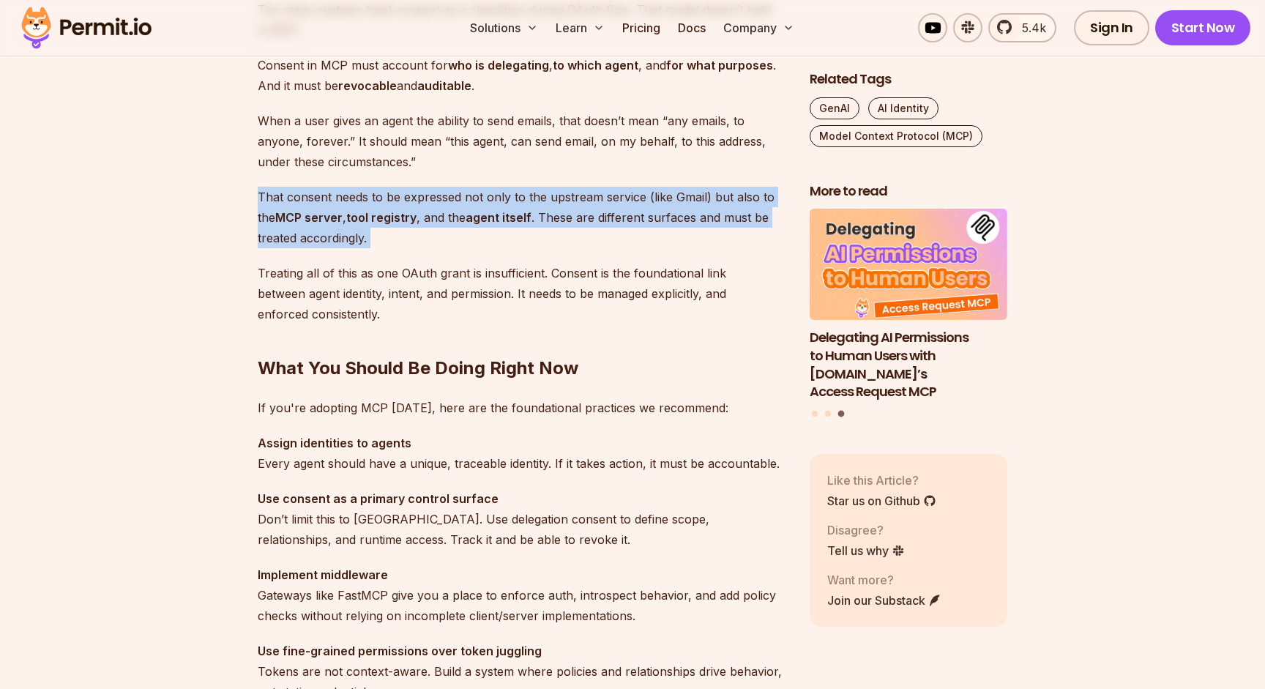
click at [441, 199] on p "That consent needs to be expressed not only to the upstream service (like Gmail…" at bounding box center [522, 217] width 528 height 61
click at [418, 202] on p "That consent needs to be expressed not only to the upstream service (like Gmail…" at bounding box center [522, 217] width 528 height 61
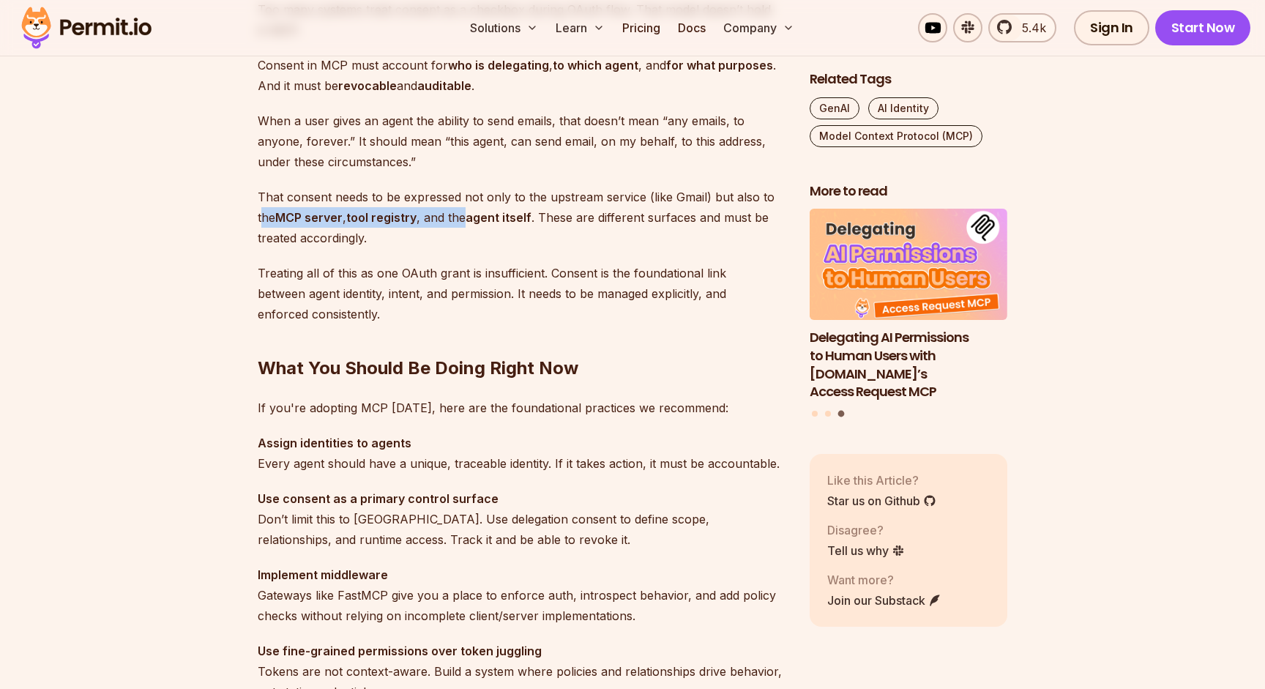
drag, startPoint x: 263, startPoint y: 214, endPoint x: 507, endPoint y: 238, distance: 244.8
click at [507, 238] on p "That consent needs to be expressed not only to the upstream service (like Gmail…" at bounding box center [522, 217] width 528 height 61
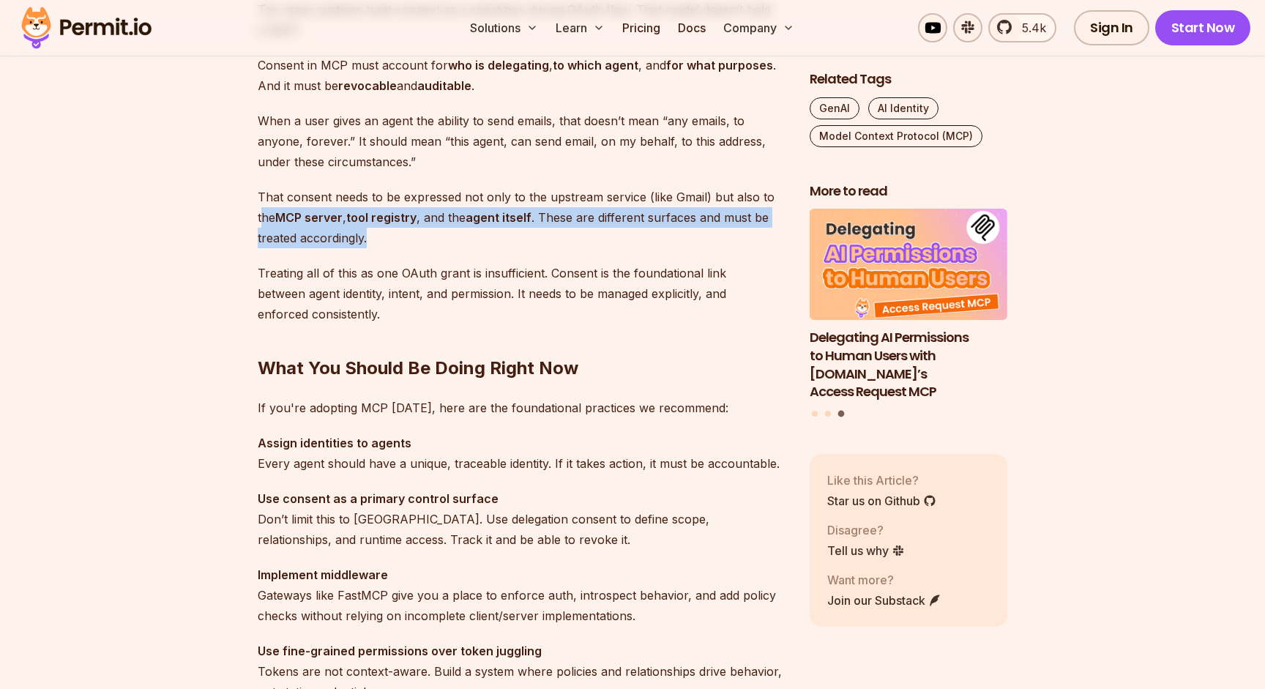
click at [507, 238] on p "That consent needs to be expressed not only to the upstream service (like Gmail…" at bounding box center [522, 217] width 528 height 61
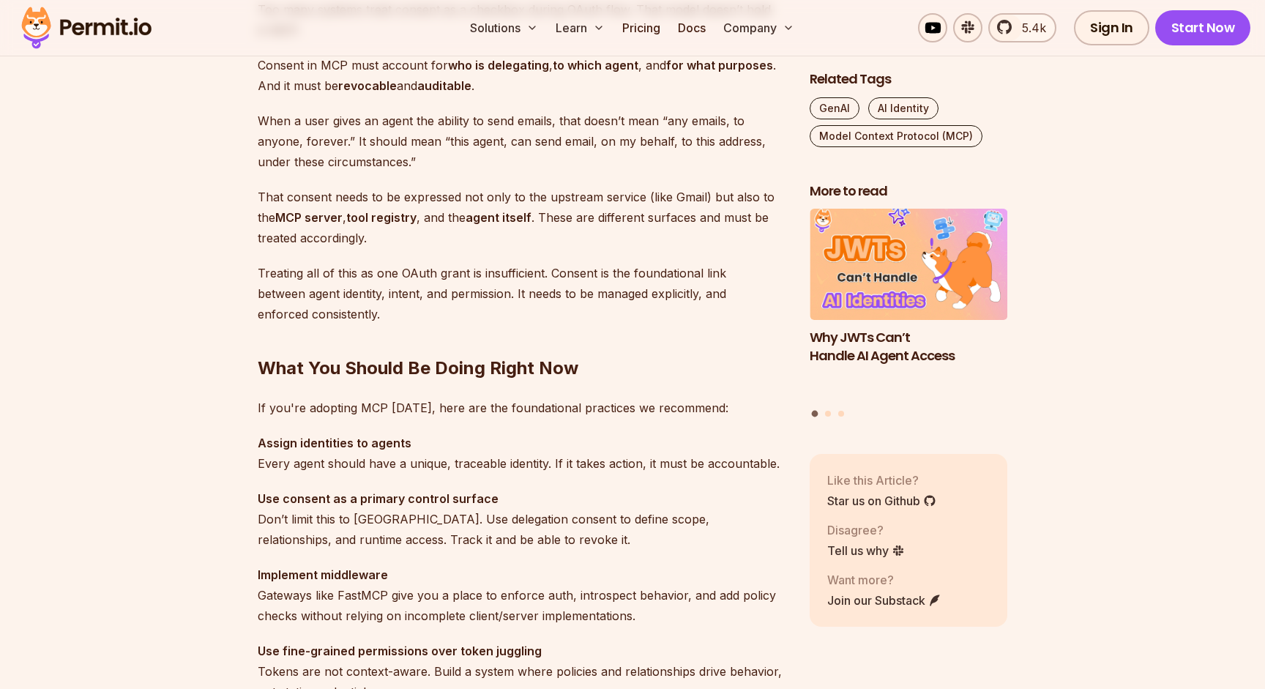
click at [551, 219] on p "That consent needs to be expressed not only to the upstream service (like Gmail…" at bounding box center [522, 217] width 528 height 61
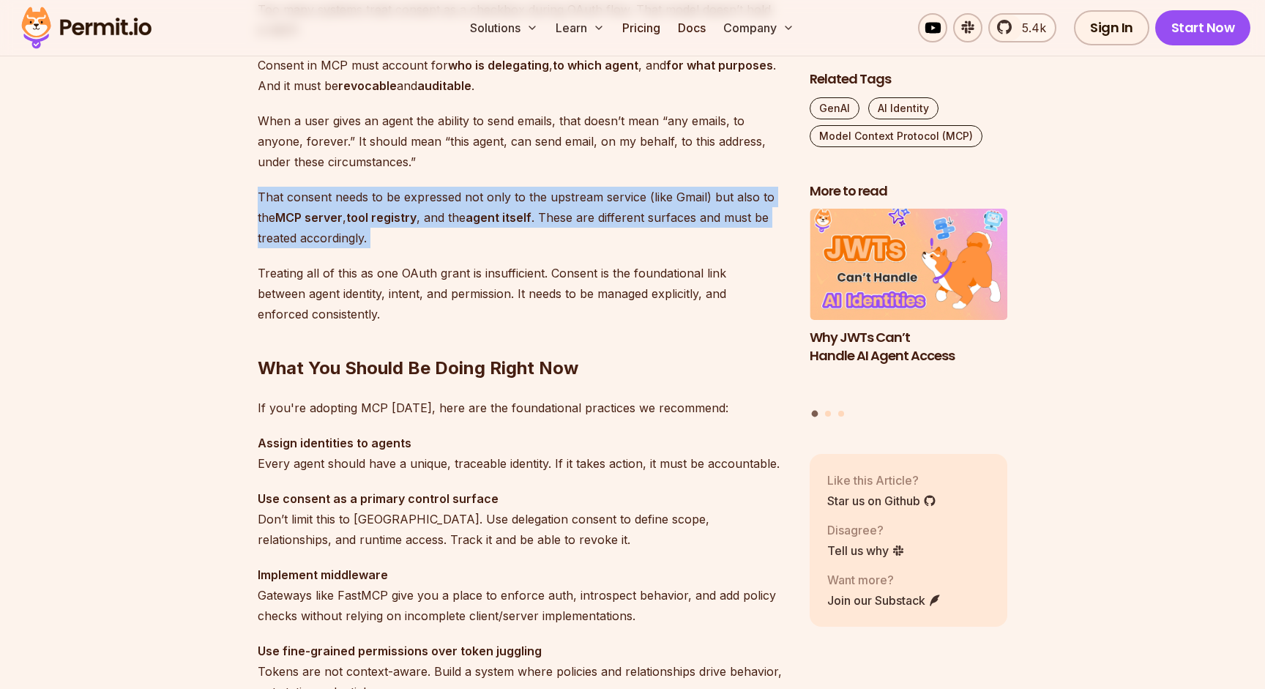
click at [293, 270] on p "Treating all of this as one OAuth grant is insufficient. Consent is the foundat…" at bounding box center [522, 293] width 528 height 61
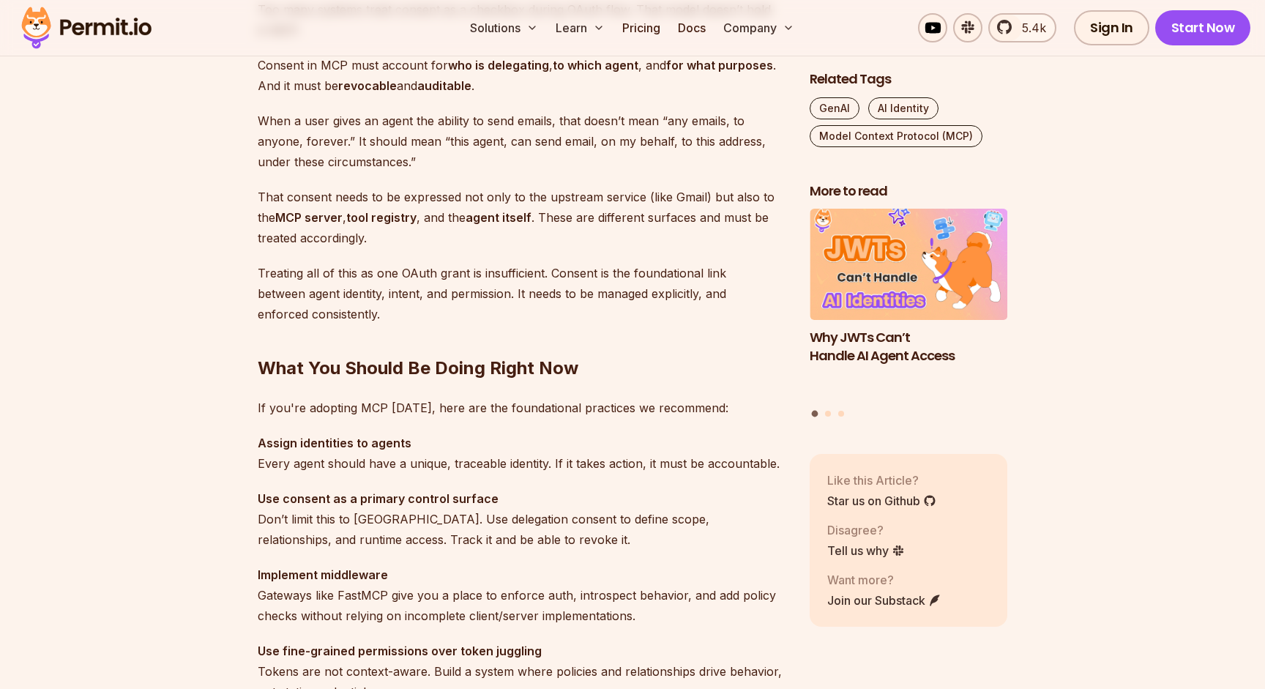
click at [293, 270] on p "Treating all of this as one OAuth grant is insufficient. Consent is the foundat…" at bounding box center [522, 293] width 528 height 61
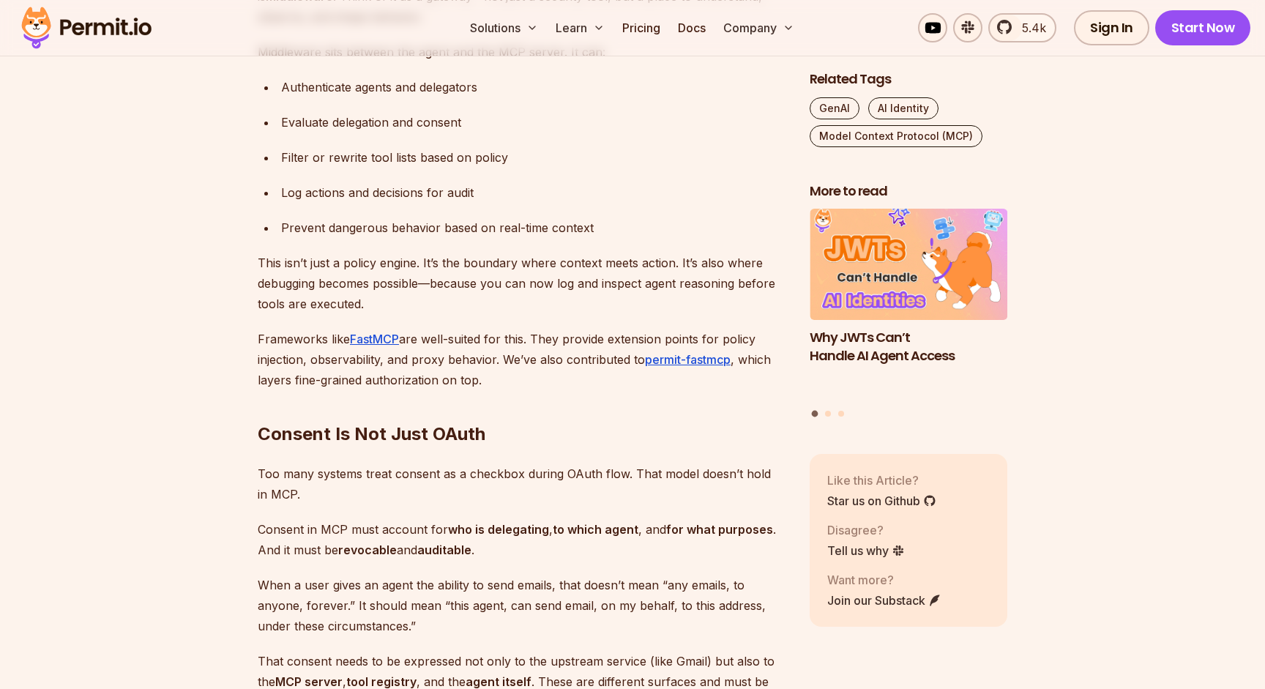
scroll to position [3354, 0]
click at [675, 361] on link "permit-fastmcp" at bounding box center [688, 357] width 86 height 15
